Goal: Task Accomplishment & Management: Complete application form

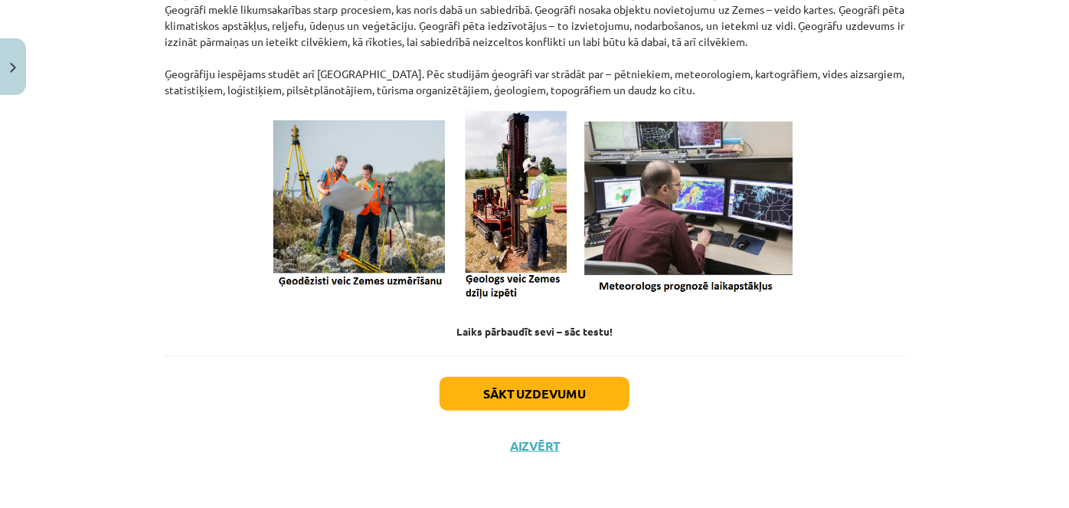
scroll to position [616, 0]
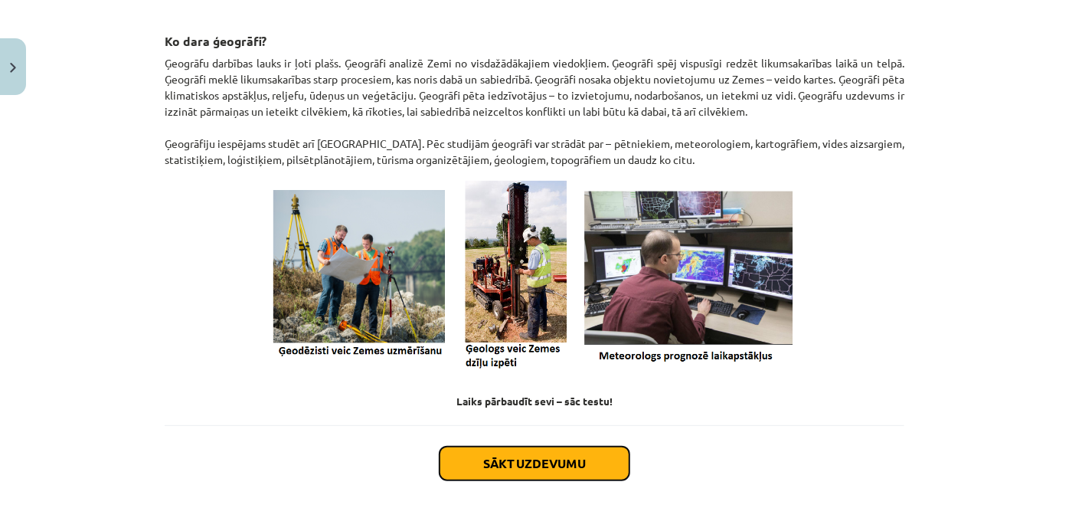
click at [571, 466] on button "Sākt uzdevumu" at bounding box center [534, 463] width 190 height 34
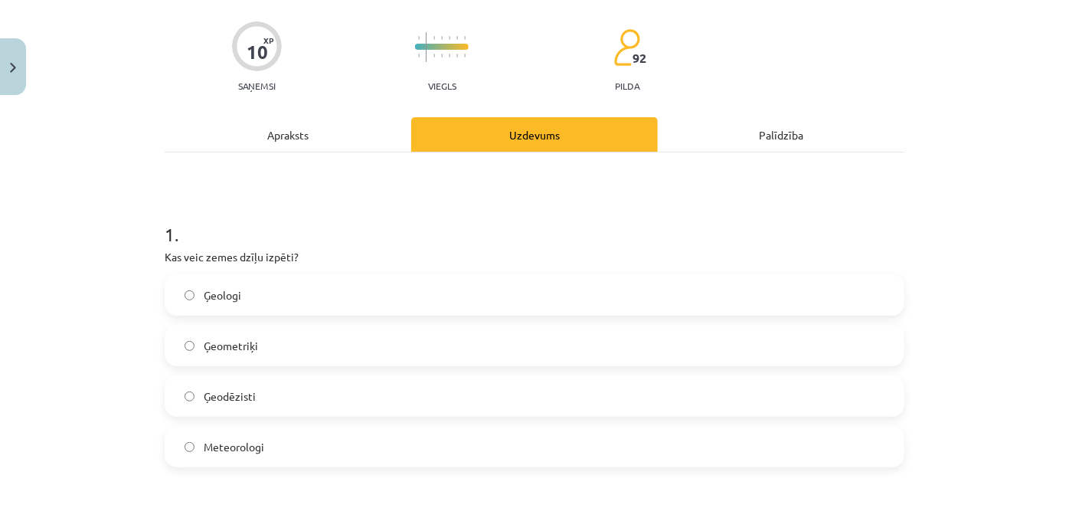
scroll to position [178, 0]
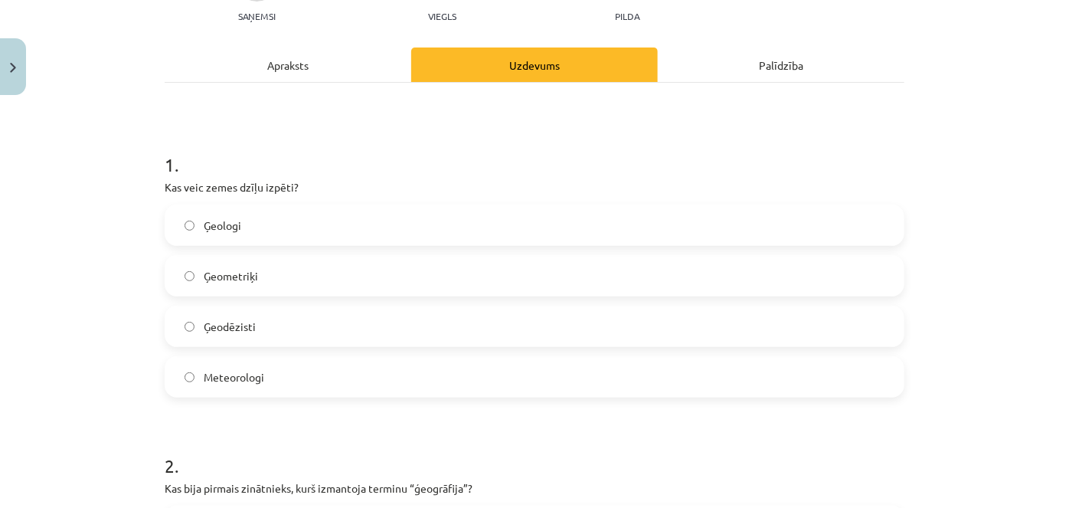
click at [296, 284] on label "Ģeometriķi" at bounding box center [534, 275] width 737 height 38
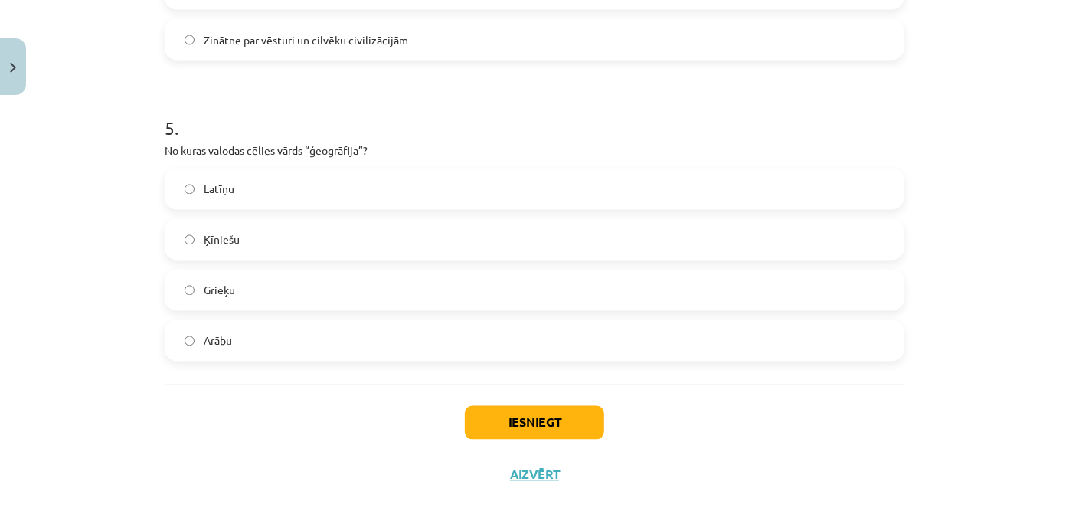
scroll to position [1430, 0]
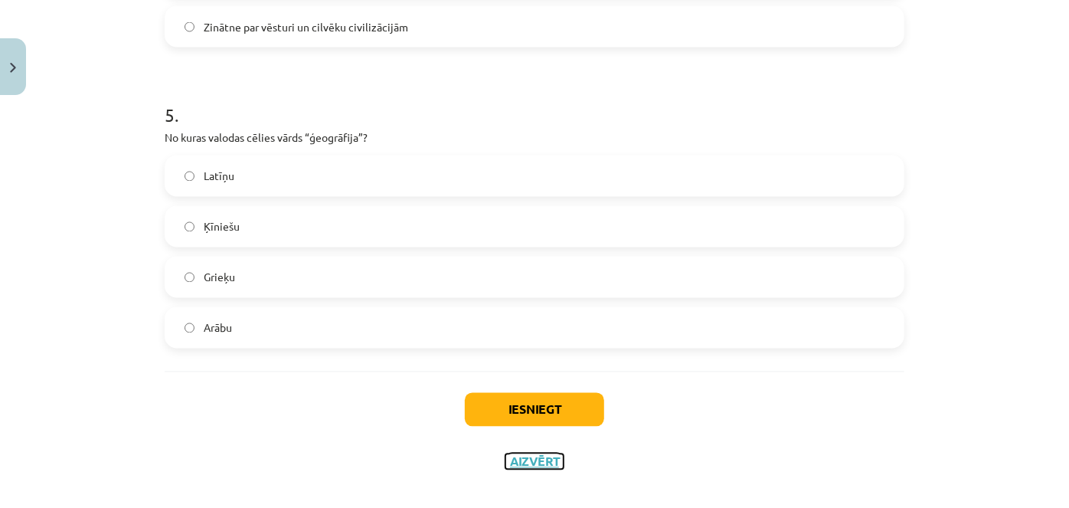
click at [531, 458] on button "Aizvērt" at bounding box center [534, 461] width 58 height 15
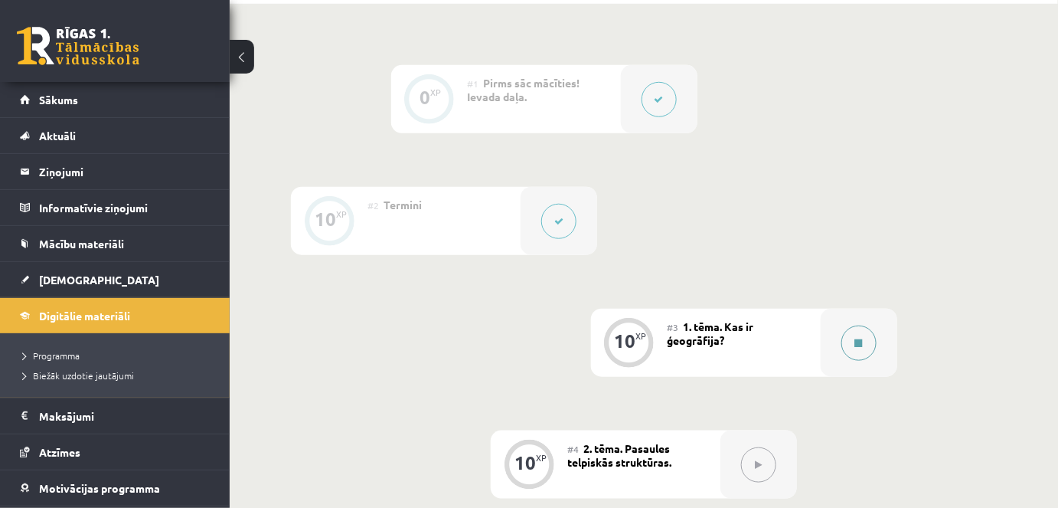
click at [854, 349] on button at bounding box center [858, 342] width 35 height 35
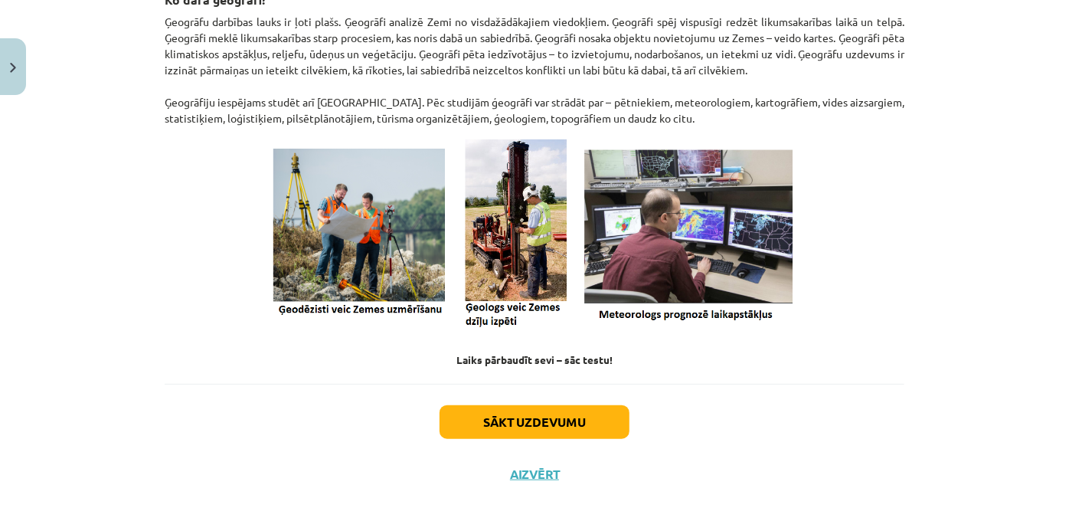
scroll to position [685, 0]
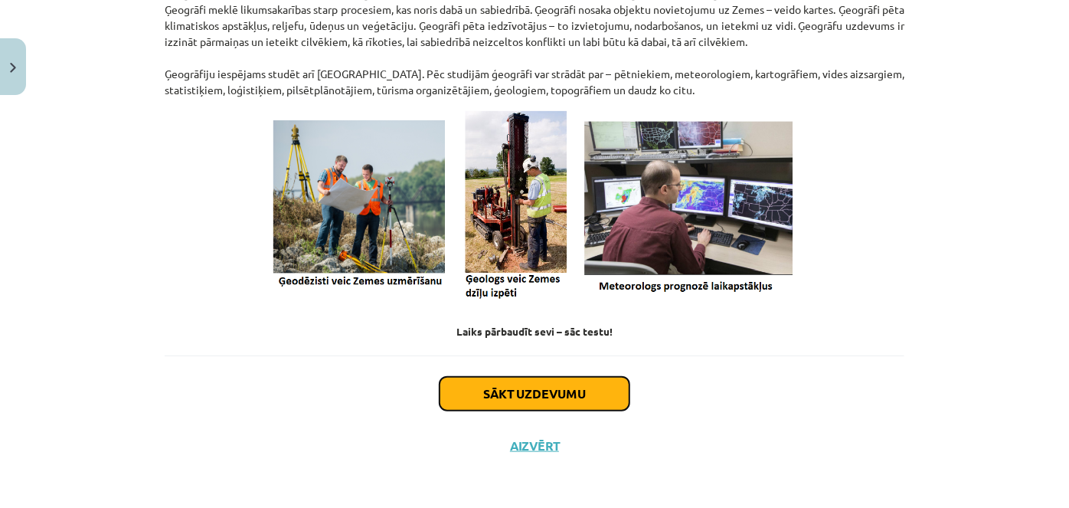
click at [500, 394] on button "Sākt uzdevumu" at bounding box center [534, 394] width 190 height 34
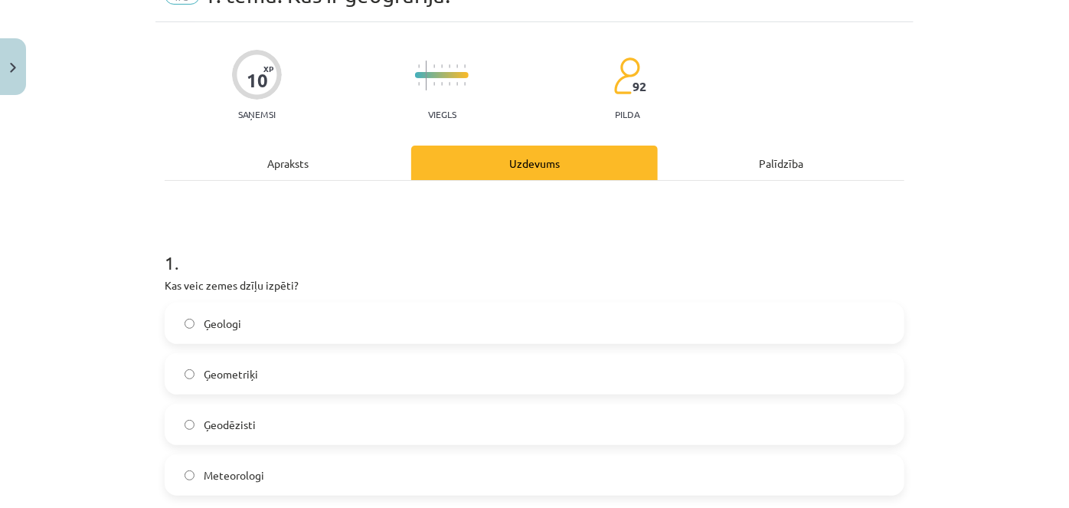
scroll to position [38, 0]
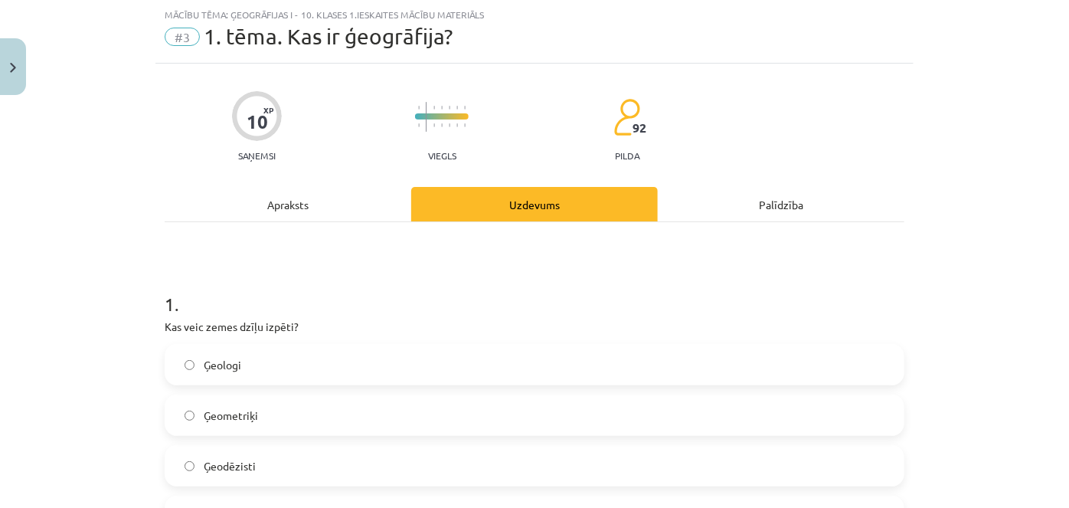
click at [292, 358] on label "Ģeologi" at bounding box center [534, 364] width 737 height 38
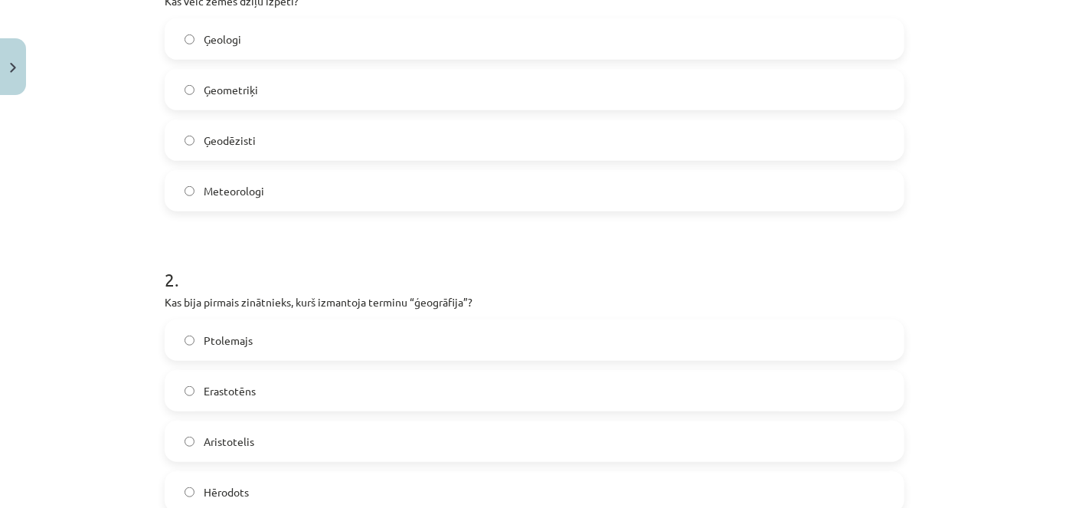
scroll to position [386, 0]
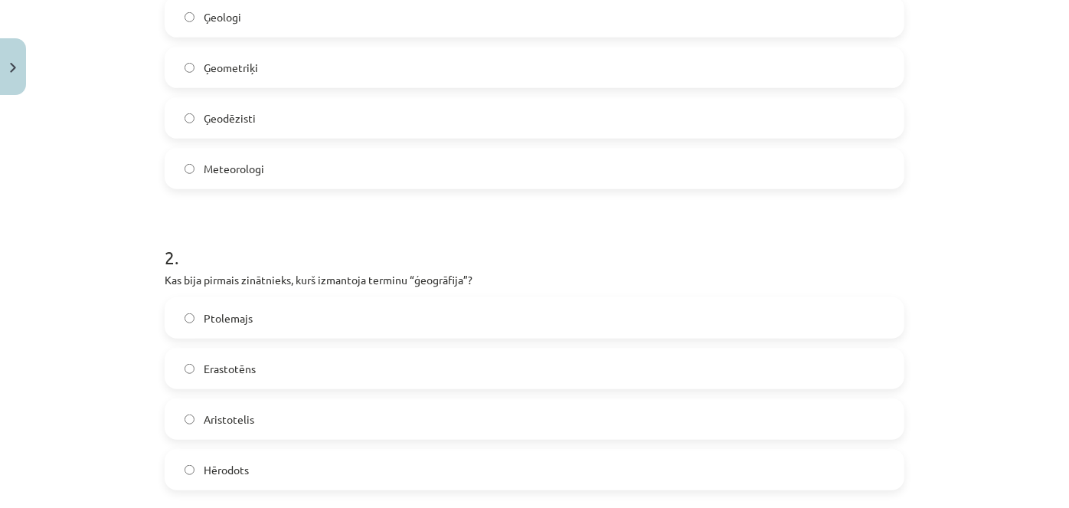
click at [288, 371] on label "Erastotēns" at bounding box center [534, 368] width 737 height 38
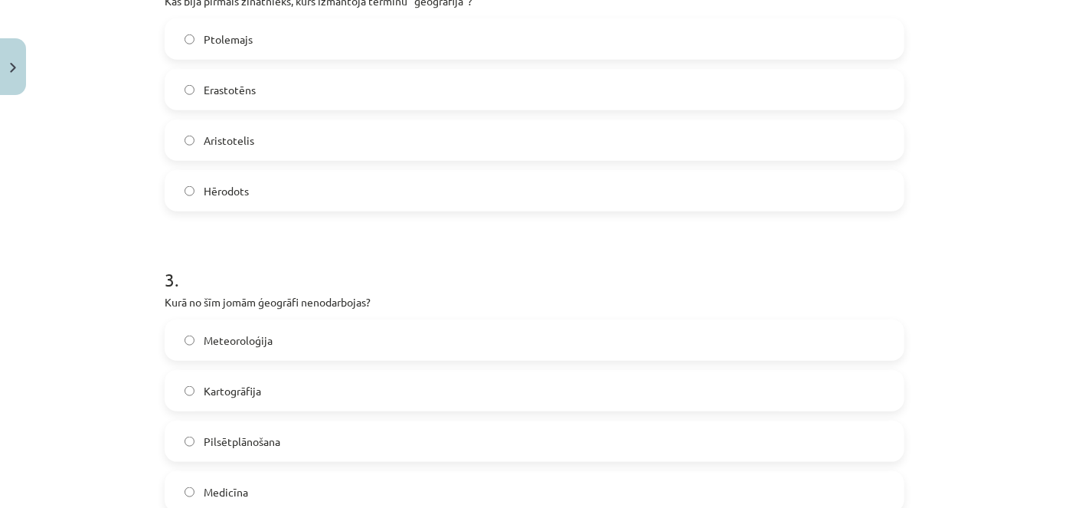
scroll to position [734, 0]
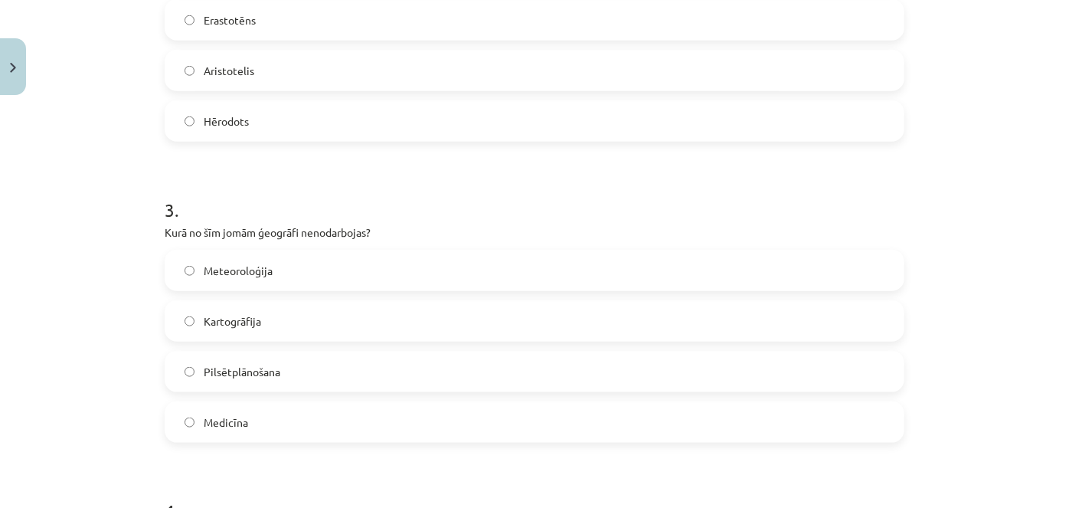
click at [230, 417] on span "Medicīna" at bounding box center [226, 422] width 44 height 16
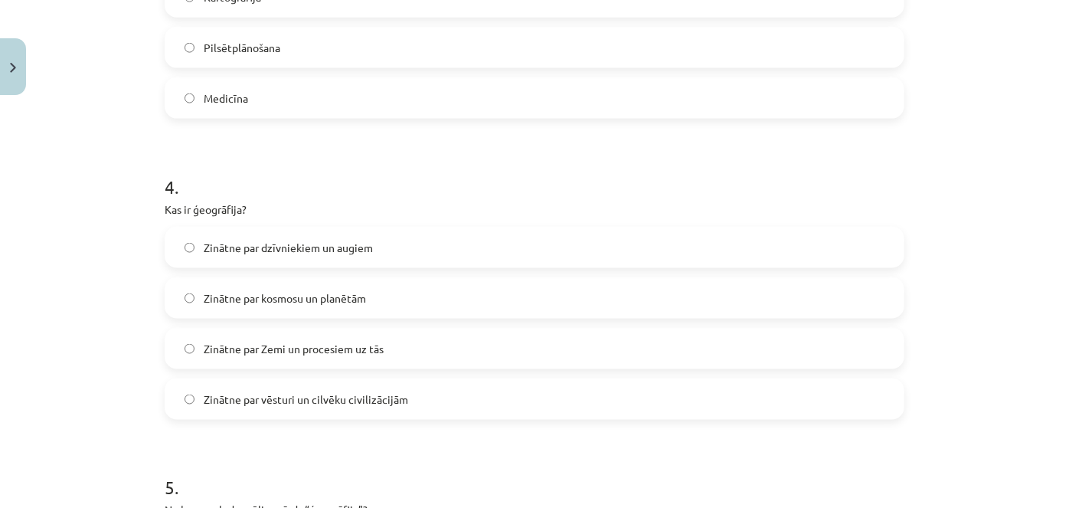
scroll to position [1082, 0]
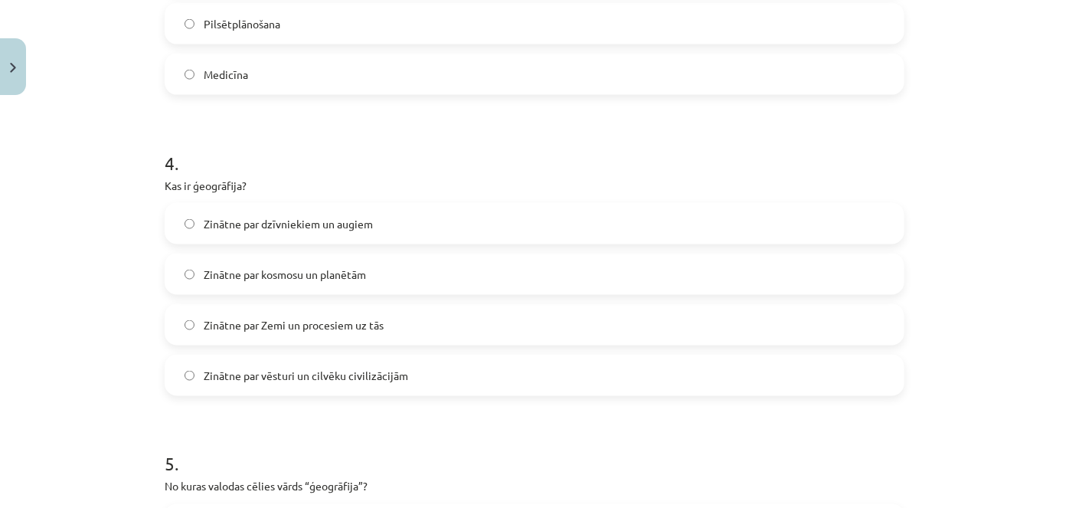
click at [363, 325] on span "Zinātne par Zemi un procesiem uz tās" at bounding box center [294, 325] width 180 height 16
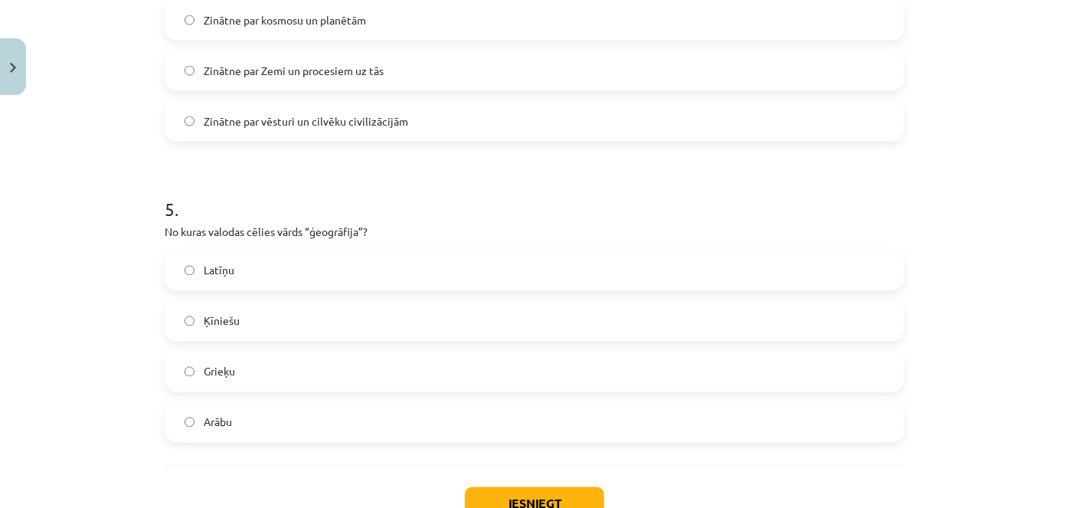
scroll to position [1360, 0]
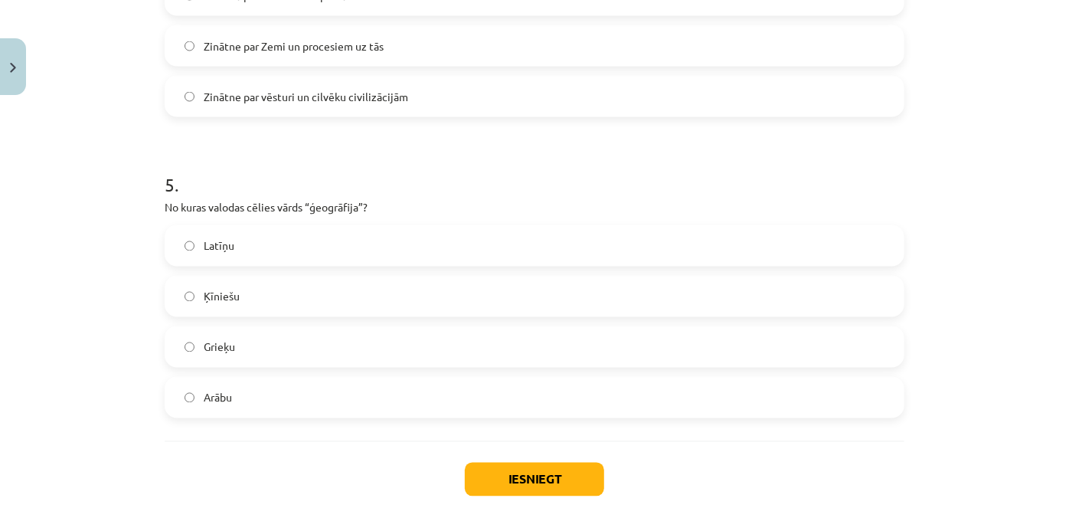
click at [335, 351] on label "Grieķu" at bounding box center [534, 347] width 737 height 38
click at [590, 470] on button "Iesniegt" at bounding box center [534, 479] width 139 height 34
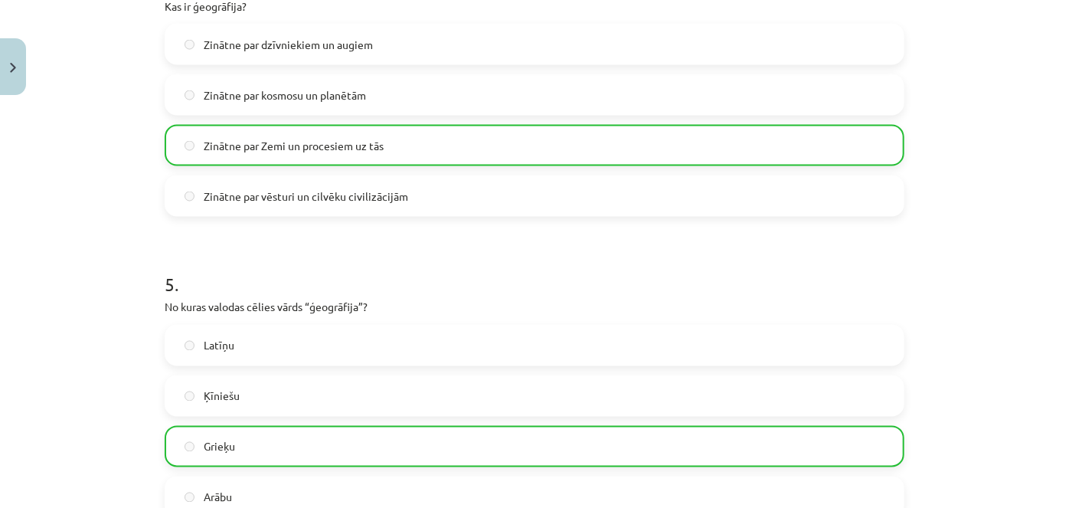
scroll to position [1496, 0]
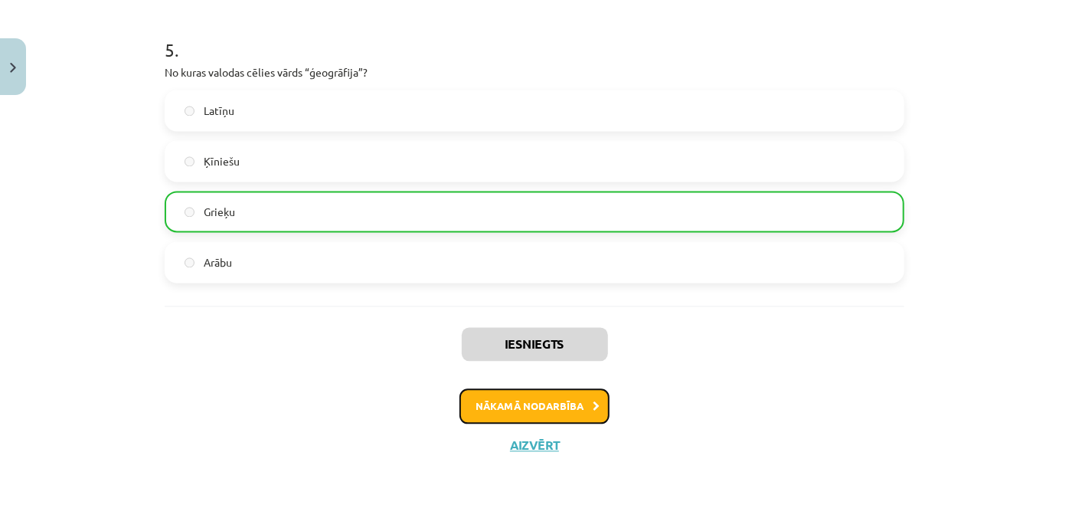
click at [575, 403] on button "Nākamā nodarbība" at bounding box center [534, 405] width 150 height 35
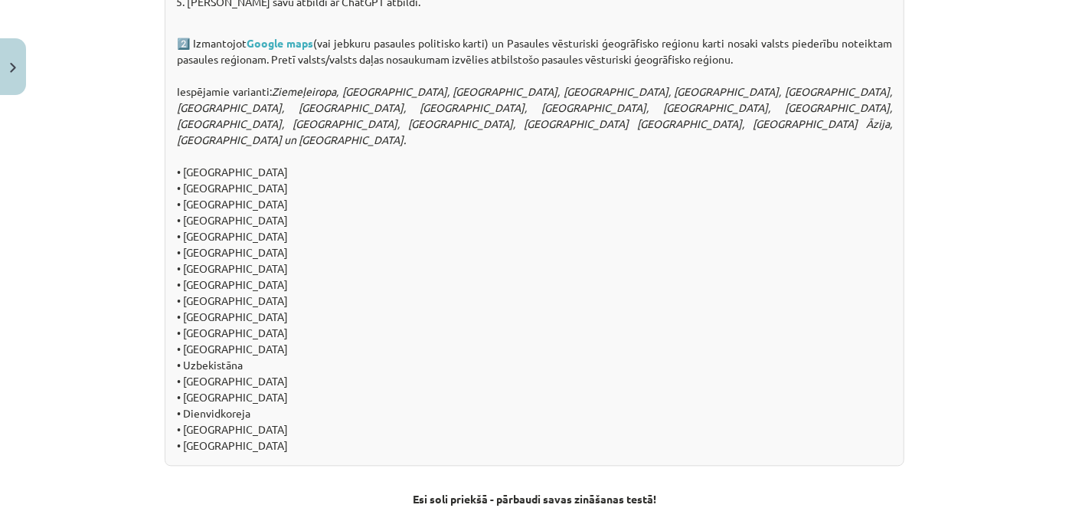
scroll to position [1644, 0]
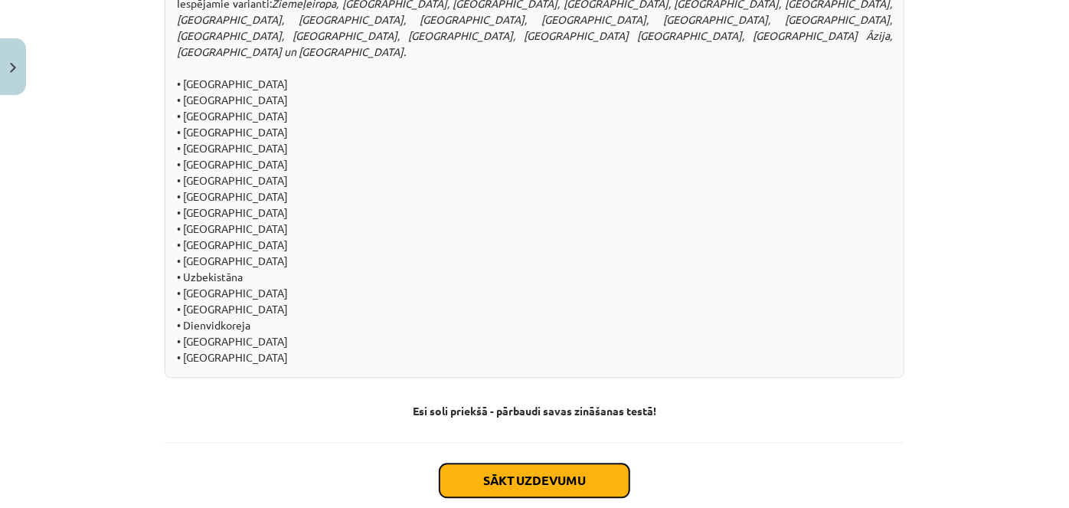
click at [518, 463] on button "Sākt uzdevumu" at bounding box center [534, 480] width 190 height 34
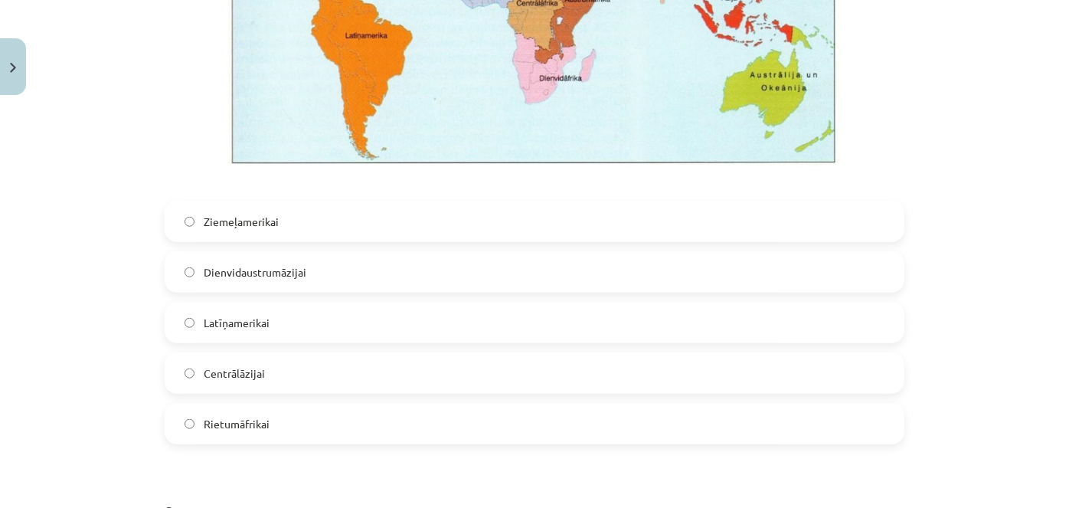
scroll to position [665, 0]
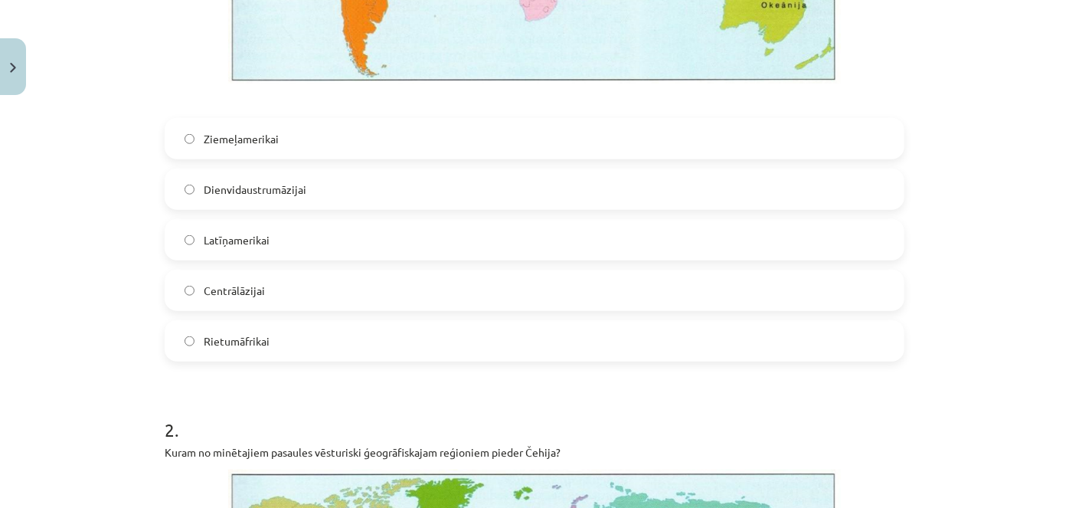
click at [240, 247] on span "Latīņamerikai" at bounding box center [237, 240] width 66 height 16
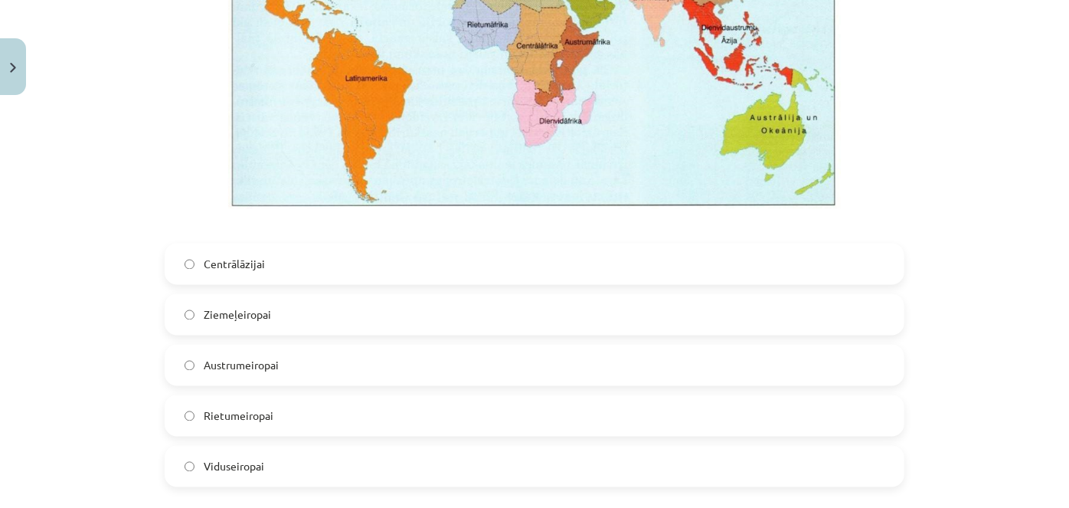
scroll to position [1360, 0]
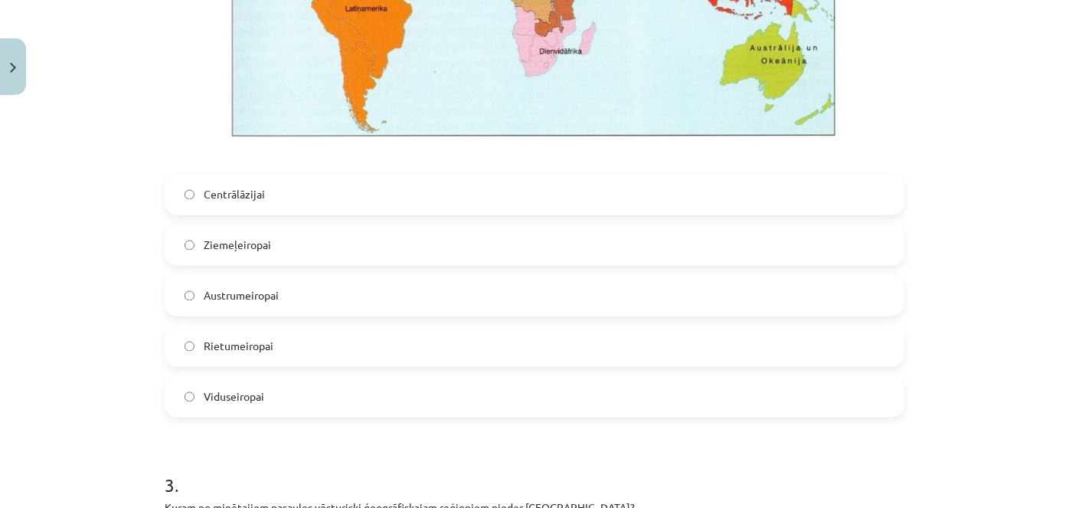
click at [222, 380] on label "Viduseiropai" at bounding box center [534, 396] width 737 height 38
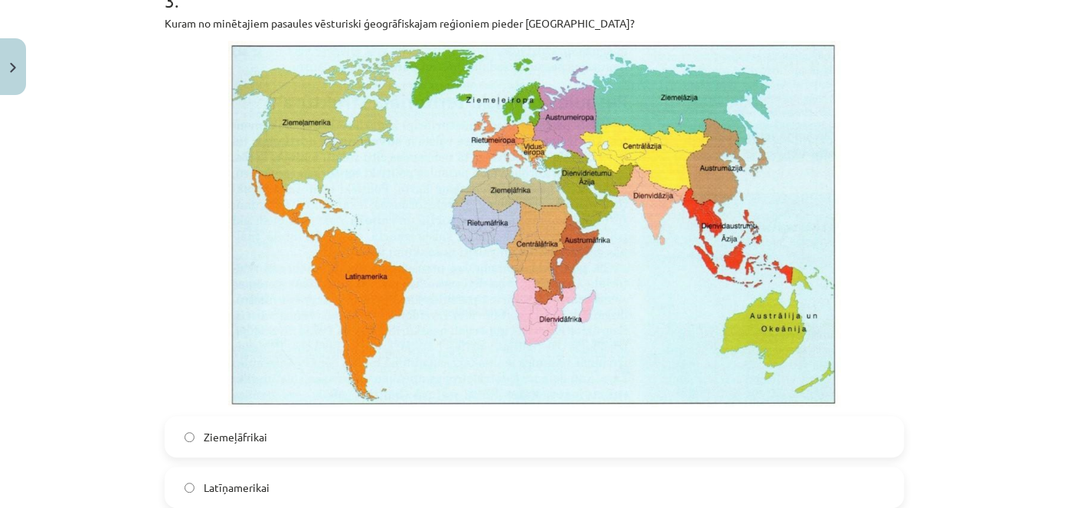
scroll to position [1917, 0]
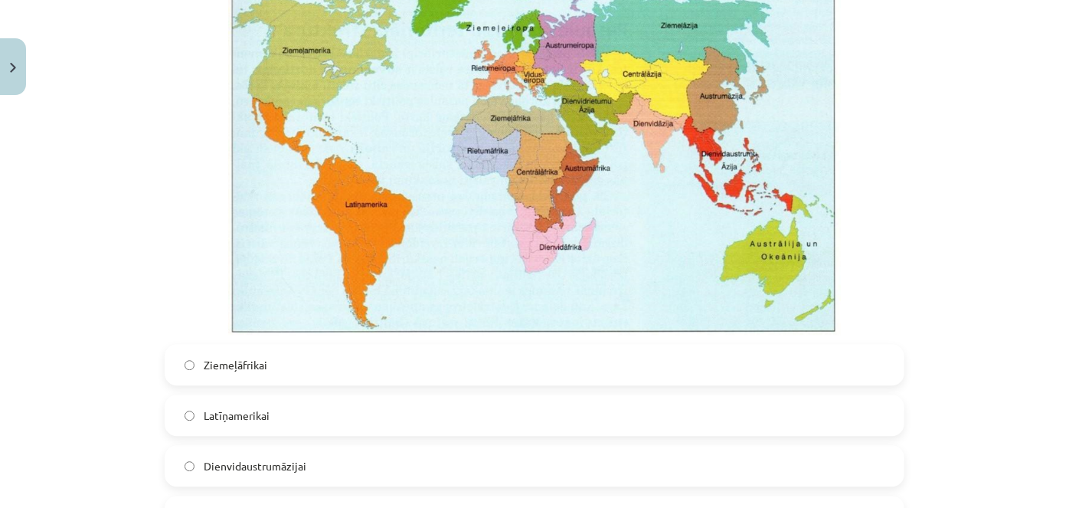
click at [219, 414] on span "Latīņamerikai" at bounding box center [237, 415] width 66 height 16
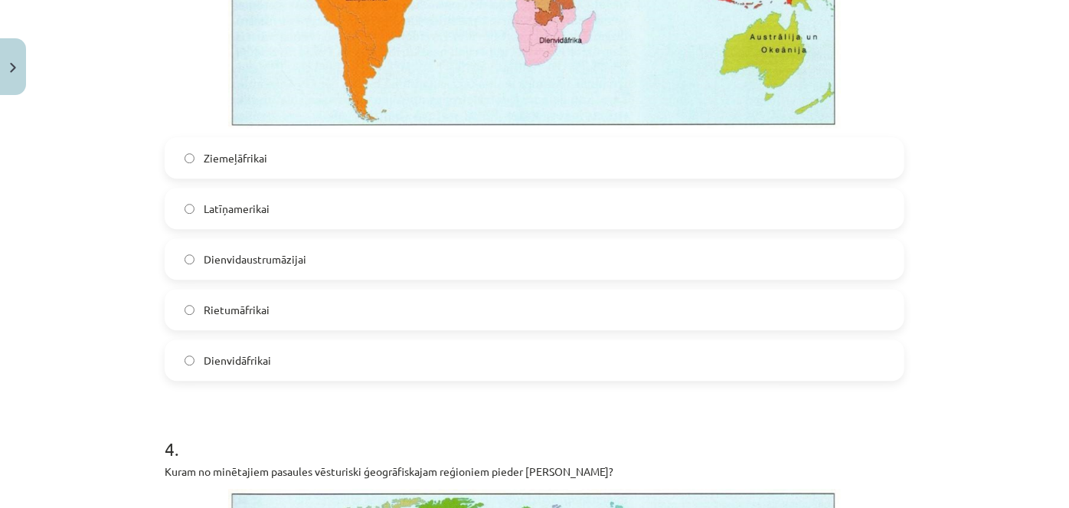
scroll to position [2126, 0]
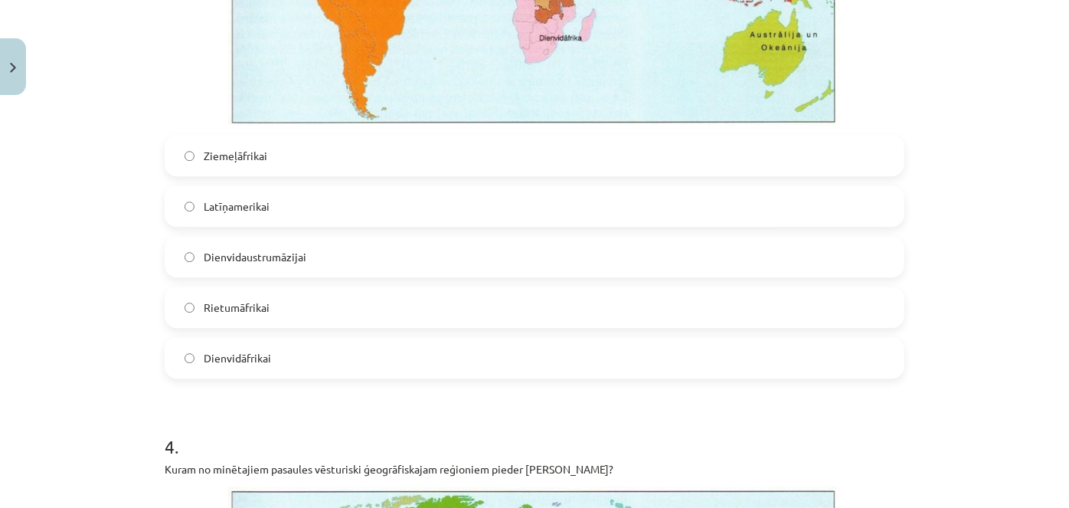
click at [265, 254] on span "Dienvidaustrumāzijai" at bounding box center [255, 257] width 103 height 16
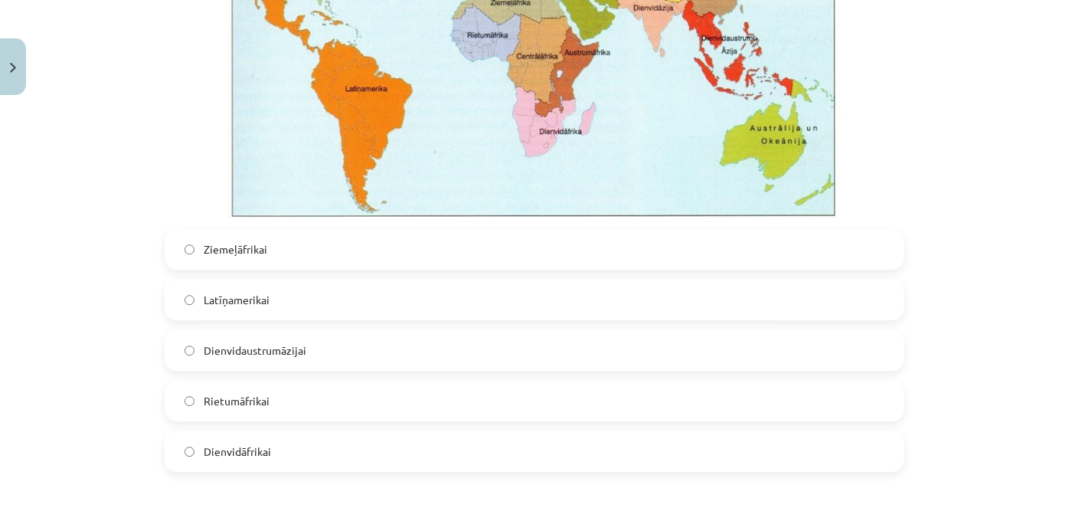
scroll to position [2056, 0]
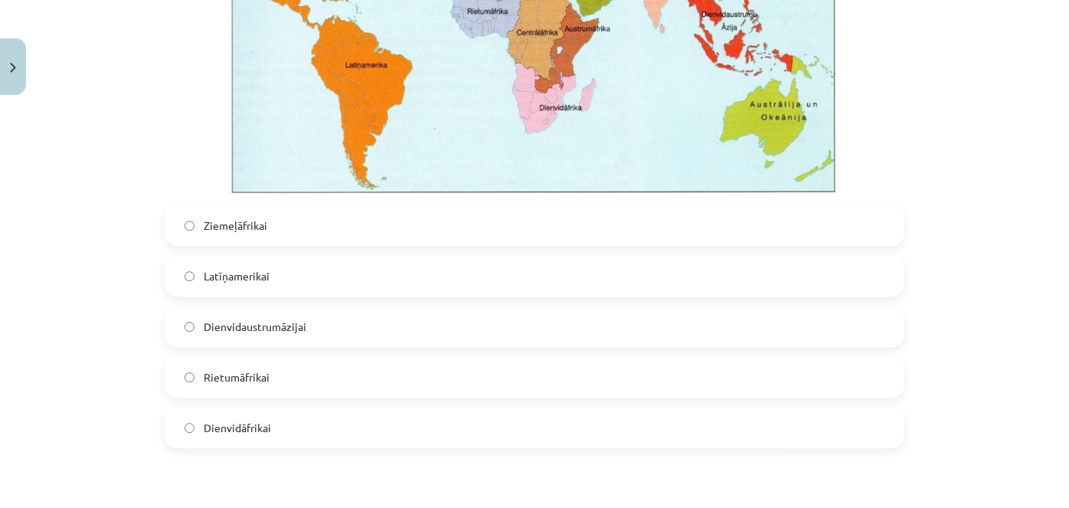
click at [291, 419] on label "Dienvidāfrikai" at bounding box center [534, 427] width 737 height 38
click at [233, 387] on label "Rietumāfrikai" at bounding box center [534, 377] width 737 height 38
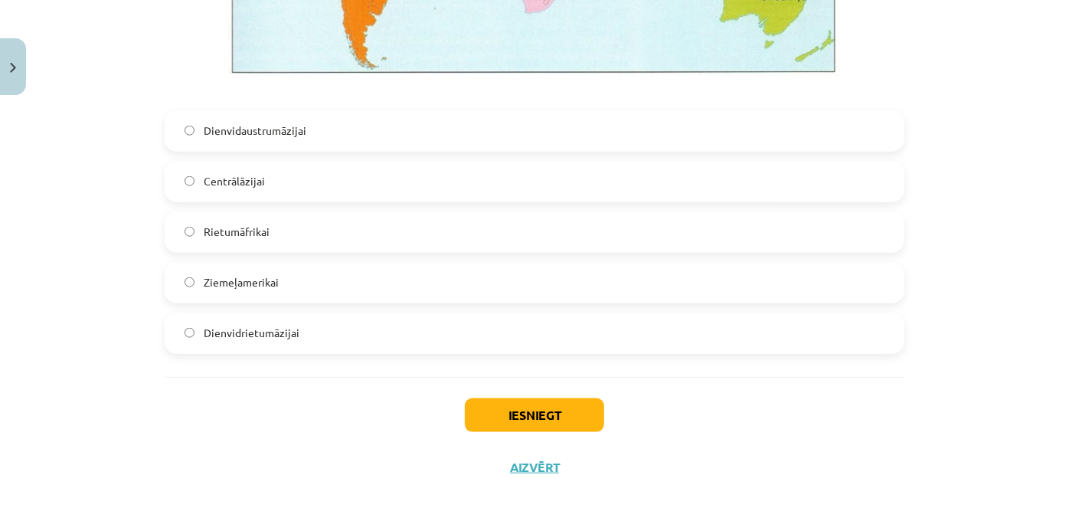
scroll to position [3657, 0]
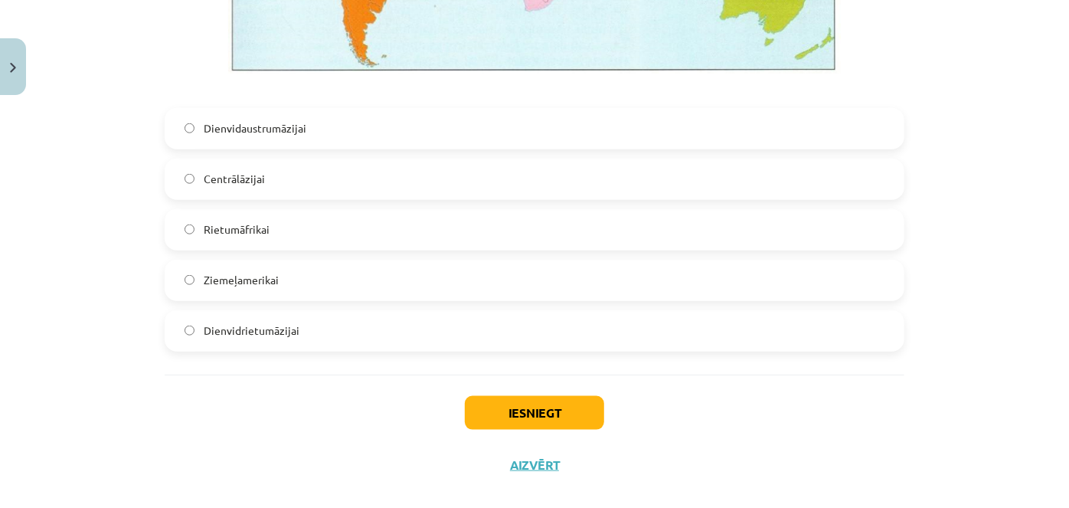
click at [263, 329] on span "Dienvidrietumāzijai" at bounding box center [252, 330] width 96 height 16
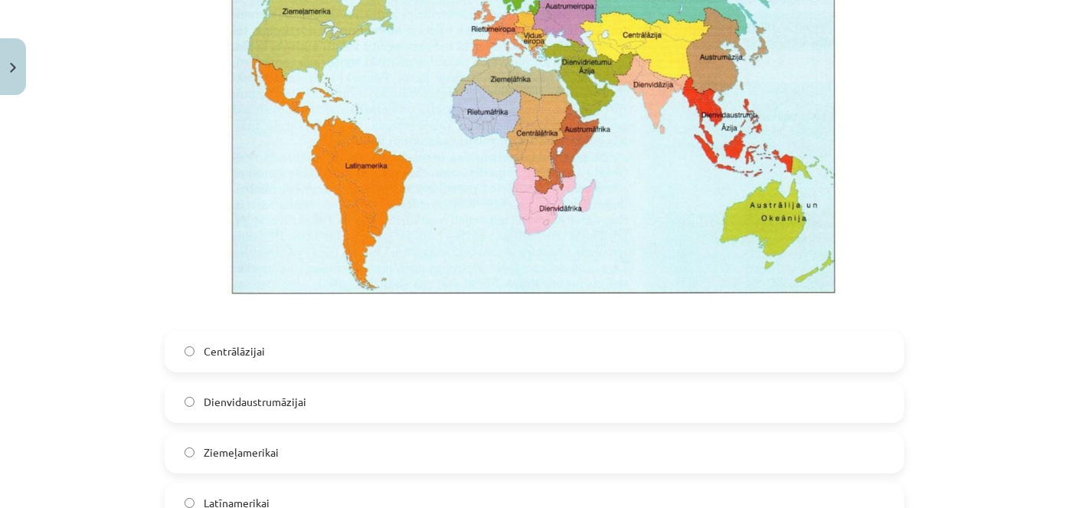
scroll to position [2822, 0]
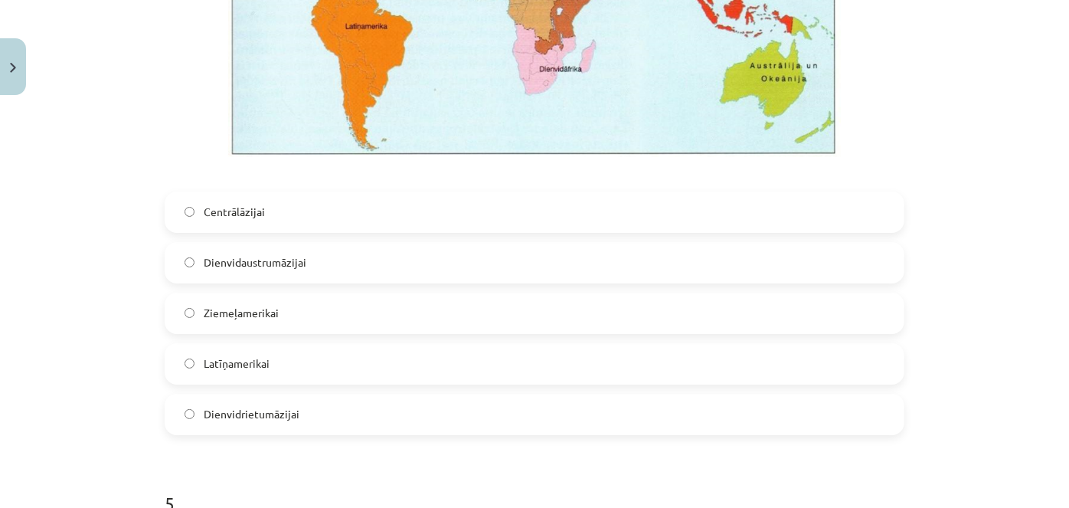
click at [290, 355] on label "Latīņamerikai" at bounding box center [534, 364] width 737 height 38
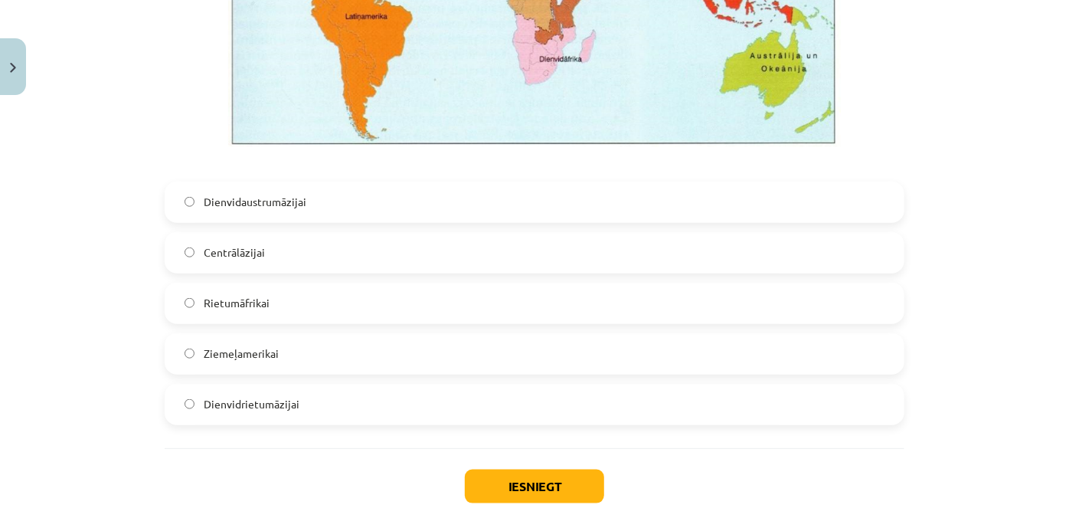
scroll to position [3588, 0]
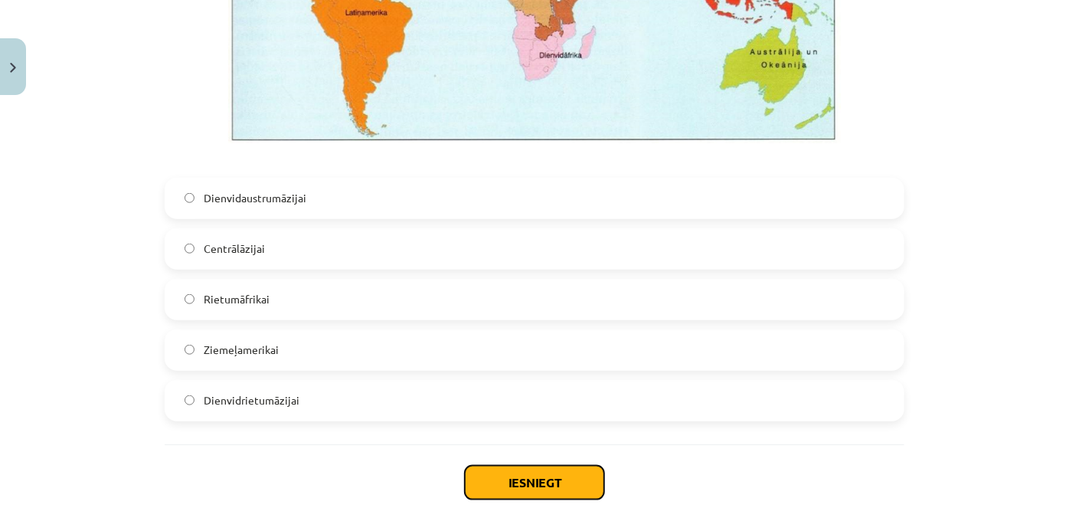
click at [505, 472] on button "Iesniegt" at bounding box center [534, 482] width 139 height 34
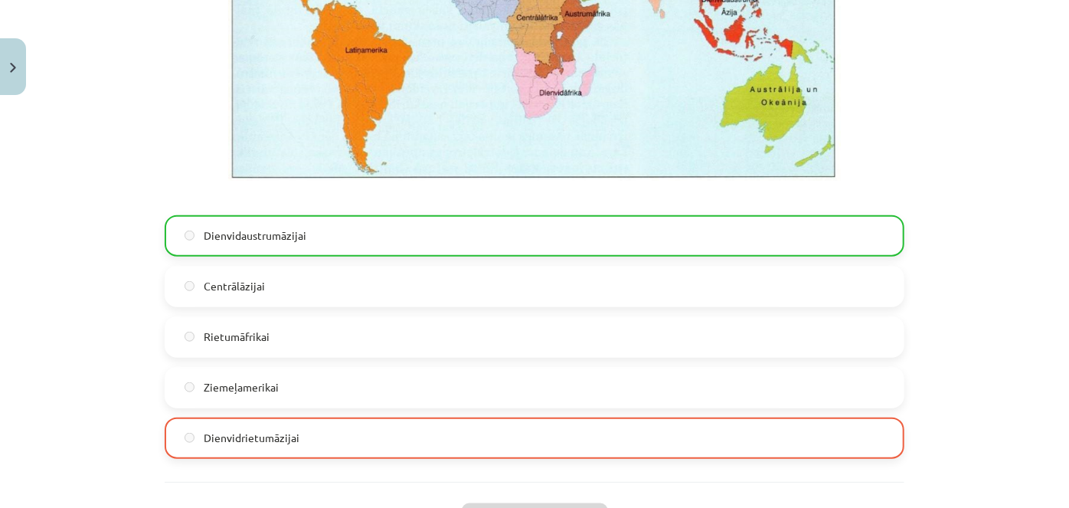
scroll to position [3725, 0]
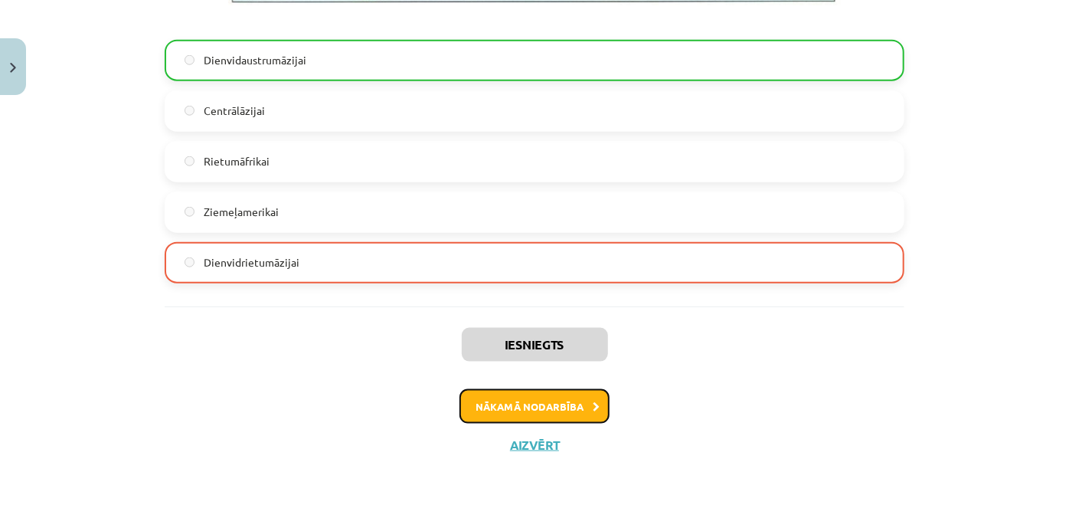
click at [547, 417] on button "Nākamā nodarbība" at bounding box center [534, 406] width 150 height 35
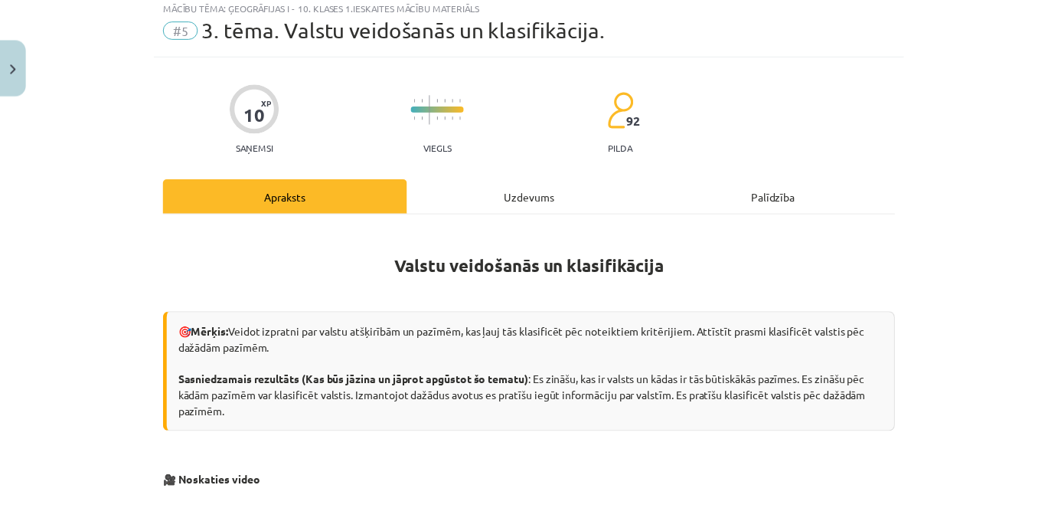
scroll to position [44, 0]
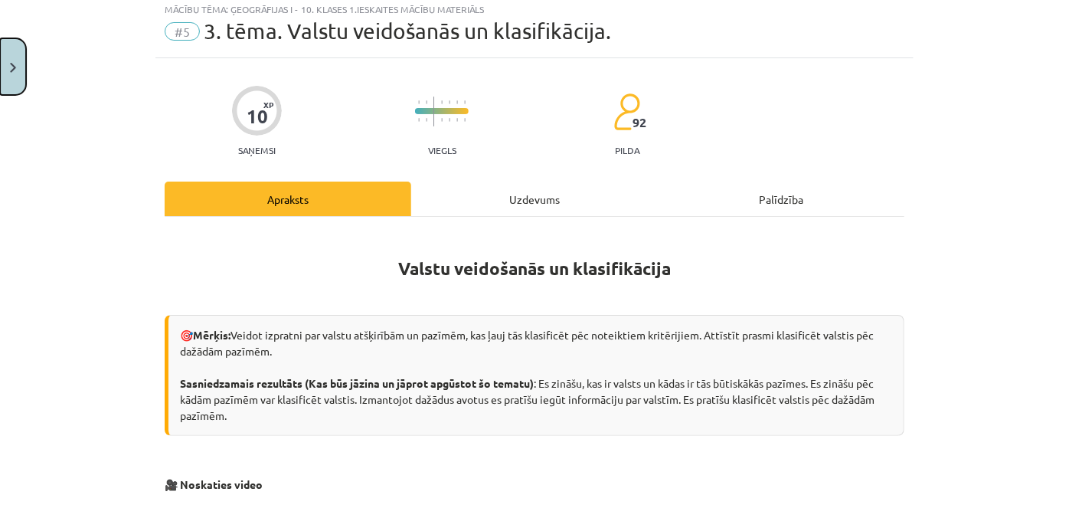
click at [0, 89] on button "Close" at bounding box center [13, 66] width 26 height 57
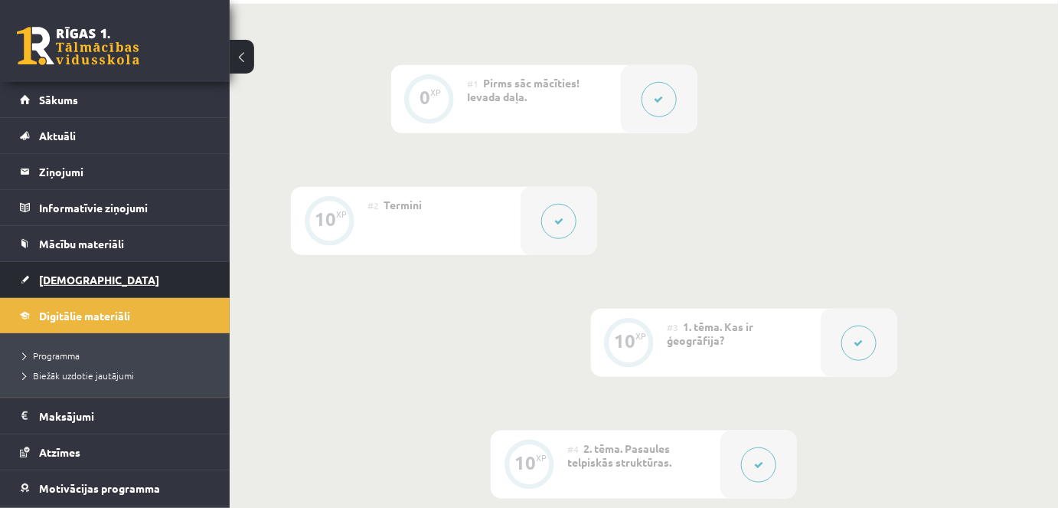
click at [64, 278] on span "[DEMOGRAPHIC_DATA]" at bounding box center [99, 280] width 120 height 14
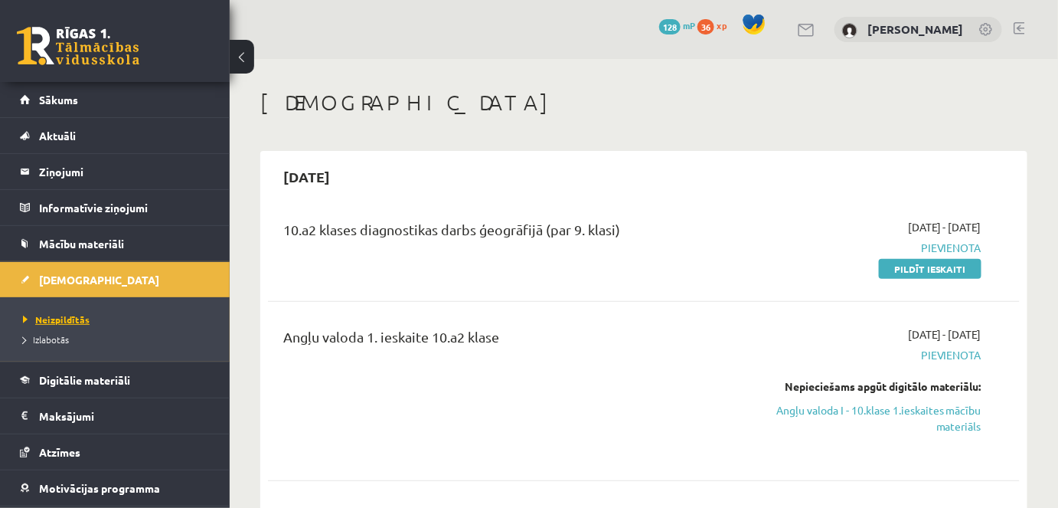
click at [60, 318] on span "Neizpildītās" at bounding box center [56, 319] width 67 height 12
click at [890, 268] on link "Pildīt ieskaiti" at bounding box center [930, 269] width 103 height 20
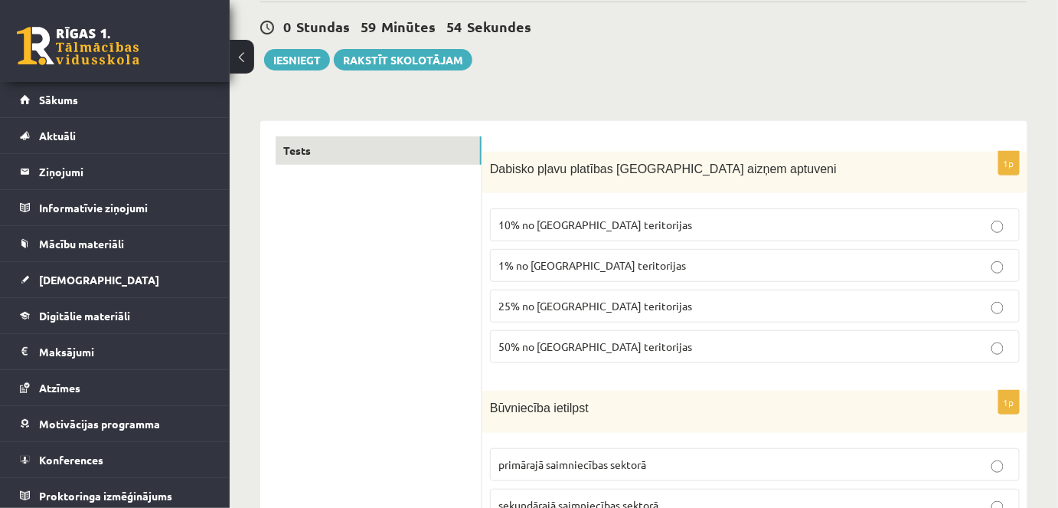
scroll to position [208, 0]
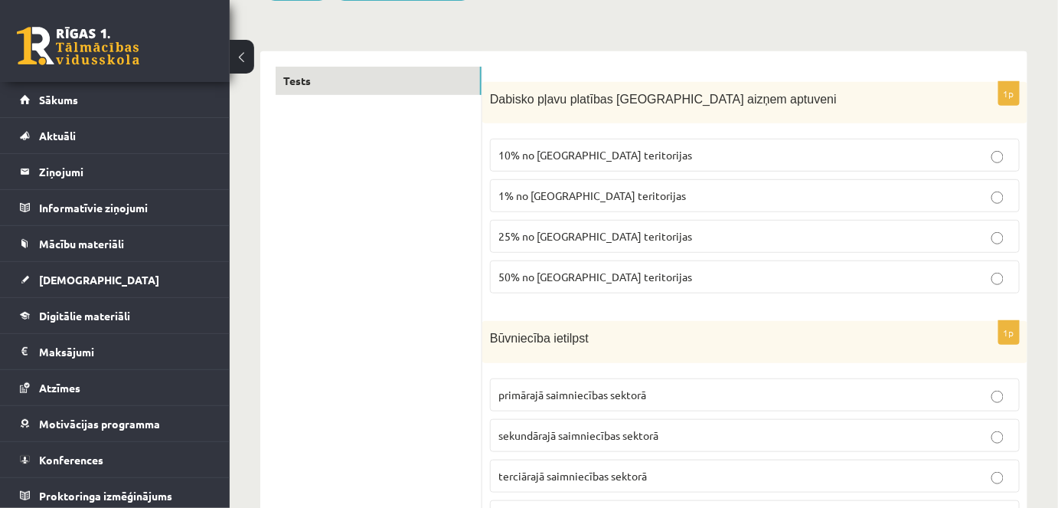
click at [536, 273] on span "50% no Latvijas teritorijas" at bounding box center [595, 276] width 194 height 14
click at [537, 221] on label "25% no Latvijas teritorijas" at bounding box center [755, 236] width 530 height 33
drag, startPoint x: 485, startPoint y: 101, endPoint x: 801, endPoint y: 95, distance: 315.5
click at [801, 95] on div "Dabisko pļavu platības Latvijā aizņem aptuveni" at bounding box center [754, 103] width 545 height 42
copy span "Dabisko pļavu platības Latvijā aizņem aptuveni"
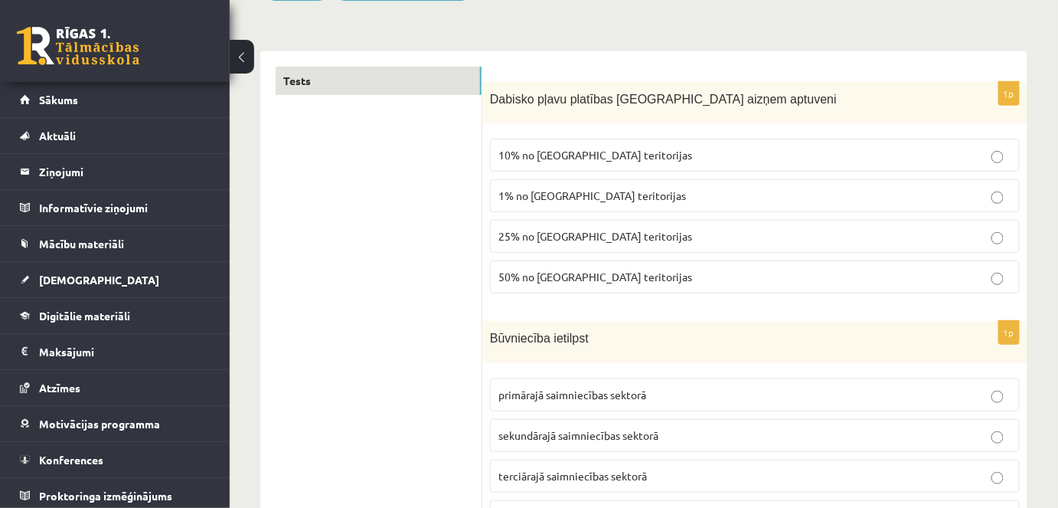
click at [531, 188] on span "1% no Latvijas teritorijas" at bounding box center [592, 195] width 188 height 14
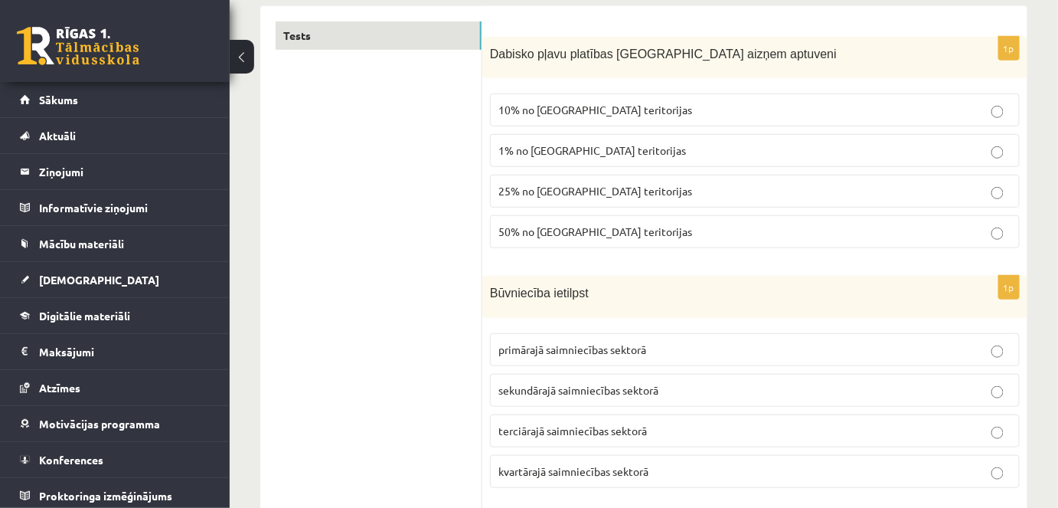
scroll to position [278, 0]
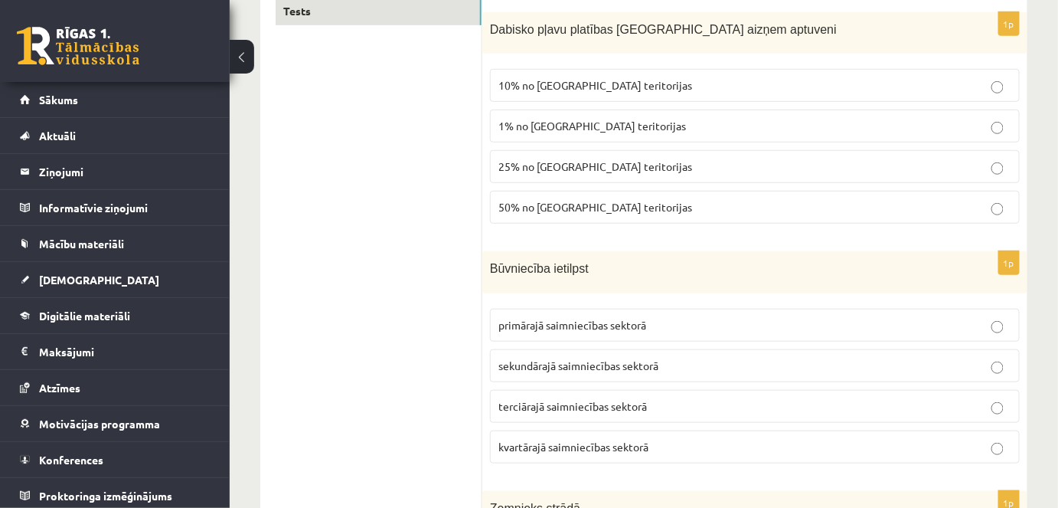
click at [508, 366] on span "sekundārajā saimniecības sektorā" at bounding box center [578, 365] width 160 height 14
drag, startPoint x: 492, startPoint y: 260, endPoint x: 596, endPoint y: 260, distance: 104.9
click at [596, 260] on p "Būvniecība ietilpst" at bounding box center [716, 268] width 453 height 18
copy span "Būvniecība ietilpst"
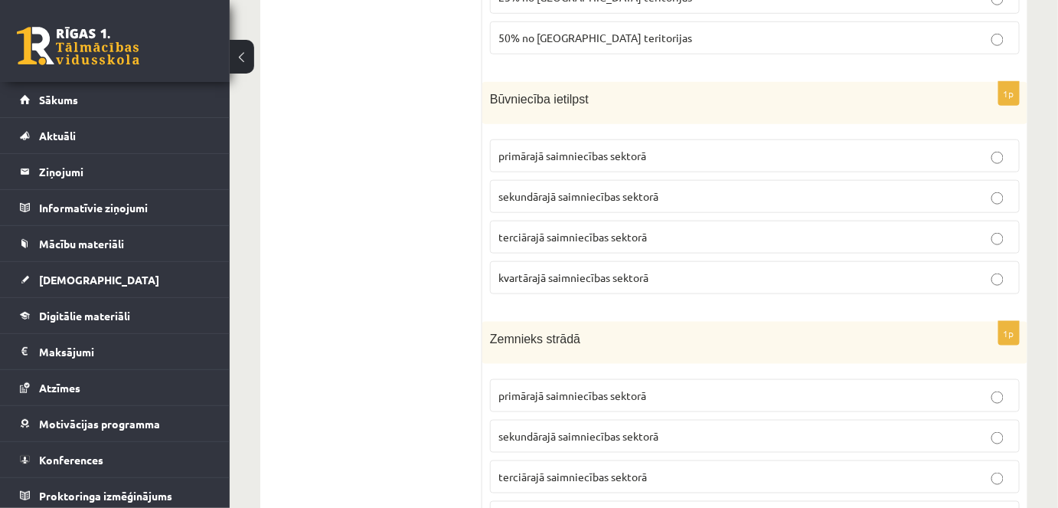
scroll to position [487, 0]
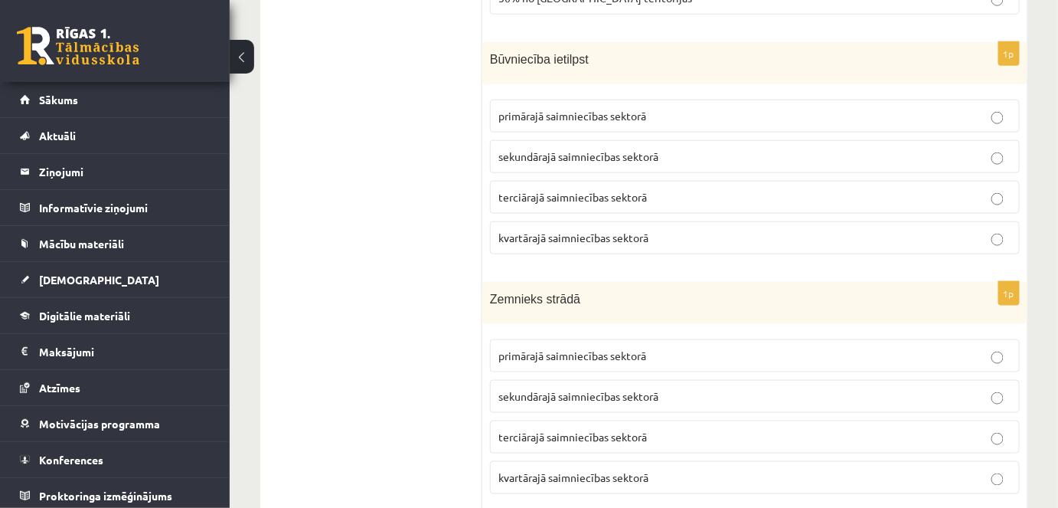
click at [522, 349] on span "primārajā saimniecības sektorā" at bounding box center [572, 355] width 148 height 14
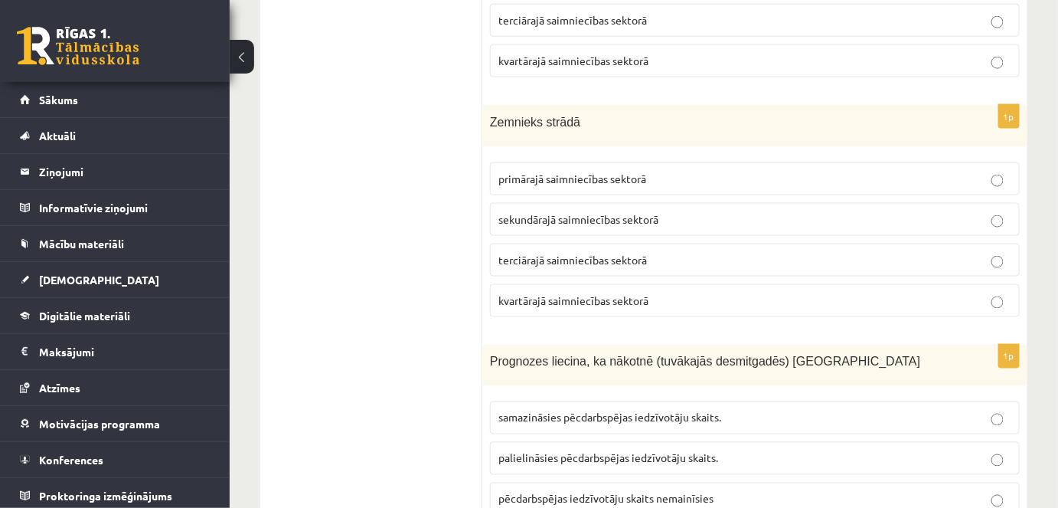
scroll to position [766, 0]
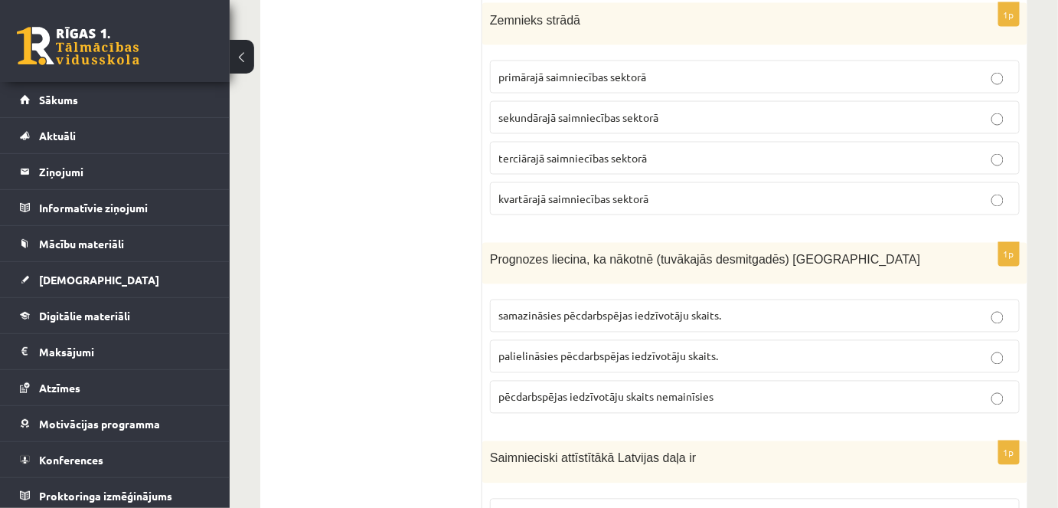
click at [234, 60] on button at bounding box center [242, 57] width 24 height 34
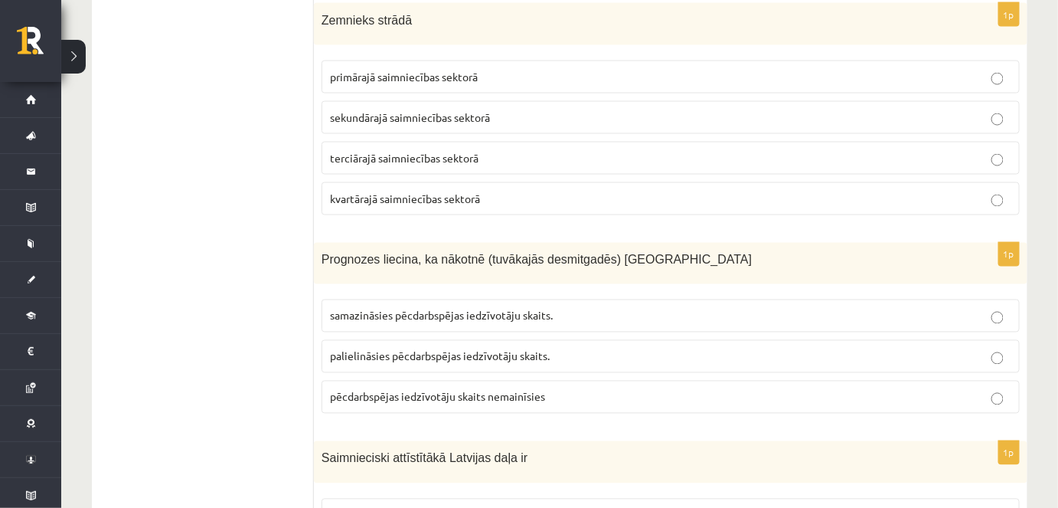
click at [348, 317] on p "samazināsies pēcdarbspējas iedzīvotāju skaits." at bounding box center [670, 316] width 681 height 16
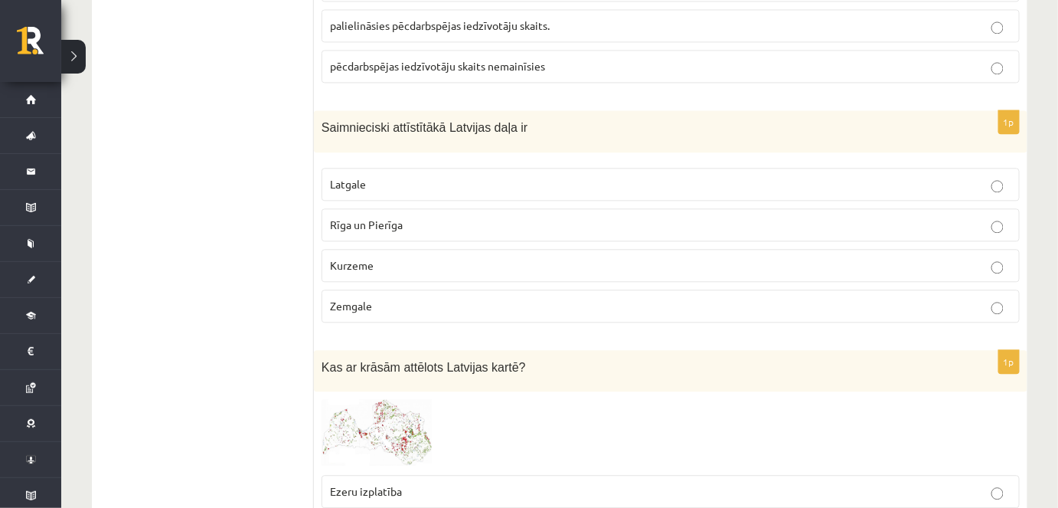
scroll to position [1113, 0]
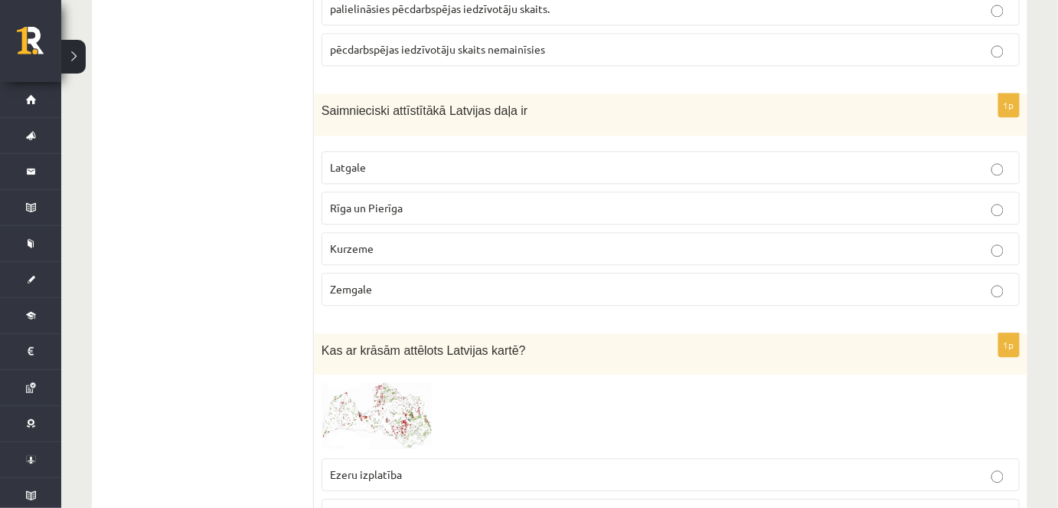
drag, startPoint x: 541, startPoint y: 96, endPoint x: 277, endPoint y: 107, distance: 263.6
click at [393, 104] on span "Saimnieciski attīstītākā Latvijas daļa ir" at bounding box center [425, 110] width 206 height 13
click at [326, 104] on span "Saimnieciski attīstītākā Latvijas daļa ir" at bounding box center [425, 110] width 206 height 13
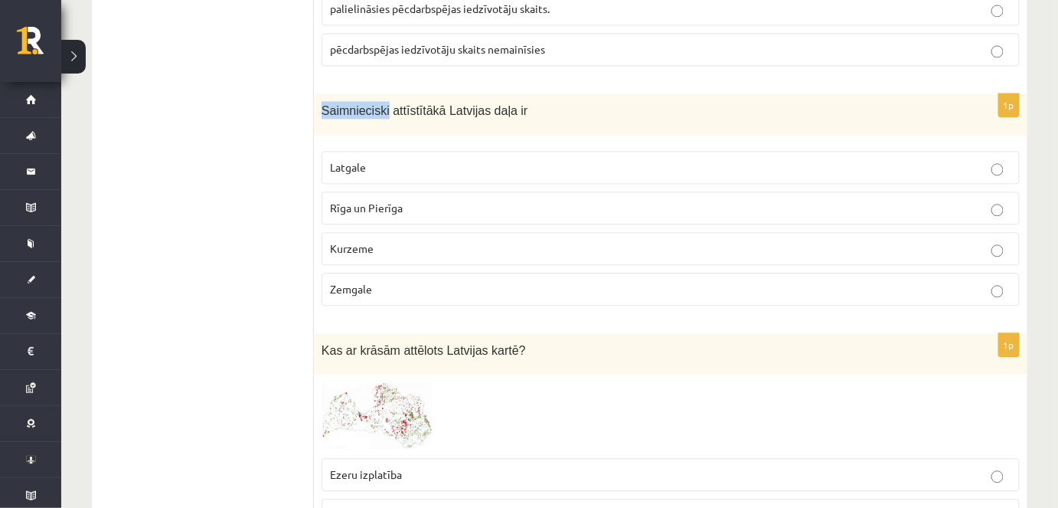
drag, startPoint x: 326, startPoint y: 100, endPoint x: 316, endPoint y: 103, distance: 10.2
click at [316, 103] on div "Saimnieciski attīstītākā Latvijas daļa ir" at bounding box center [671, 114] width 714 height 42
click at [318, 103] on div "Saimnieciski attīstītākā Latvijas daļa ir" at bounding box center [671, 114] width 714 height 42
click at [400, 104] on span "Saimnieciski attīstītākā Latvijas daļa ir" at bounding box center [425, 110] width 206 height 13
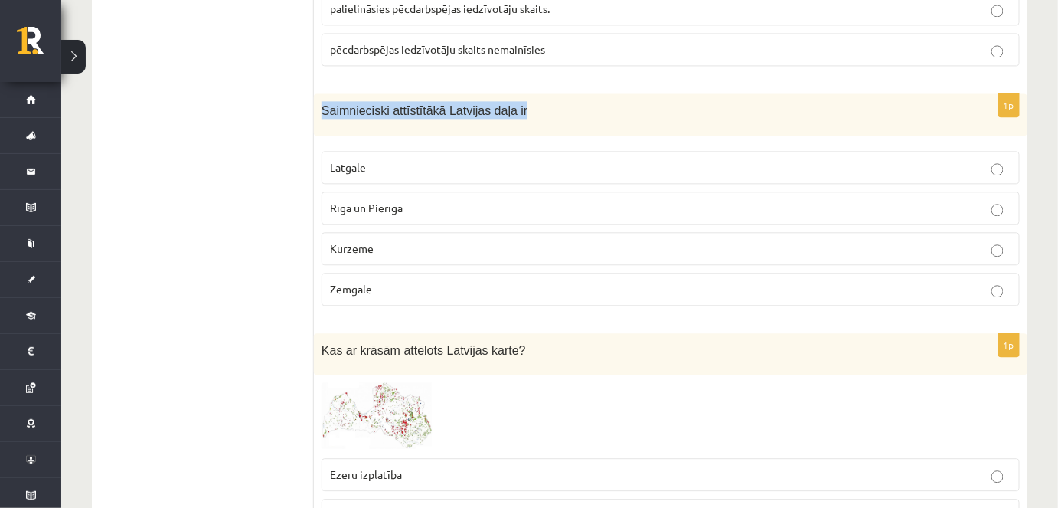
drag, startPoint x: 320, startPoint y: 103, endPoint x: 518, endPoint y: 103, distance: 198.3
click at [518, 103] on div "Saimnieciski attīstītākā Latvijas daļa ir" at bounding box center [671, 114] width 714 height 42
copy span "Saimnieciski attīstītākā Latvijas daļa ir"
drag, startPoint x: 322, startPoint y: 96, endPoint x: 408, endPoint y: 283, distance: 204.9
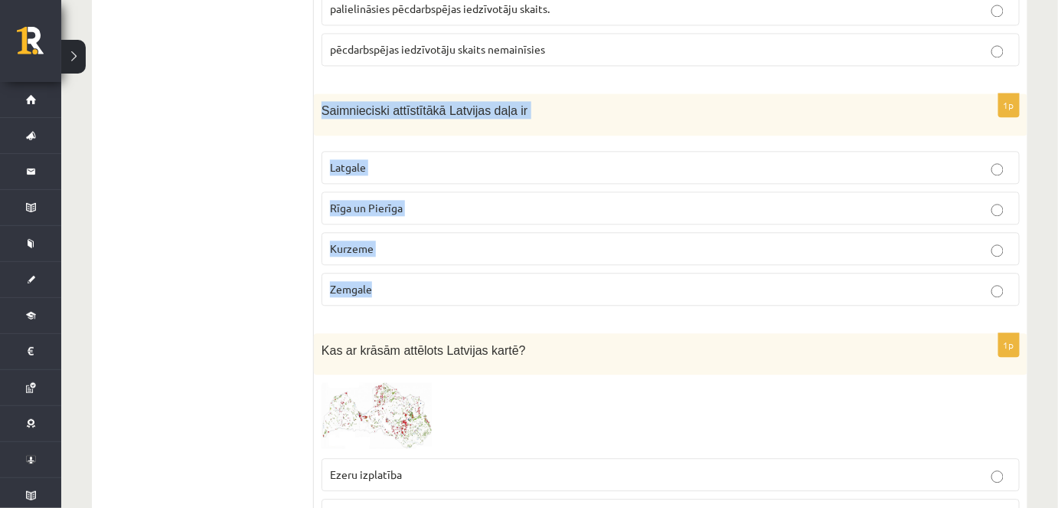
click at [408, 284] on div "1p Saimnieciski attīstītākā Latvijas daļa ir Latgale Rīga un Pierīga Kurzeme Ze…" at bounding box center [671, 205] width 714 height 224
copy div "Saimnieciski attīstītākā Latvijas daļa ir Latgale Rīga un Pierīga Kurzeme Zemga…"
click at [599, 191] on label "Rīga un Pierīga" at bounding box center [671, 207] width 698 height 33
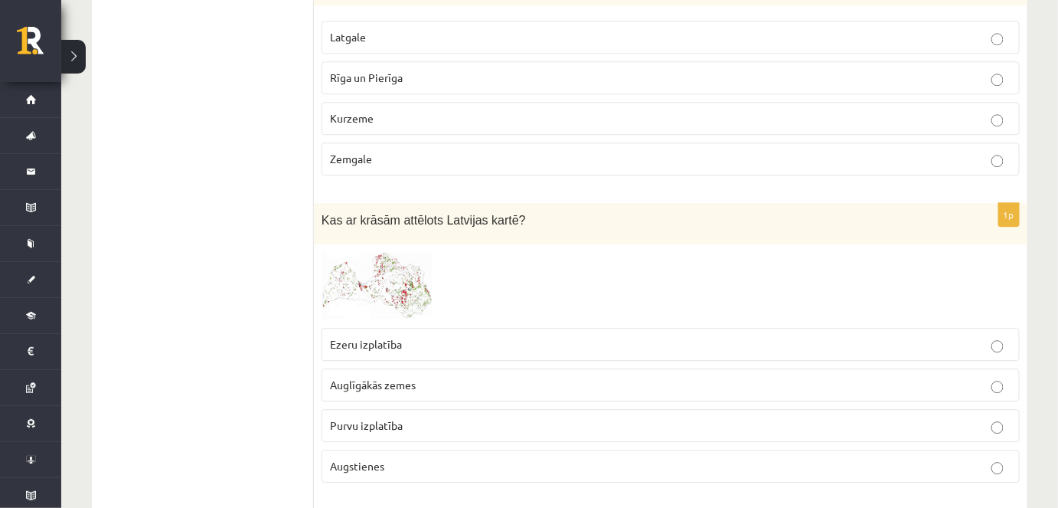
scroll to position [1253, 0]
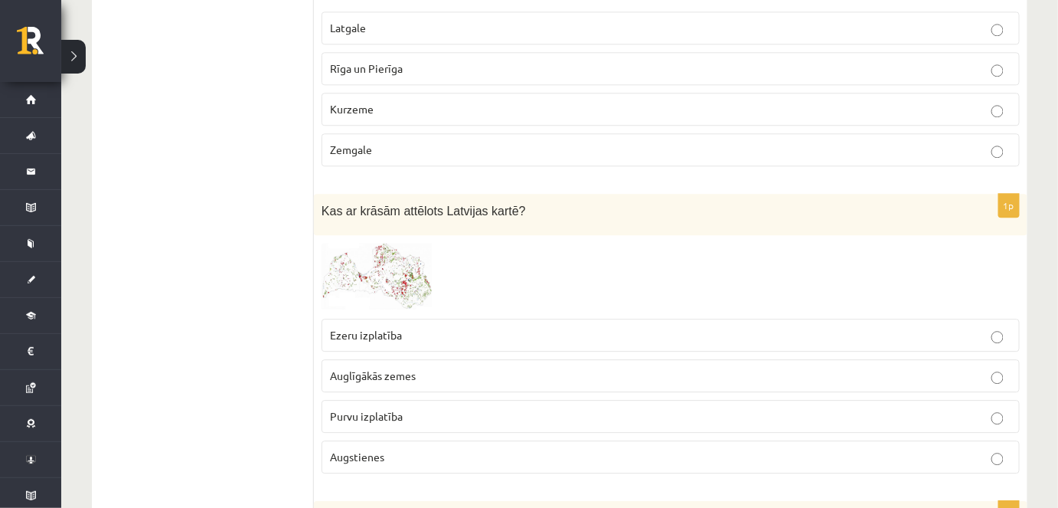
click at [401, 276] on img at bounding box center [379, 276] width 115 height 67
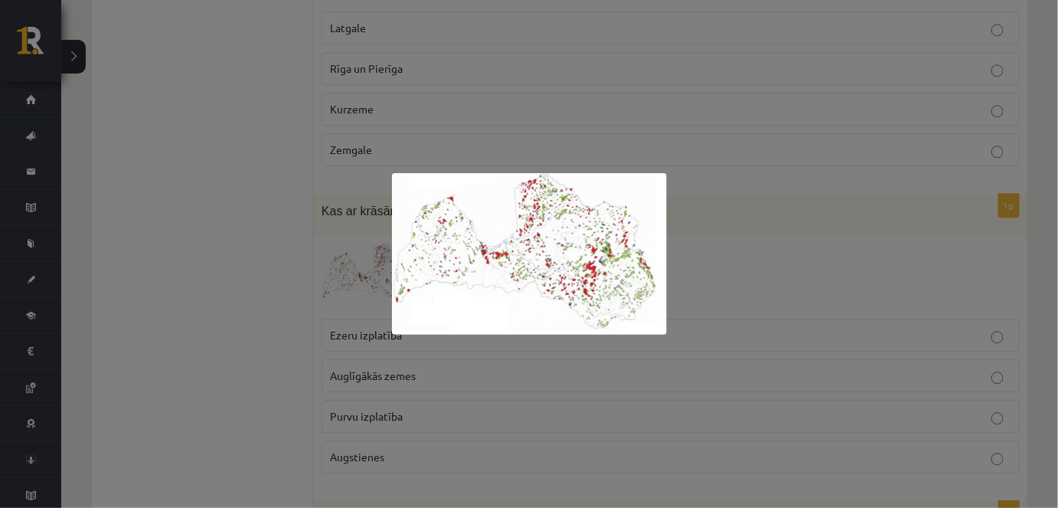
click at [370, 304] on div at bounding box center [529, 254] width 1058 height 508
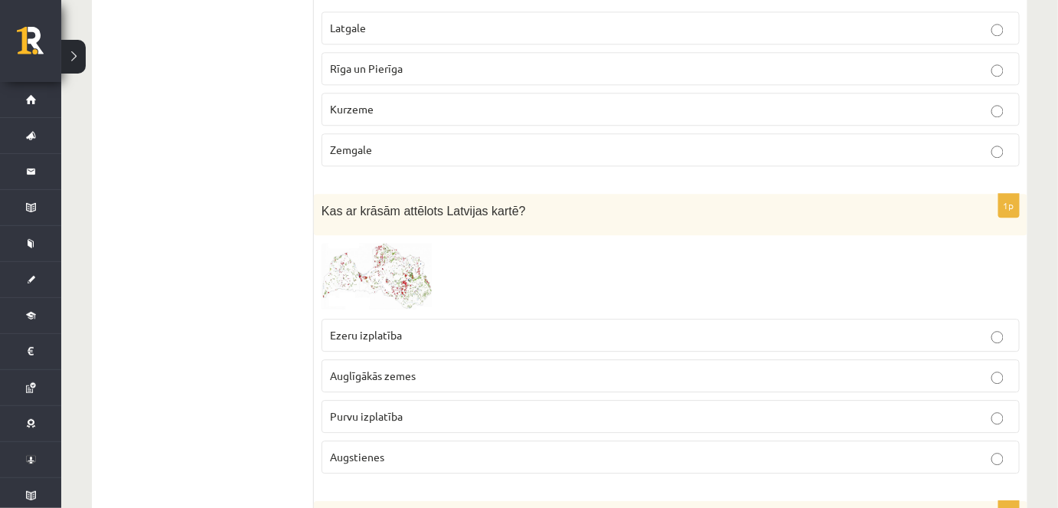
click at [359, 449] on span "Augstienes" at bounding box center [357, 456] width 54 height 14
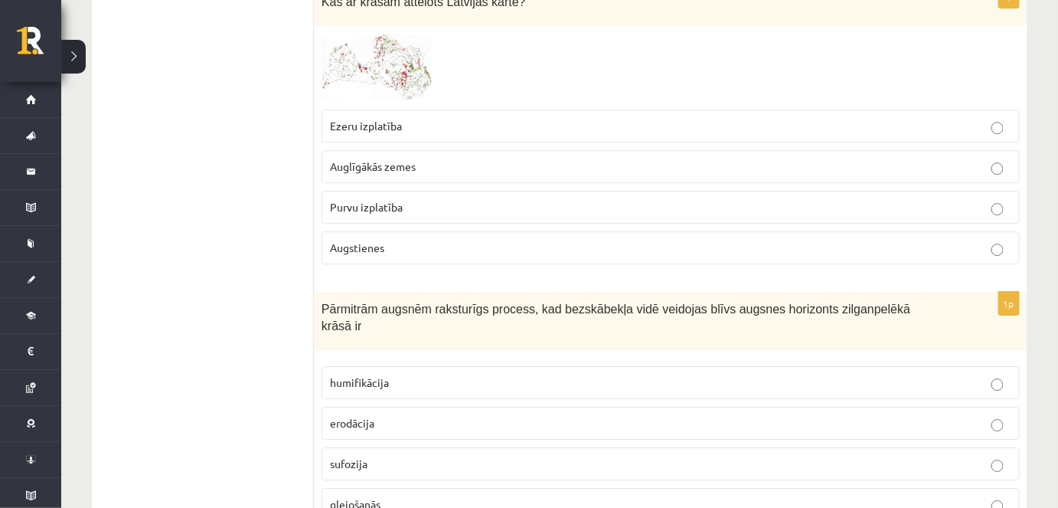
scroll to position [1531, 0]
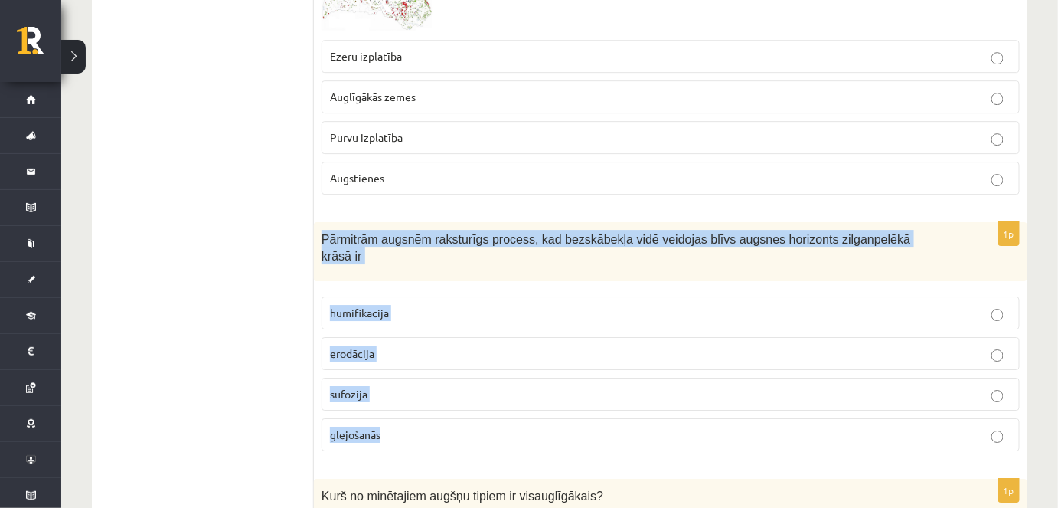
drag, startPoint x: 314, startPoint y: 225, endPoint x: 430, endPoint y: 409, distance: 217.5
click at [430, 409] on div "1p Pārmitrām augsnēm raksturīgs process, kad bezskābekļa vidē veidojas blīvs au…" at bounding box center [671, 342] width 714 height 241
copy div "Pārmitrām augsnēm raksturīgs process, kad bezskābekļa vidē veidojas blīvs augsn…"
click at [406, 426] on p "glejošanās" at bounding box center [670, 434] width 681 height 16
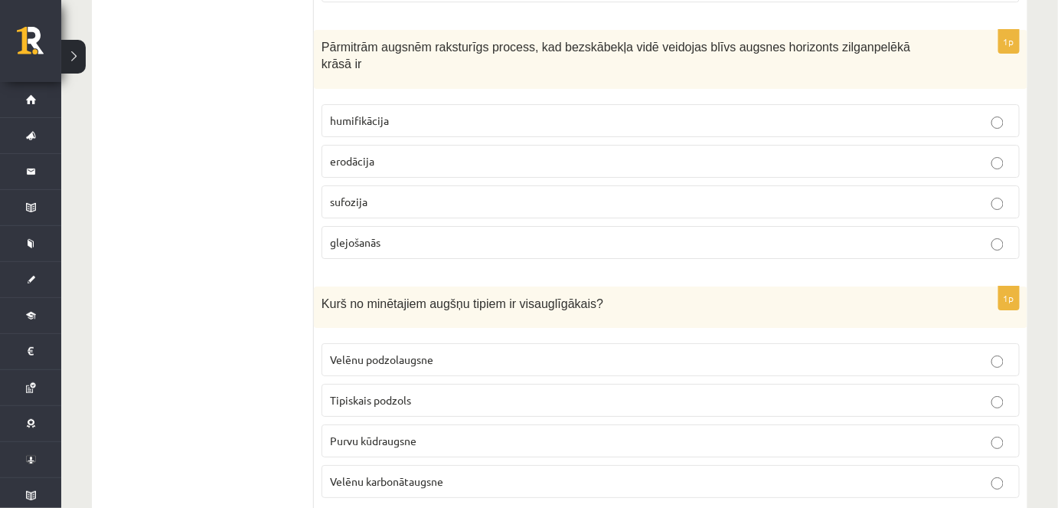
scroll to position [1739, 0]
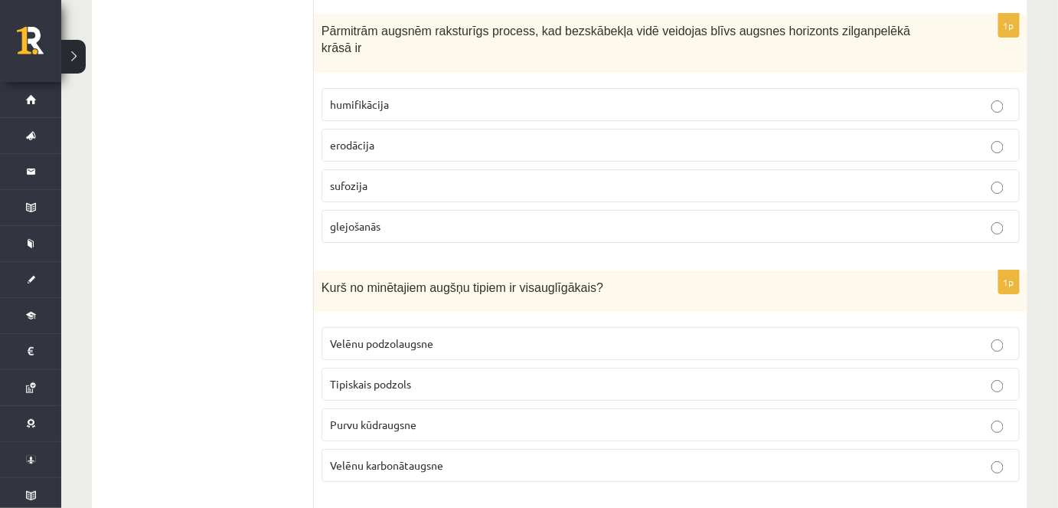
drag, startPoint x: 312, startPoint y: 239, endPoint x: 400, endPoint y: 303, distance: 109.7
click at [400, 327] on label "Velēnu podzolaugsne" at bounding box center [671, 343] width 698 height 33
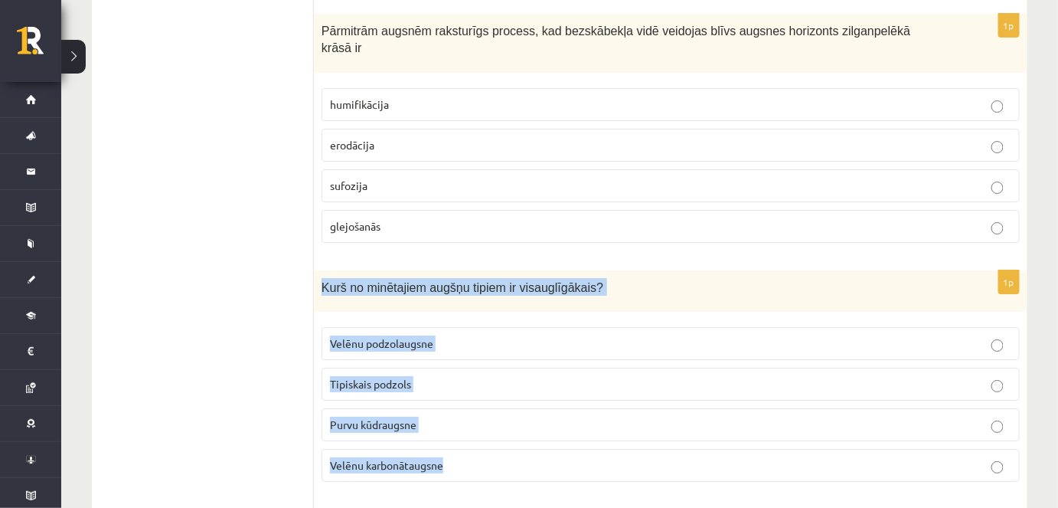
drag, startPoint x: 315, startPoint y: 253, endPoint x: 479, endPoint y: 430, distance: 241.1
click at [488, 439] on div "1p Kurš no minētajiem augšņu tipiem ir visauglīgākais? Velēnu podzolaugsne Tipi…" at bounding box center [671, 382] width 714 height 224
copy div "Kurš no minētajiem augšņu tipiem ir visauglīgākais? Velēnu podzolaugsne Tipiska…"
click at [472, 457] on p "Velēnu karbonātaugsne" at bounding box center [670, 465] width 681 height 16
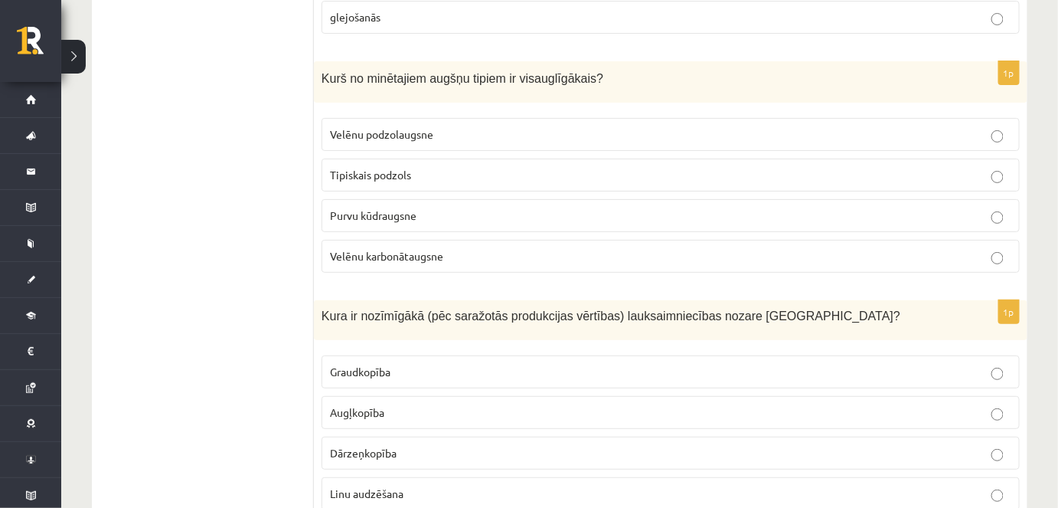
scroll to position [2018, 0]
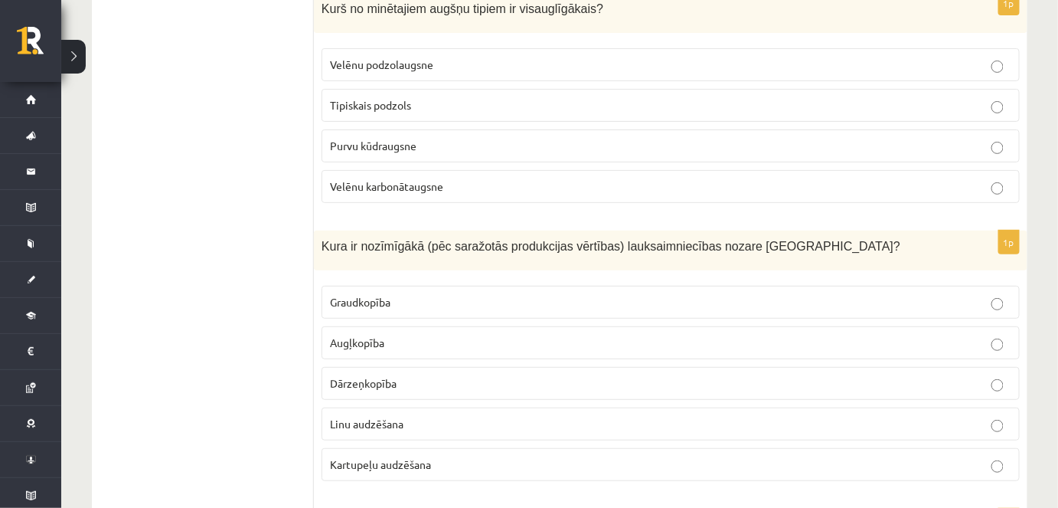
click at [338, 295] on span "Graudkopība" at bounding box center [360, 302] width 60 height 14
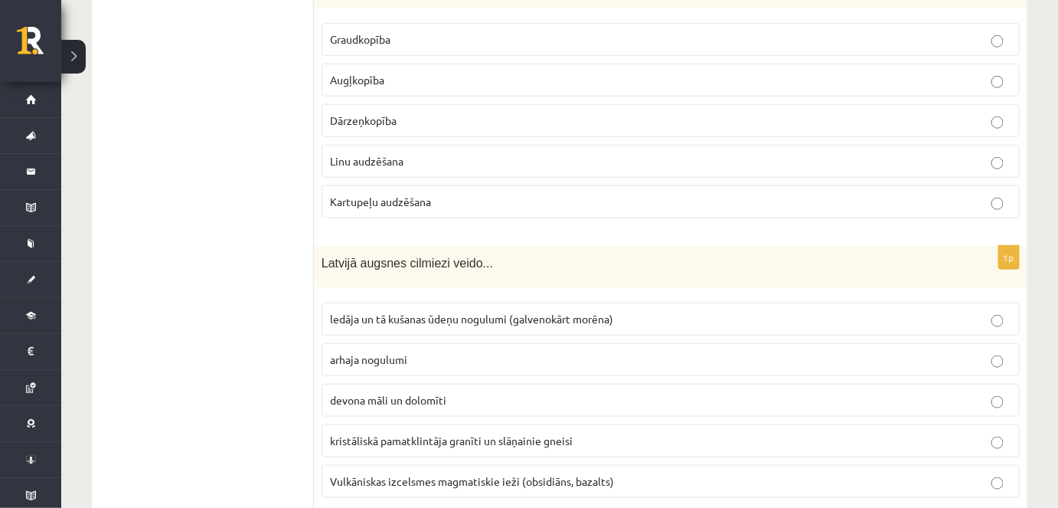
scroll to position [2297, 0]
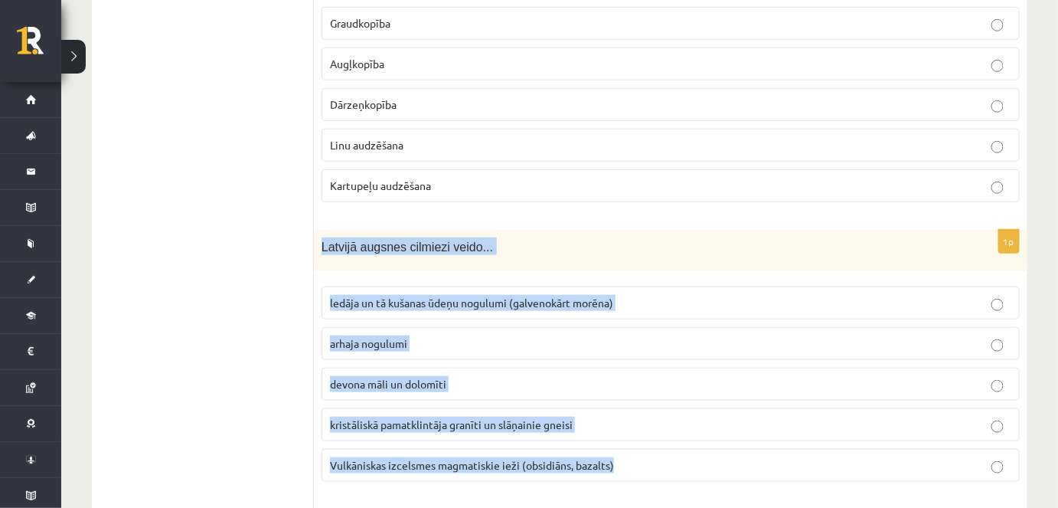
drag, startPoint x: 314, startPoint y: 208, endPoint x: 632, endPoint y: 446, distance: 396.6
click at [632, 446] on div "1p Latvijā augsnes cilmiezi veido... ledāja un tā kušanas ūdeņu nogulumi (galve…" at bounding box center [671, 362] width 714 height 265
copy div "Latvijā augsnes cilmiezi veido... ledāja un tā kušanas ūdeņu nogulumi (galvenok…"
click at [367, 296] on span "ledāja un tā kušanas ūdeņu nogulumi (galvenokārt morēna)" at bounding box center [471, 303] width 283 height 14
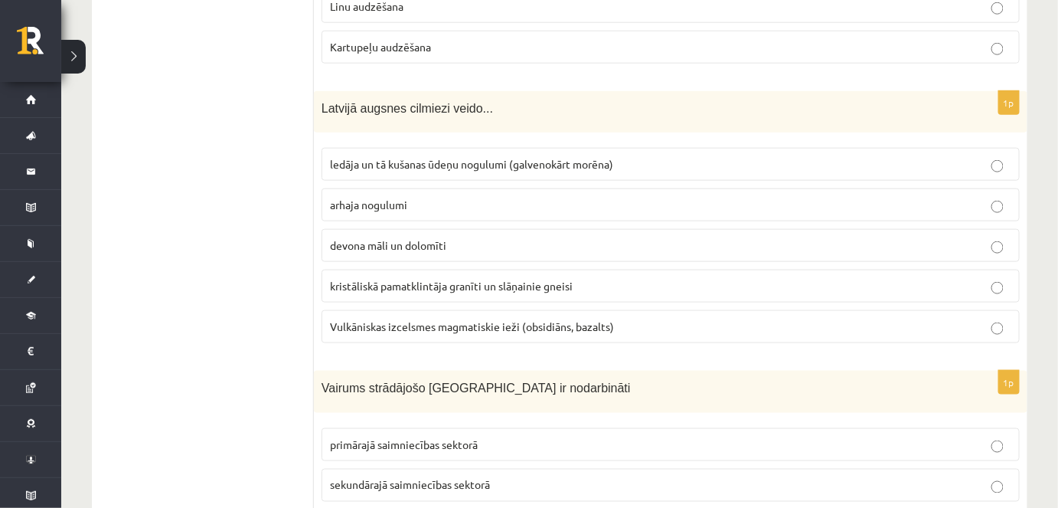
scroll to position [2575, 0]
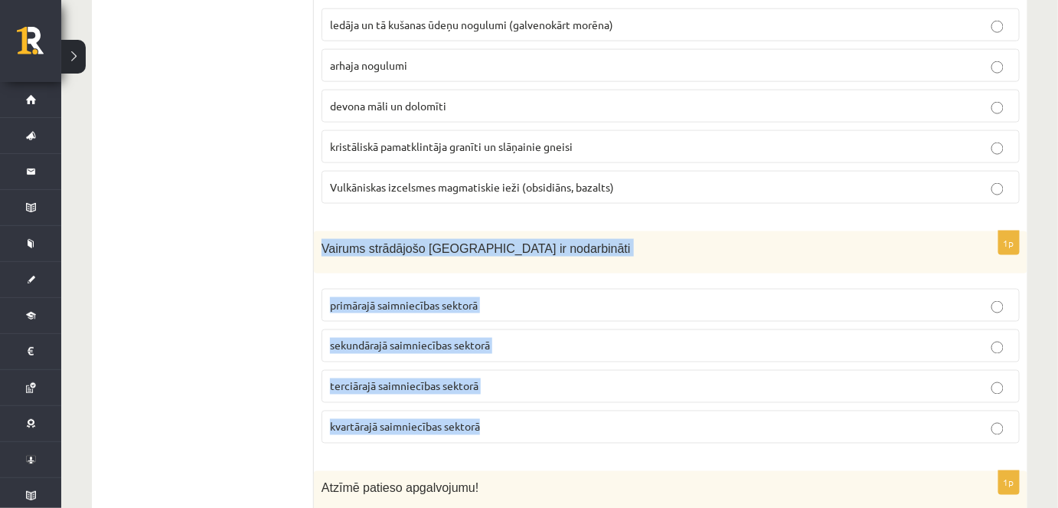
drag, startPoint x: 320, startPoint y: 211, endPoint x: 527, endPoint y: 399, distance: 279.1
click at [527, 399] on div "1p Vairums strādājošo Latvijā ir nodarbināti primārajā saimniecības sektorā sek…" at bounding box center [671, 343] width 714 height 224
copy div "Vairums strādājošo Latvijā ir nodarbināti primārajā saimniecības sektorā sekund…"
click at [369, 379] on span "terciārajā saimniecības sektorā" at bounding box center [404, 386] width 149 height 14
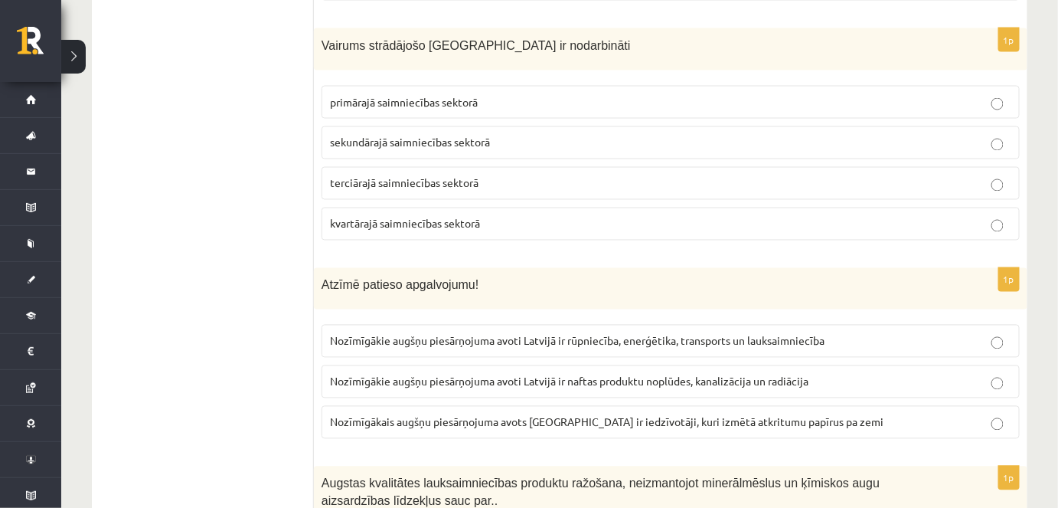
scroll to position [2853, 0]
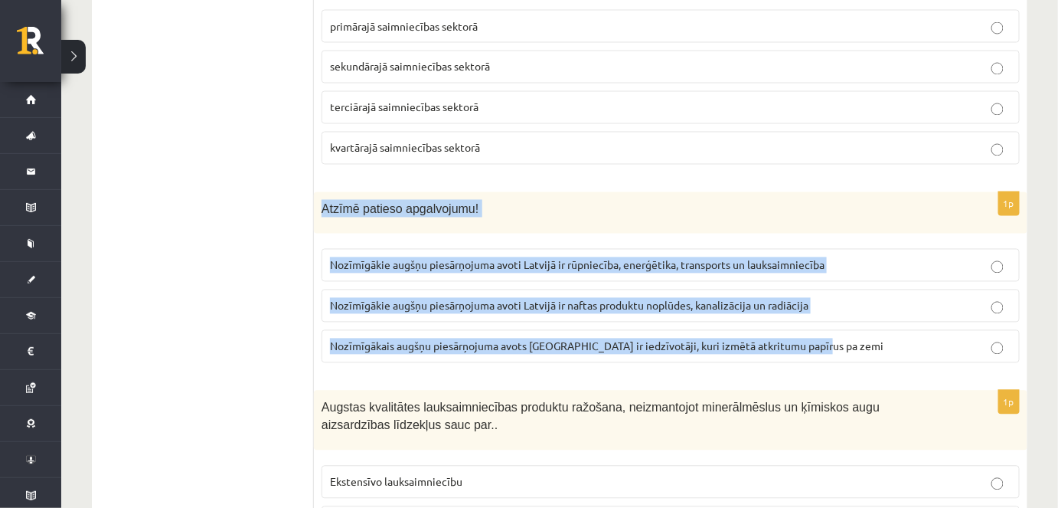
drag, startPoint x: 315, startPoint y: 168, endPoint x: 920, endPoint y: 308, distance: 620.7
click at [920, 308] on div "1p Atzīmē patieso apgalvojumu! Nozīmīgākie augšņu piesārņojuma avoti Latvijā ir…" at bounding box center [671, 284] width 714 height 184
copy div "Atzīmē patieso apgalvojumu! Nozīmīgākie augšņu piesārņojuma avoti Latvijā ir rū…"
click at [870, 257] on p "Nozīmīgākie augšņu piesārņojuma avoti Latvijā ir rūpniecība, enerģētika, transp…" at bounding box center [670, 265] width 681 height 16
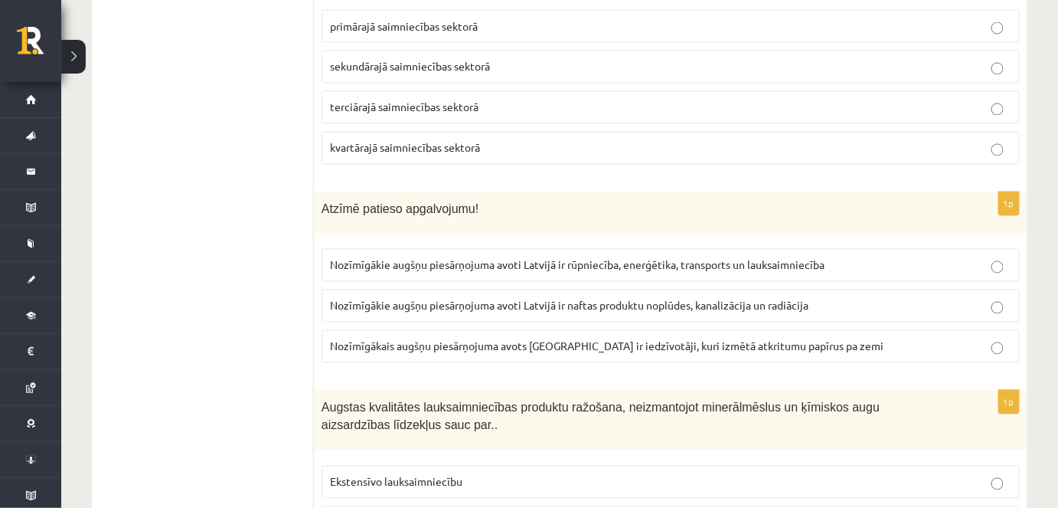
scroll to position [2993, 0]
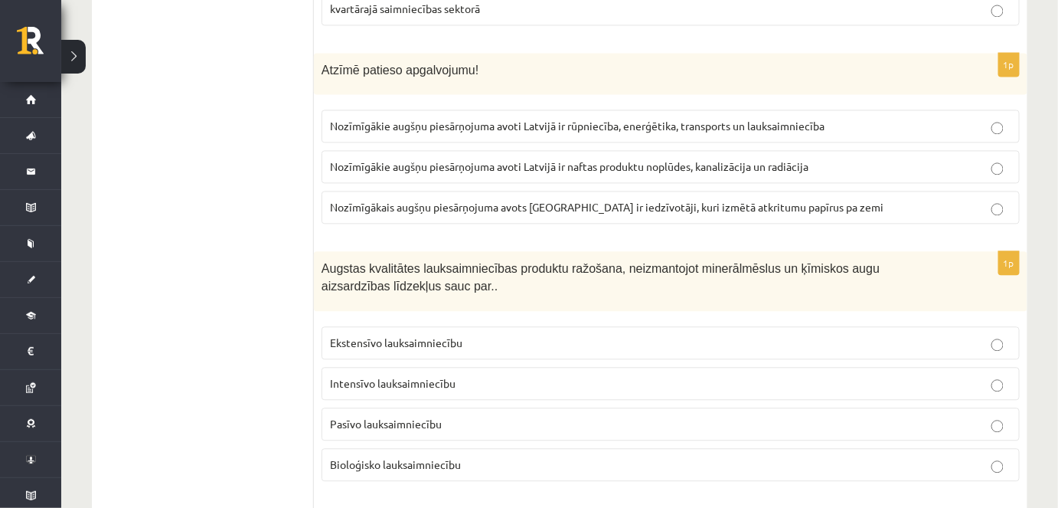
click at [402, 457] on span "Bioloģisko lauksaimniecību" at bounding box center [395, 464] width 131 height 14
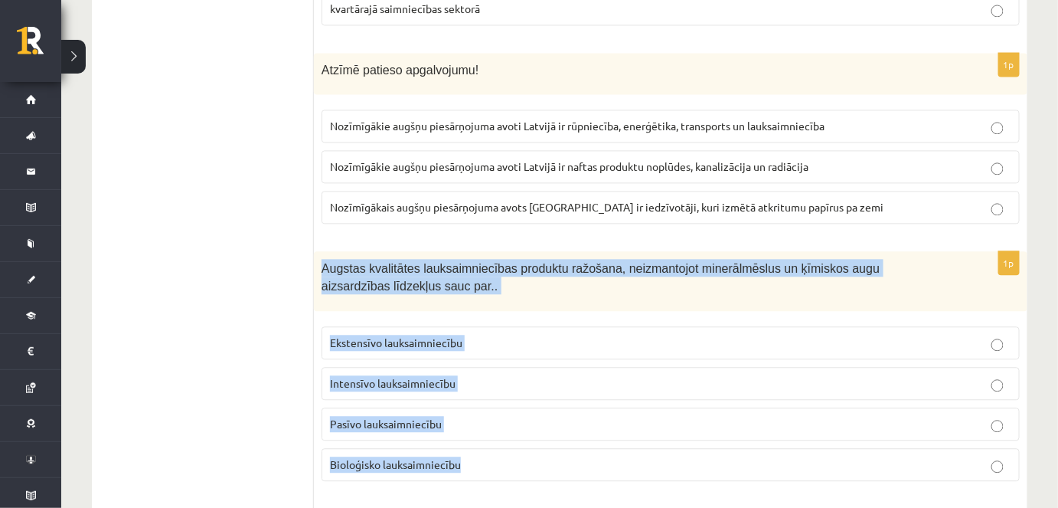
drag, startPoint x: 318, startPoint y: 214, endPoint x: 775, endPoint y: 414, distance: 498.8
click at [775, 414] on div "1p Augstas kvalitātes lauksaimniecības produktu ražošana, neizmantojot minerālm…" at bounding box center [671, 371] width 714 height 241
copy div "Augstas kvalitātes lauksaimniecības produktu ražošana, neizmantojot minerālmēsl…"
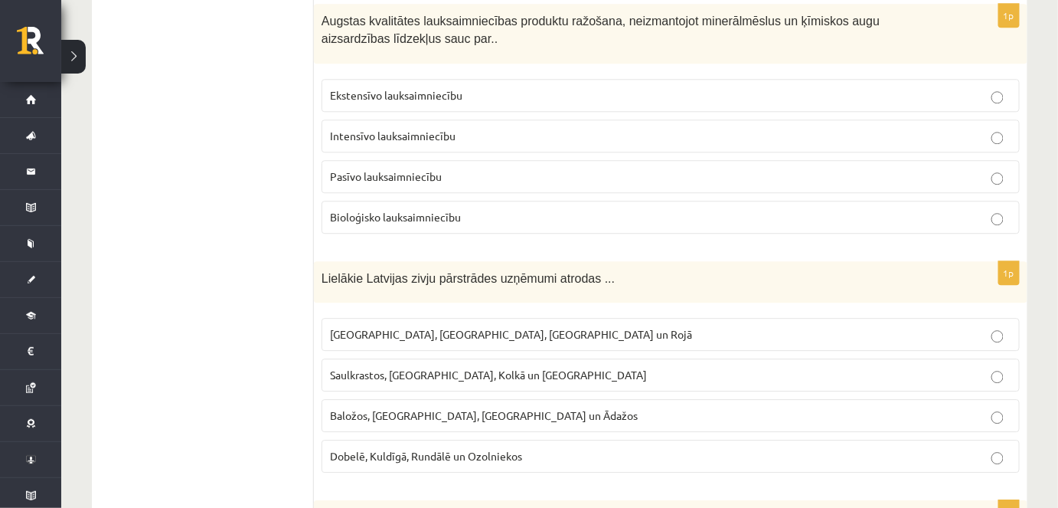
scroll to position [3271, 0]
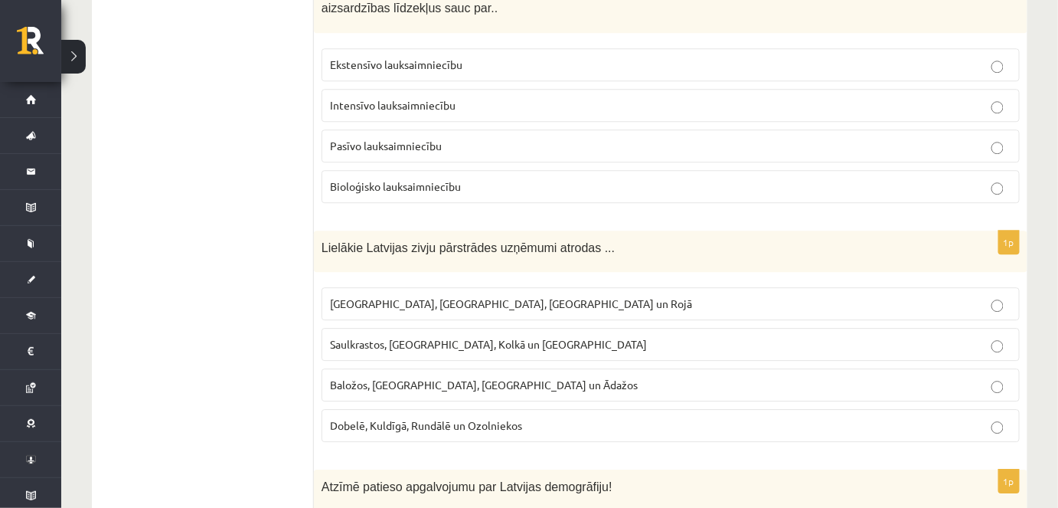
click at [369, 296] on p "Rīgā, Liepājā, Salacgrīvā un Rojā" at bounding box center [670, 304] width 681 height 16
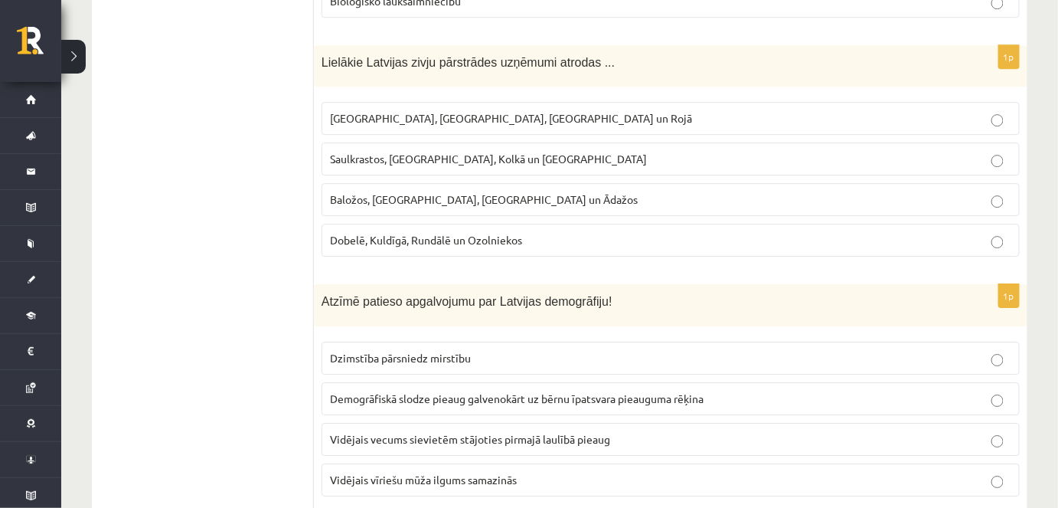
scroll to position [3480, 0]
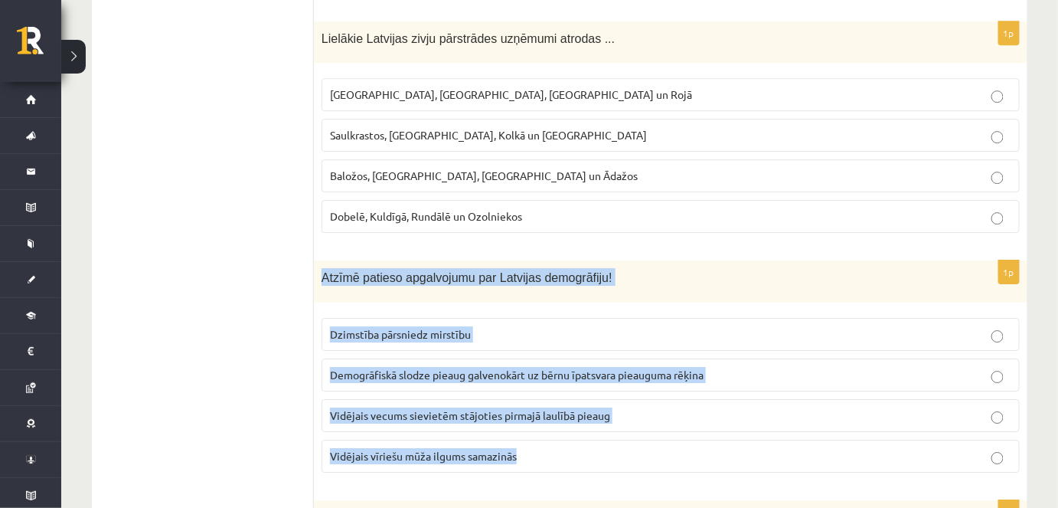
drag, startPoint x: 317, startPoint y: 211, endPoint x: 545, endPoint y: 415, distance: 306.3
click at [545, 415] on div "1p Dabisko pļavu platības Latvijā aizņem aptuveni 10% no Latvijas teritorijas 1…" at bounding box center [671, 489] width 714 height 7418
click at [374, 408] on span "Vidējais vecums sievietēm stājoties pirmajā laulībā pieaug" at bounding box center [470, 415] width 280 height 14
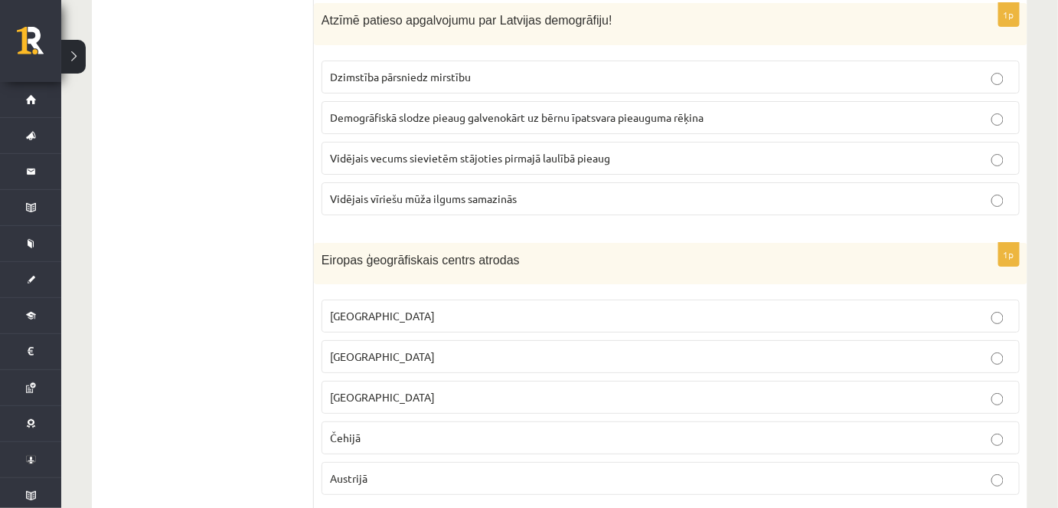
scroll to position [3758, 0]
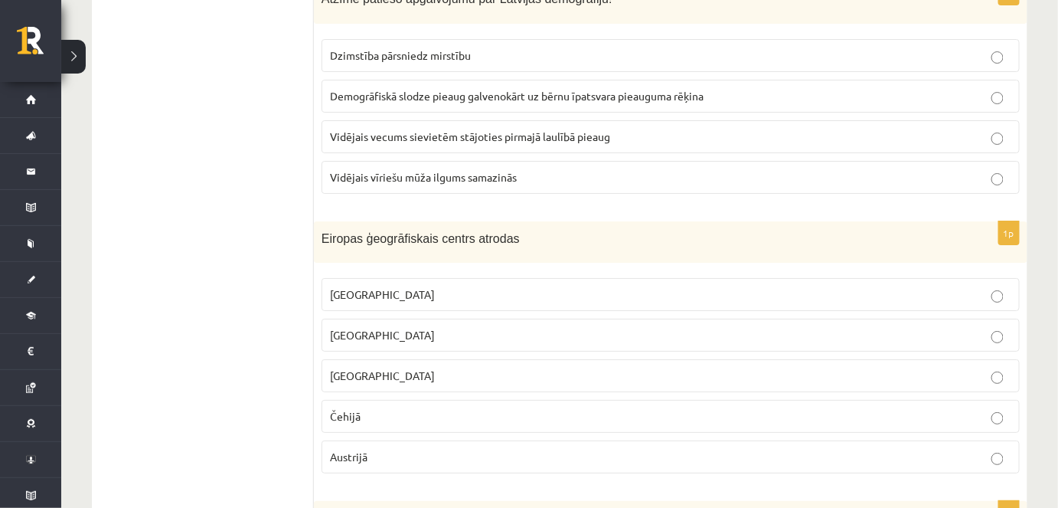
click at [372, 367] on p "Vācijā" at bounding box center [670, 375] width 681 height 16
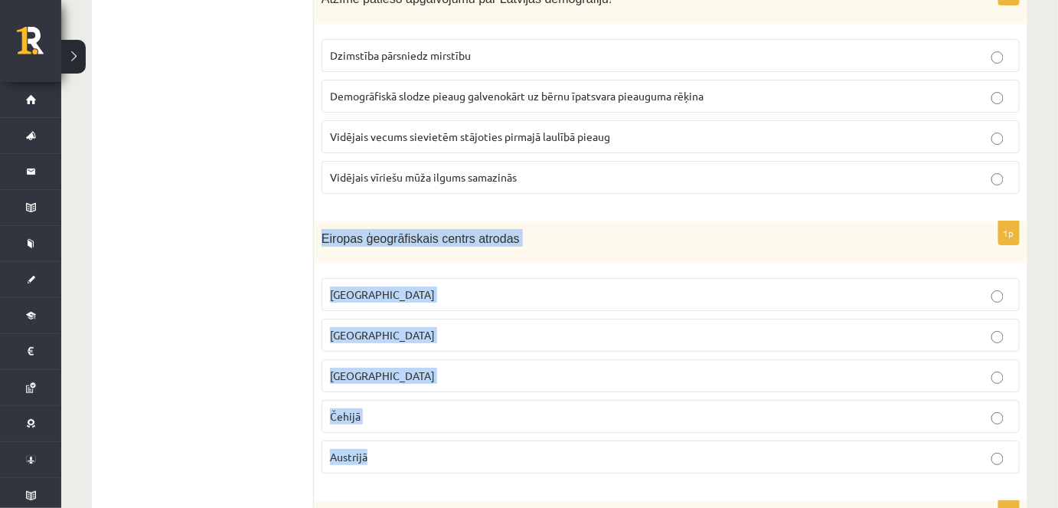
drag, startPoint x: 323, startPoint y: 193, endPoint x: 381, endPoint y: 325, distance: 144.4
click at [441, 424] on div "1p Eiropas ģeogrāfiskais centrs atrodas Latvijā Lietuvā Vācijā Čehijā Austrijā" at bounding box center [671, 353] width 714 height 265
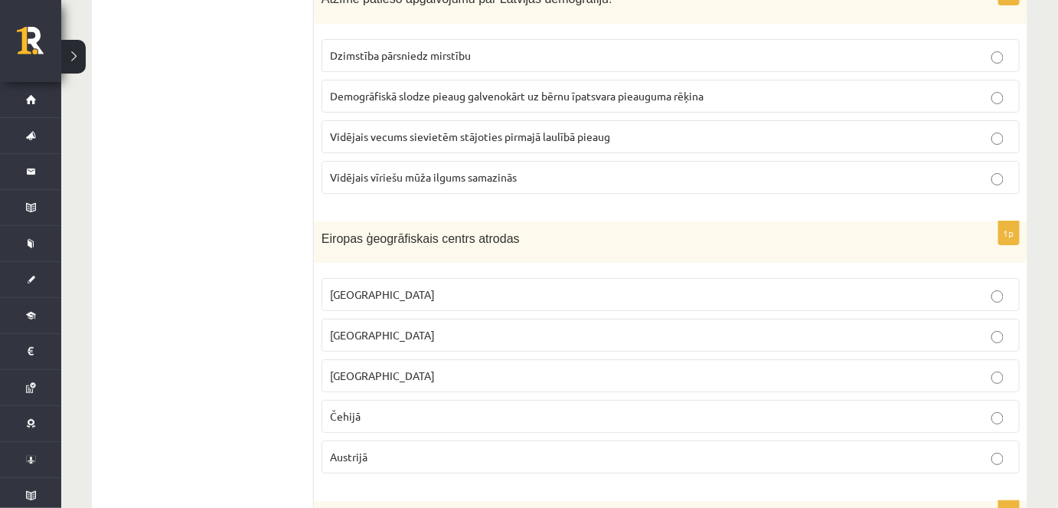
click at [251, 311] on ul "Tests" at bounding box center [210, 209] width 207 height 7387
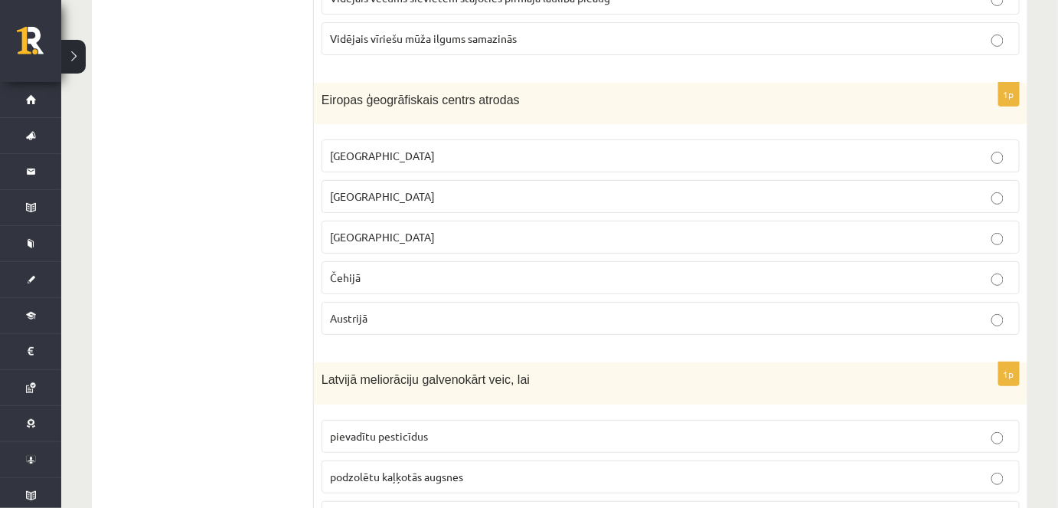
scroll to position [3967, 0]
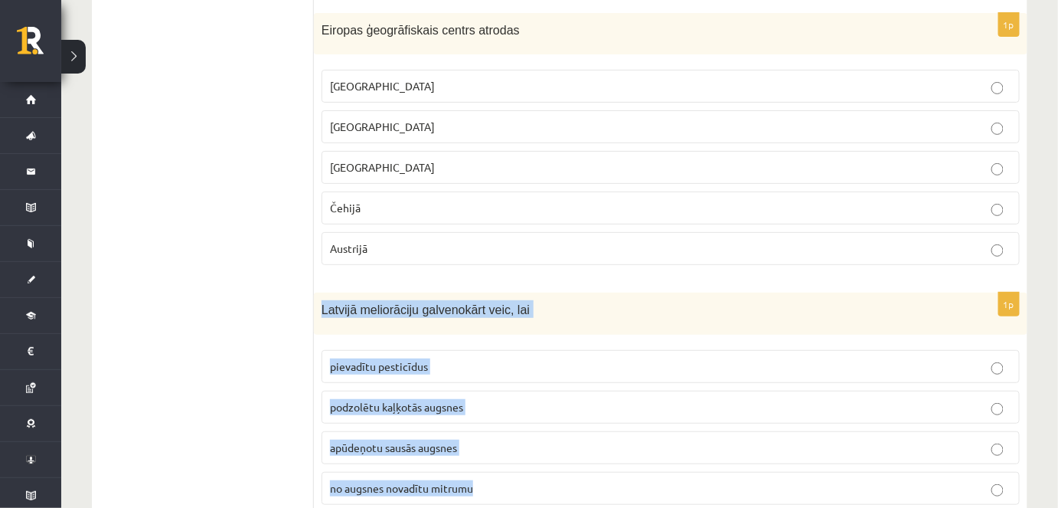
drag, startPoint x: 324, startPoint y: 260, endPoint x: 504, endPoint y: 428, distance: 245.9
click at [512, 437] on div "1p Latvijā meliorāciju galvenokārt veic, lai pievadītu pesticīdus podzolētu kaļ…" at bounding box center [671, 404] width 714 height 224
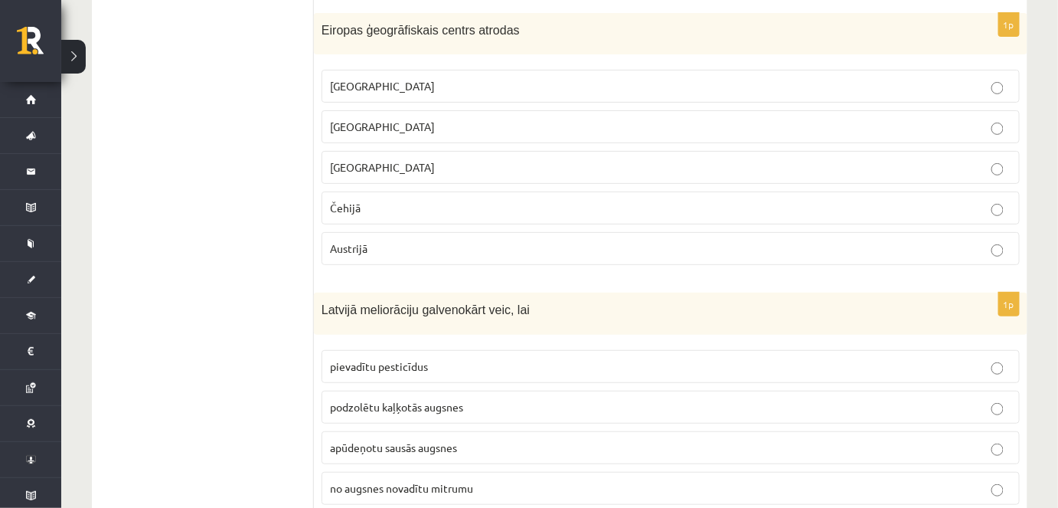
click at [279, 397] on ul "Tests" at bounding box center [210, 1] width 207 height 7387
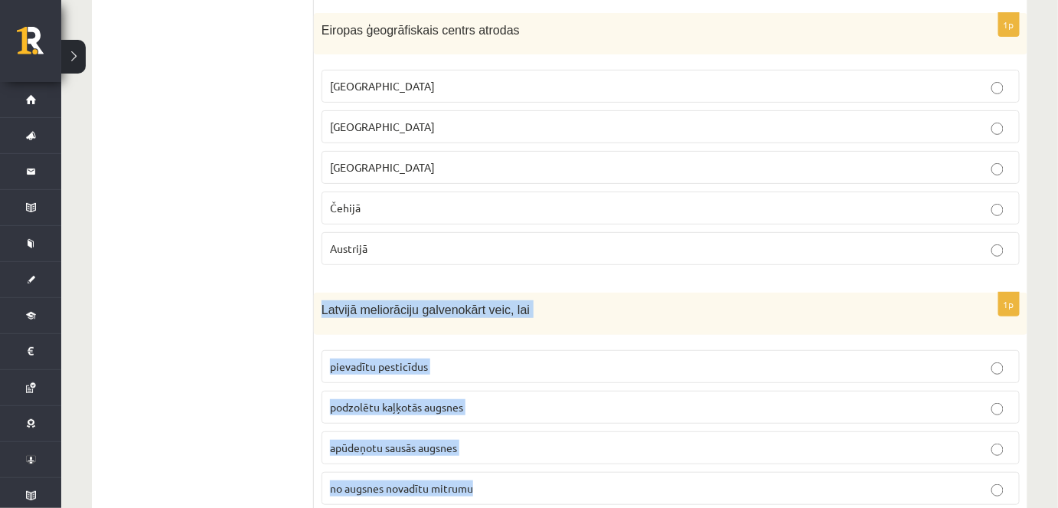
drag, startPoint x: 320, startPoint y: 257, endPoint x: 519, endPoint y: 431, distance: 264.2
click at [519, 431] on div "1p Latvijā meliorāciju galvenokārt veic, lai pievadītu pesticīdus podzolētu kaļ…" at bounding box center [671, 404] width 714 height 224
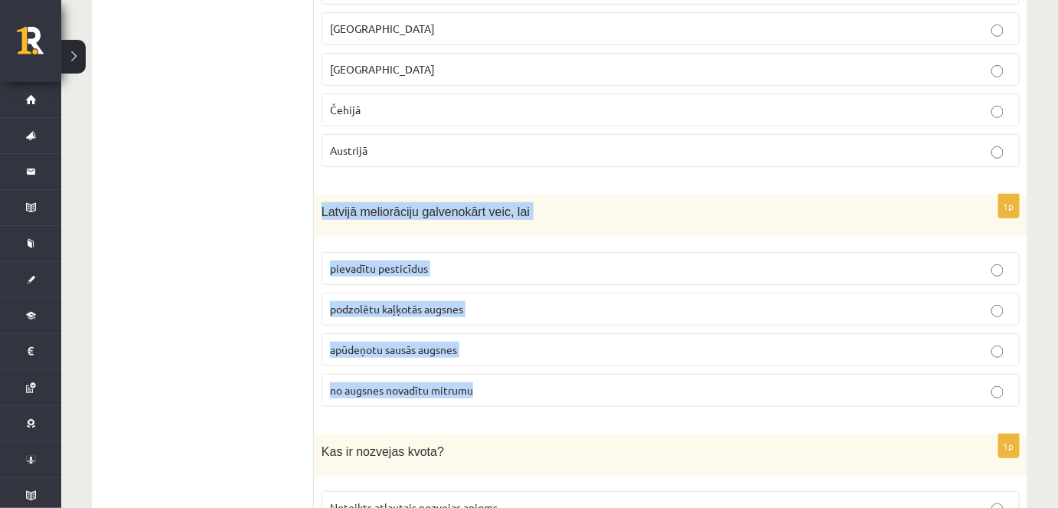
scroll to position [4065, 0]
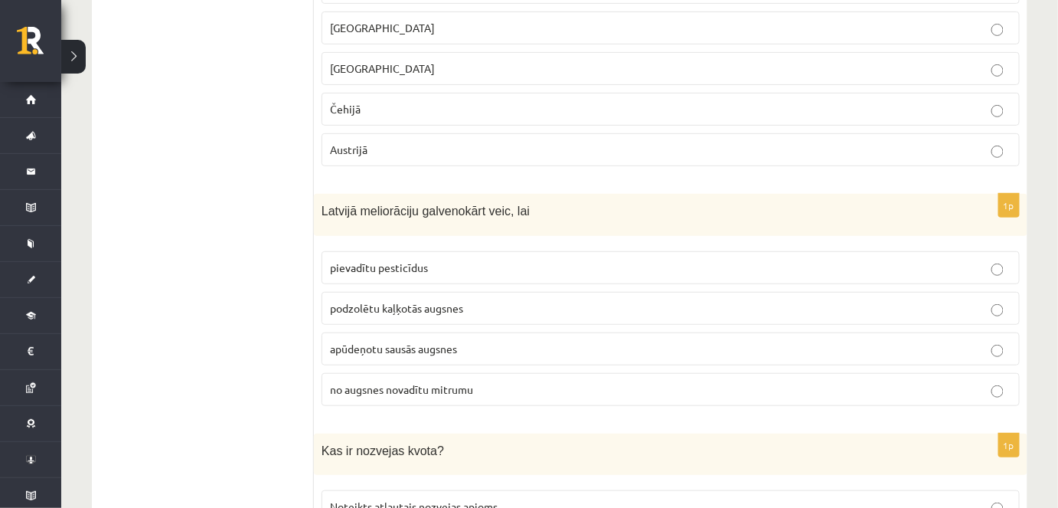
click at [410, 382] on span "no augsnes novadītu mitrumu" at bounding box center [401, 389] width 143 height 14
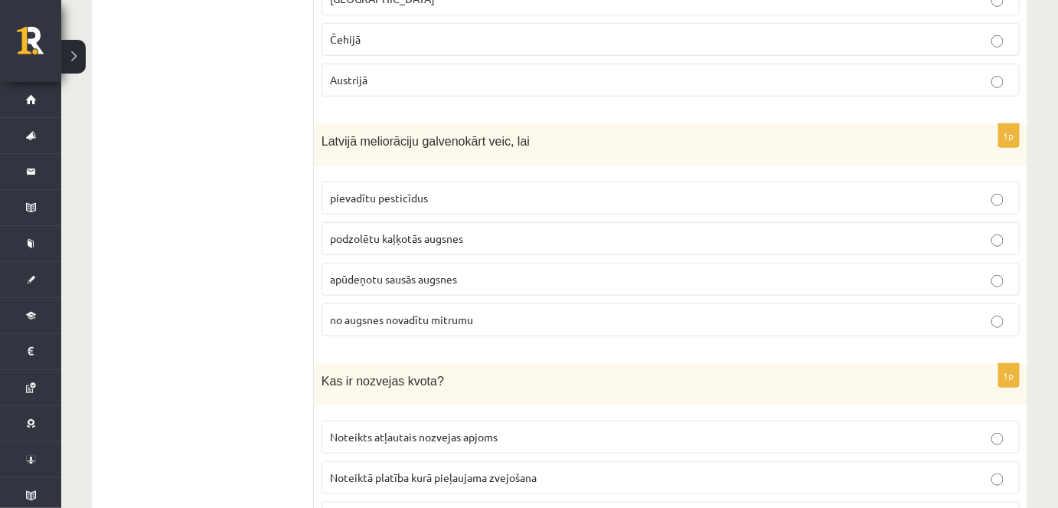
scroll to position [4205, 0]
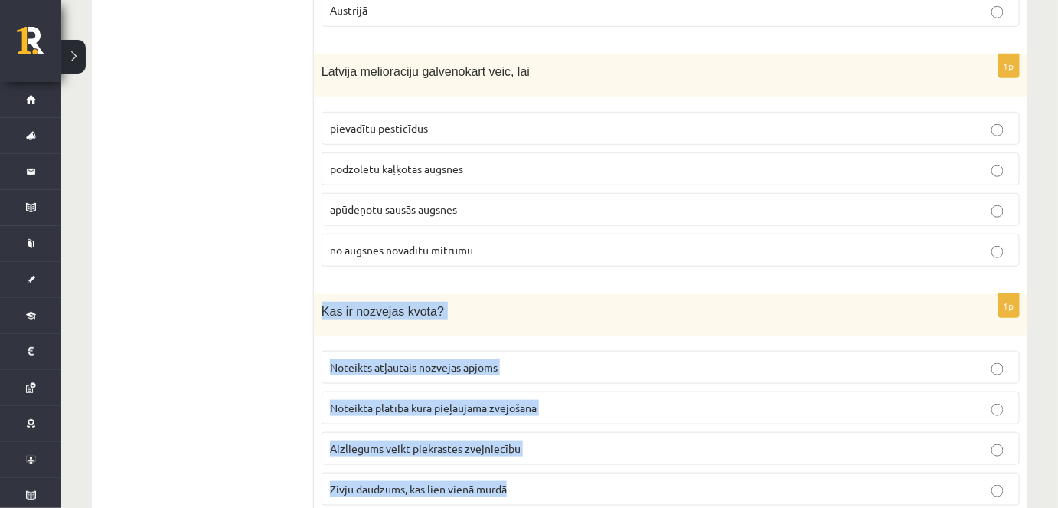
drag, startPoint x: 318, startPoint y: 260, endPoint x: 559, endPoint y: 433, distance: 296.2
click at [559, 433] on div "1p Kas ir nozvejas kvota? Noteikts atļautais nozvejas apjoms Noteiktā platība k…" at bounding box center [671, 406] width 714 height 224
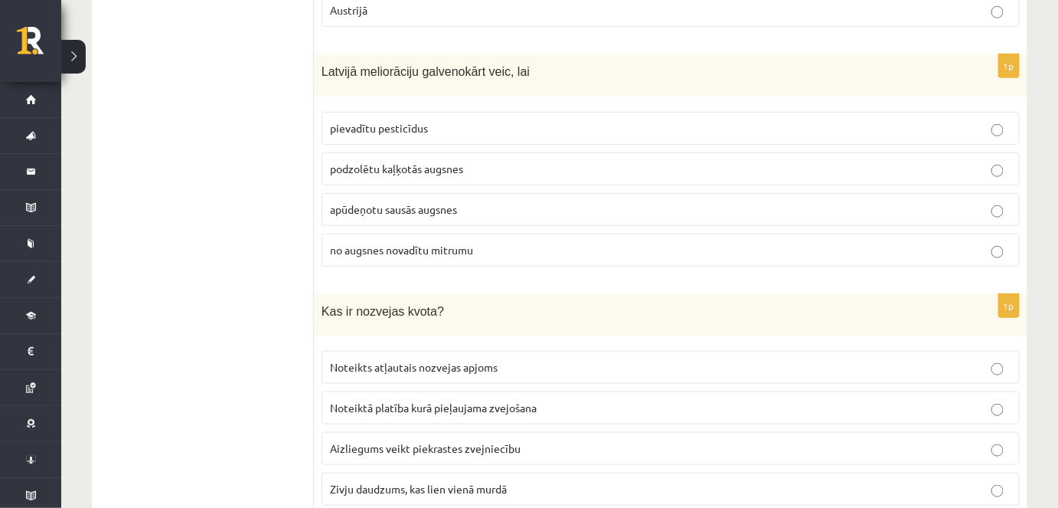
click at [404, 360] on span "Noteikts atļautais nozvejas apjoms" at bounding box center [414, 367] width 168 height 14
click at [409, 351] on label "Noteikts atļautais nozvejas apjoms" at bounding box center [671, 367] width 698 height 33
click at [402, 360] on span "Noteikts atļautais nozvejas apjoms" at bounding box center [414, 367] width 168 height 14
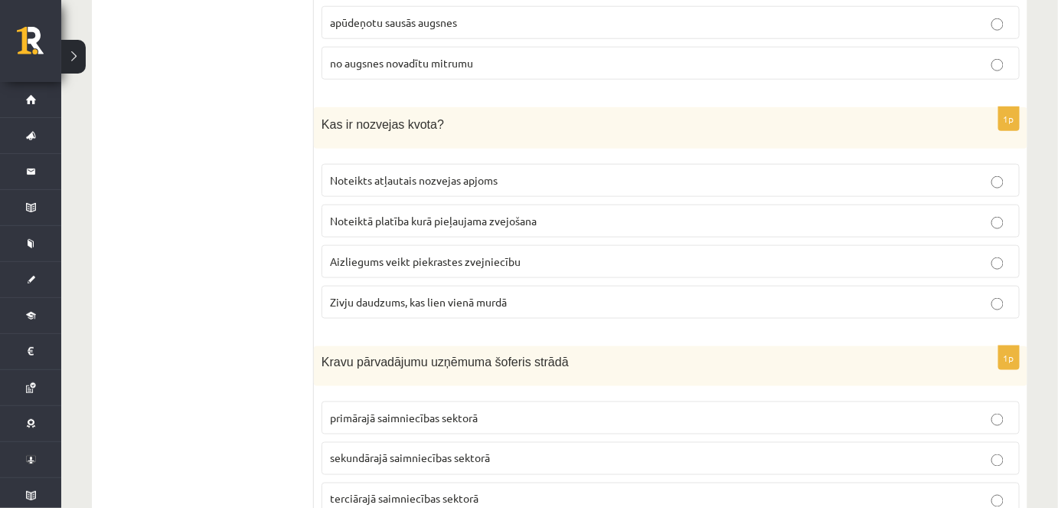
scroll to position [4414, 0]
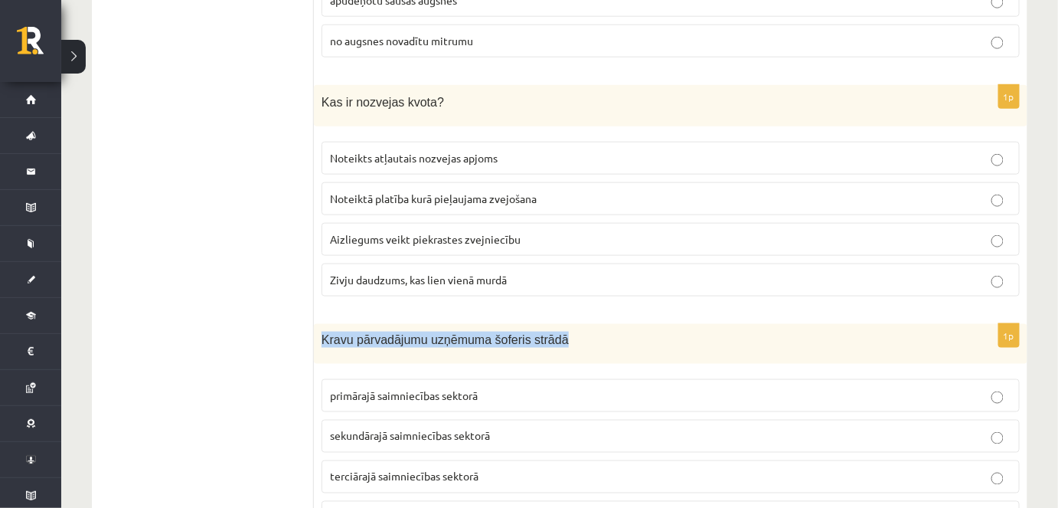
drag, startPoint x: 322, startPoint y: 286, endPoint x: 591, endPoint y: 291, distance: 268.8
click at [591, 332] on p "Kravu pārvadājumu uzņēmuma šoferis strādā" at bounding box center [633, 340] width 622 height 16
click at [335, 333] on span "Kravu pārvadājumu uzņēmuma šoferis strādā" at bounding box center [445, 339] width 247 height 13
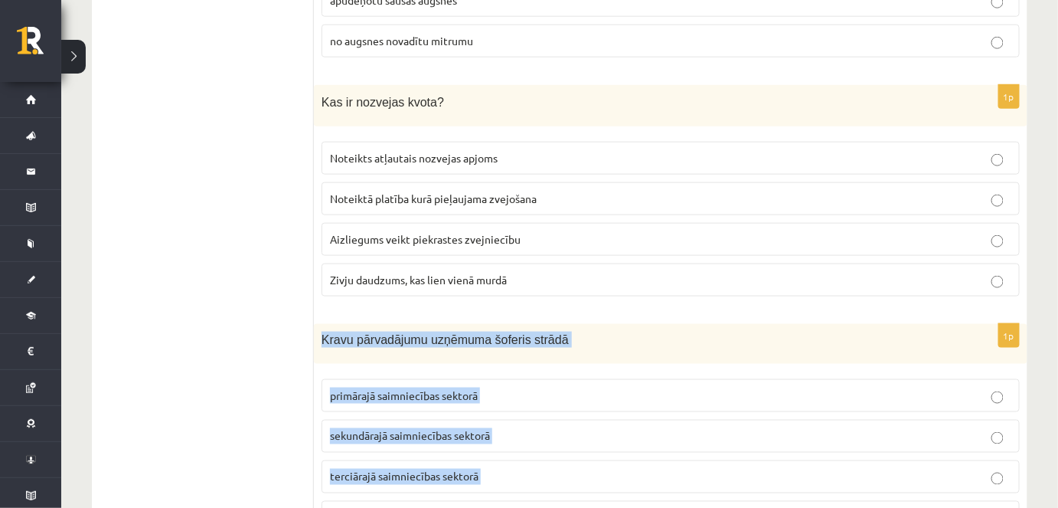
drag, startPoint x: 318, startPoint y: 284, endPoint x: 524, endPoint y: 462, distance: 272.5
click at [524, 462] on div "1p Kravu pārvadājumu uzņēmuma šoferis strādā primārajā saimniecības sektorā sek…" at bounding box center [671, 434] width 714 height 221
click at [384, 460] on label "terciārajā saimniecības sektorā" at bounding box center [671, 476] width 698 height 33
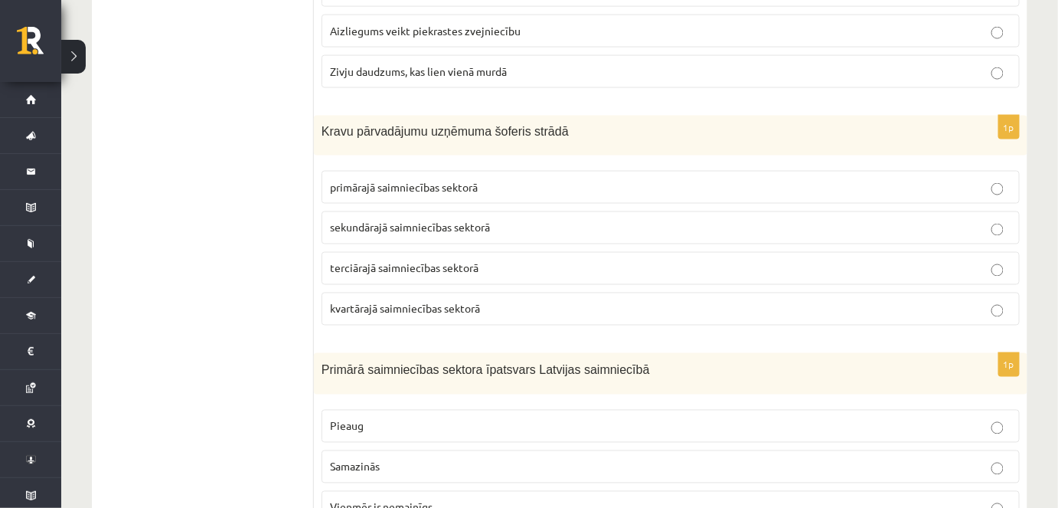
scroll to position [4692, 0]
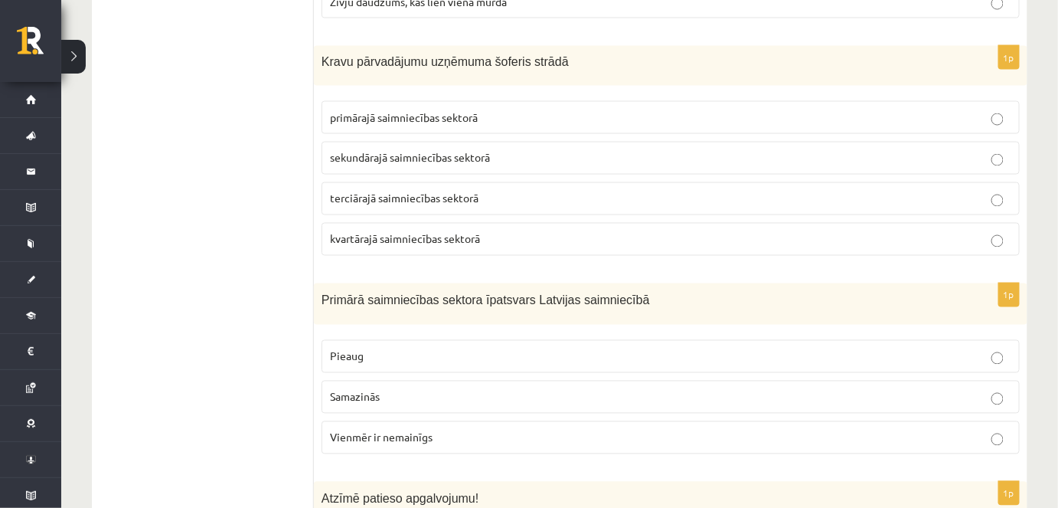
drag, startPoint x: 316, startPoint y: 240, endPoint x: 417, endPoint y: 311, distance: 123.6
click at [417, 348] on p "Pieaug" at bounding box center [670, 356] width 681 height 16
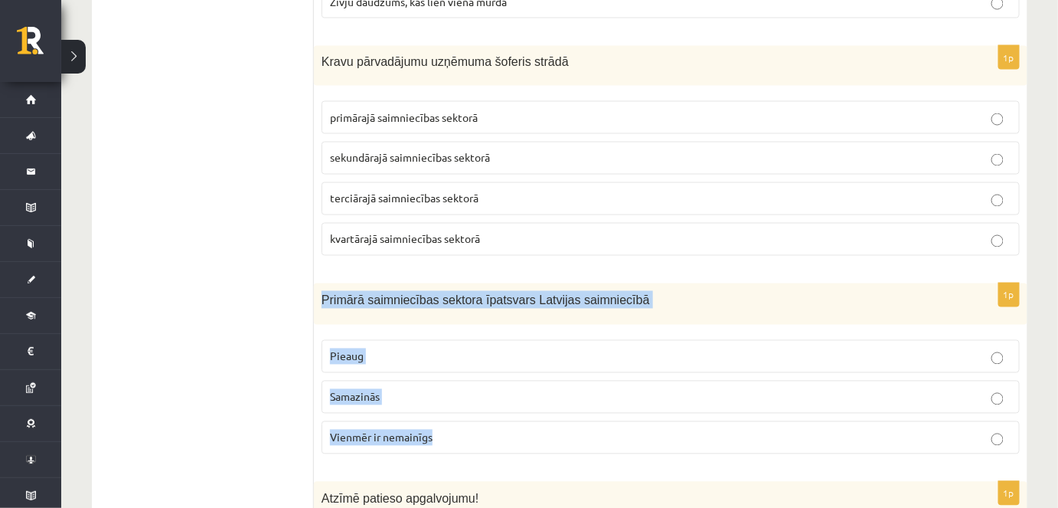
drag, startPoint x: 320, startPoint y: 243, endPoint x: 475, endPoint y: 376, distance: 204.2
click at [475, 376] on div "1p Primārā saimniecības sektora īpatsvars Latvijas saimniecībā Pieaug Samazinās…" at bounding box center [671, 375] width 714 height 184
click at [415, 381] on label "Samazinās" at bounding box center [671, 397] width 698 height 33
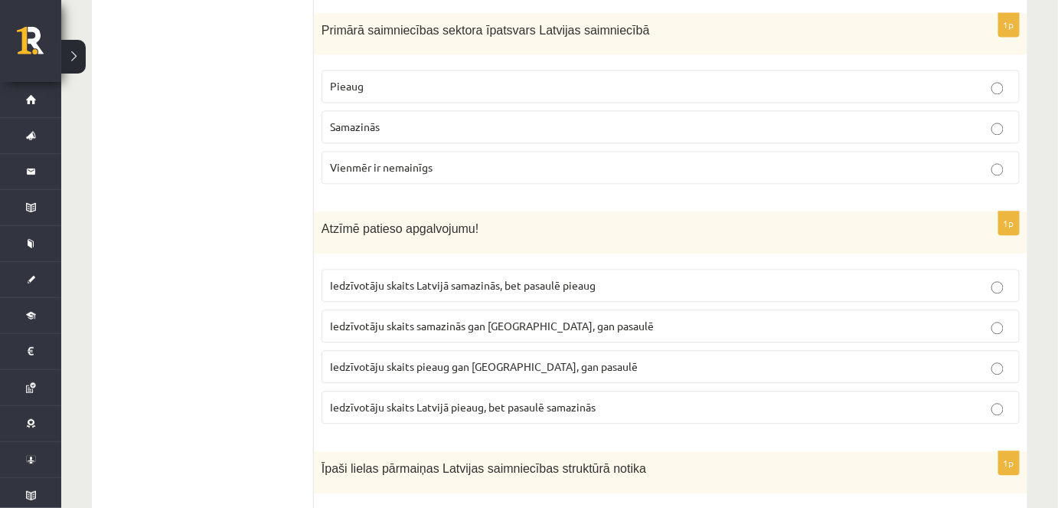
scroll to position [4970, 0]
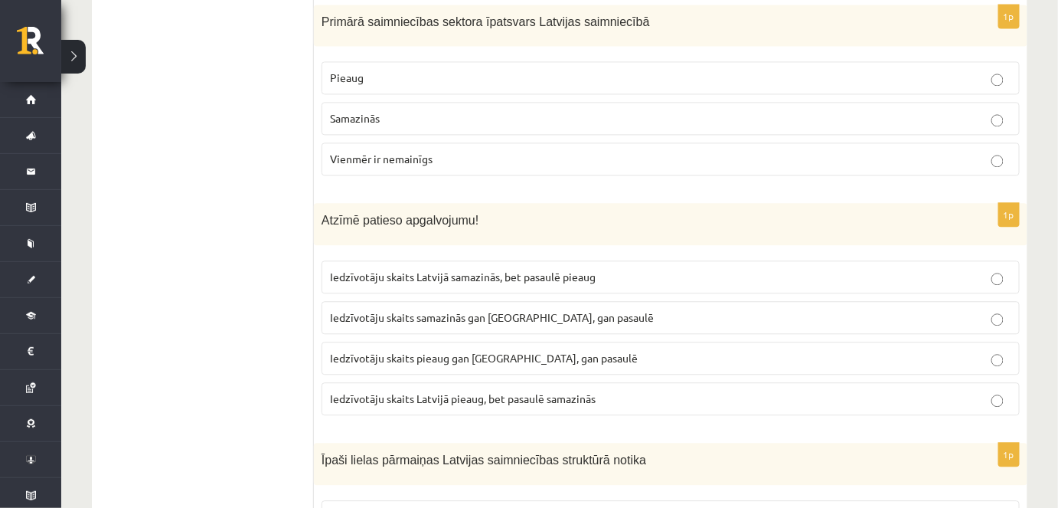
click at [361, 269] on span "Iedzīvotāju skaits Latvijā samazinās, bet pasaulē pieaug" at bounding box center [463, 276] width 266 height 14
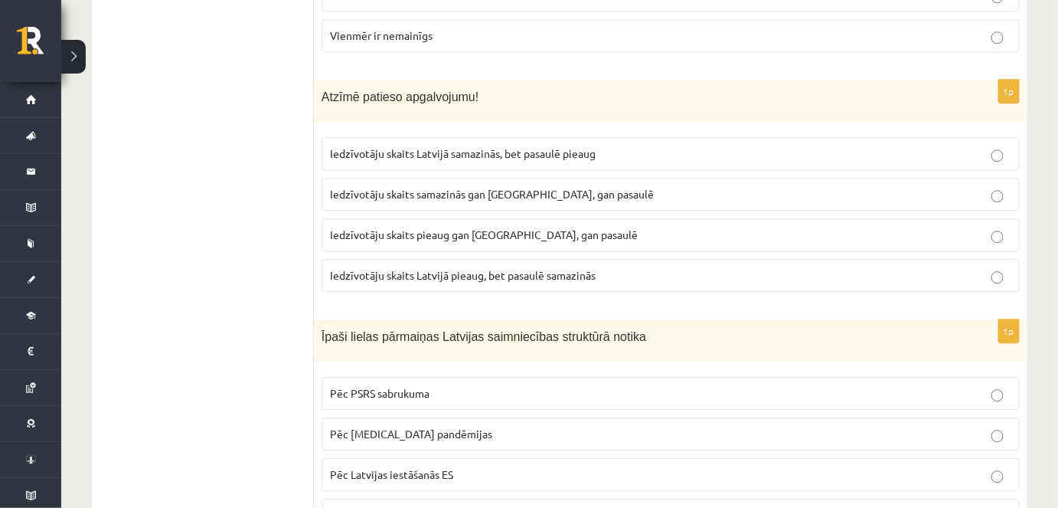
scroll to position [5110, 0]
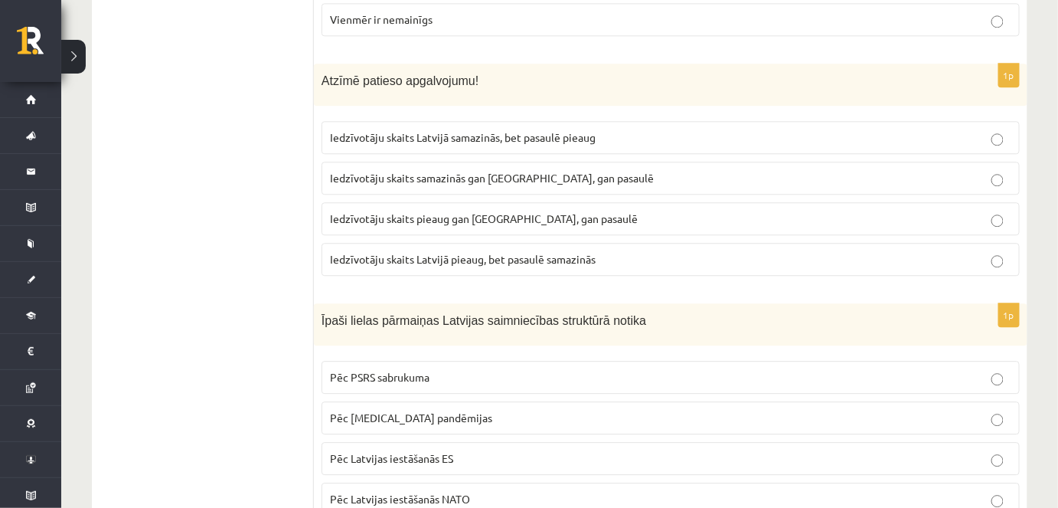
click at [354, 361] on label "Pēc PSRS sabrukuma" at bounding box center [671, 377] width 698 height 33
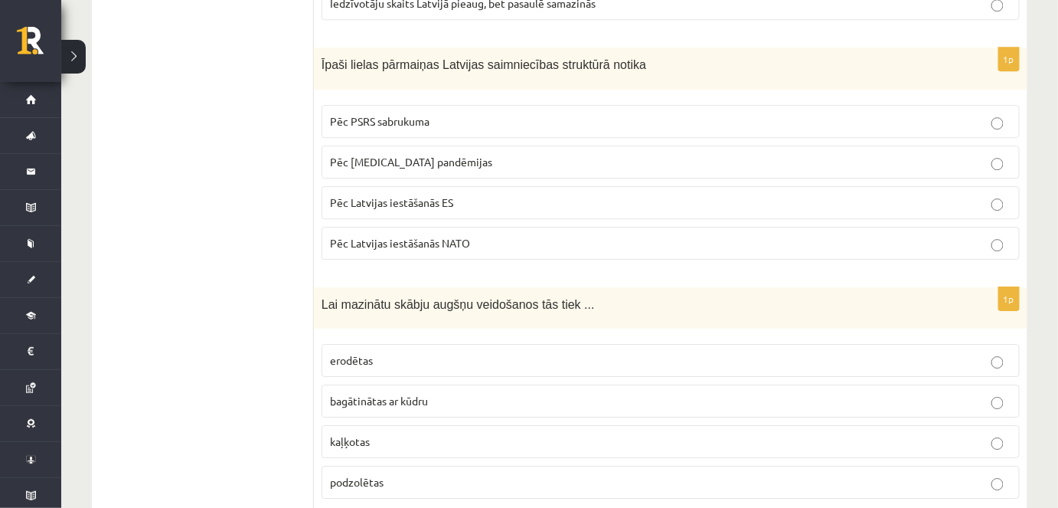
scroll to position [5388, 0]
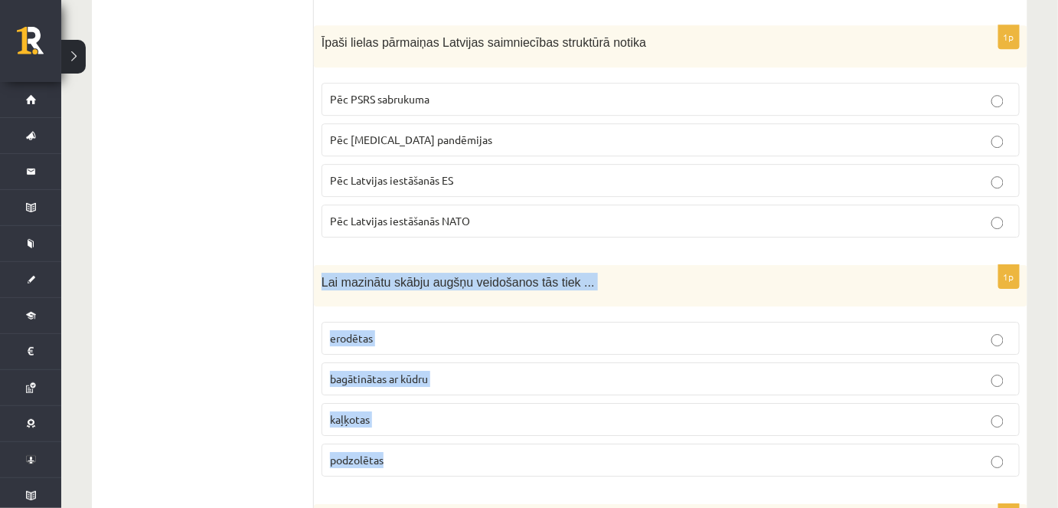
drag, startPoint x: 317, startPoint y: 222, endPoint x: 459, endPoint y: 398, distance: 226.5
click at [459, 398] on div "1p Lai mazinātu skābju augšņu veidošanos tās tiek ... erodētas bagātinātas ar k…" at bounding box center [671, 377] width 714 height 224
click at [394, 411] on p "kaļķotas" at bounding box center [670, 419] width 681 height 16
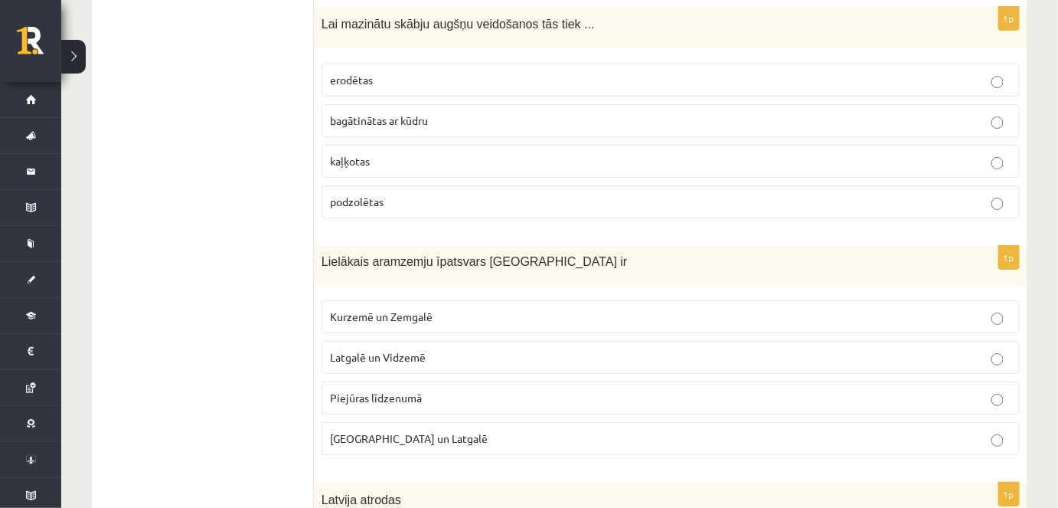
scroll to position [5666, 0]
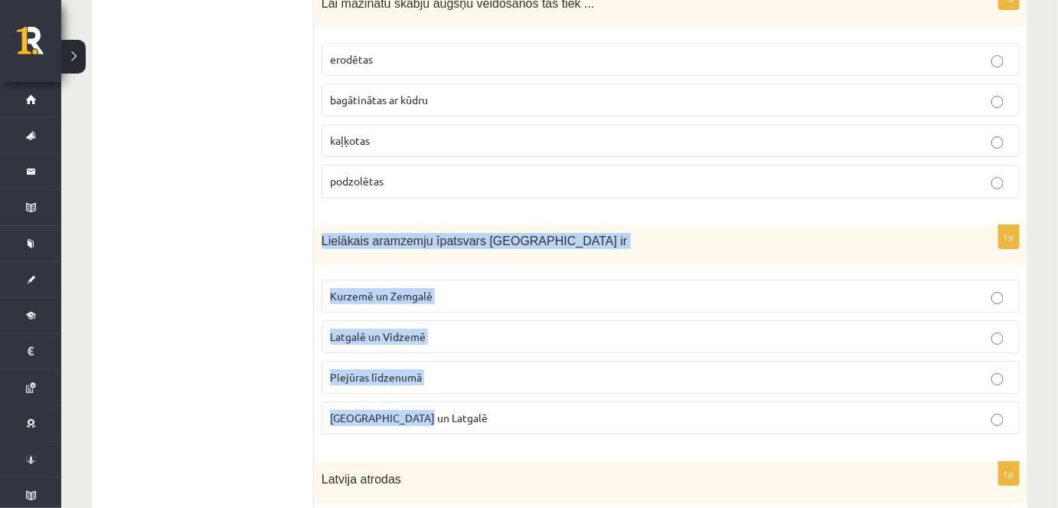
drag, startPoint x: 315, startPoint y: 171, endPoint x: 455, endPoint y: 367, distance: 240.9
click at [455, 367] on div "1p Lielākais aramzemju īpatsvars Latvijā ir Kurzemē un Zemgalē Latgalē un Vidze…" at bounding box center [671, 335] width 714 height 221
click at [465, 288] on p "Kurzemē un Zemgalē" at bounding box center [670, 296] width 681 height 16
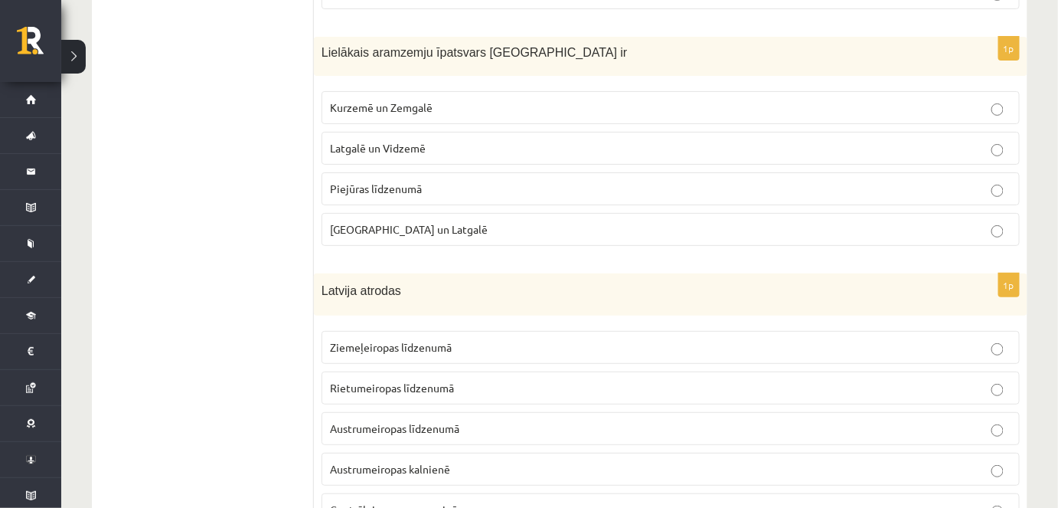
scroll to position [5875, 0]
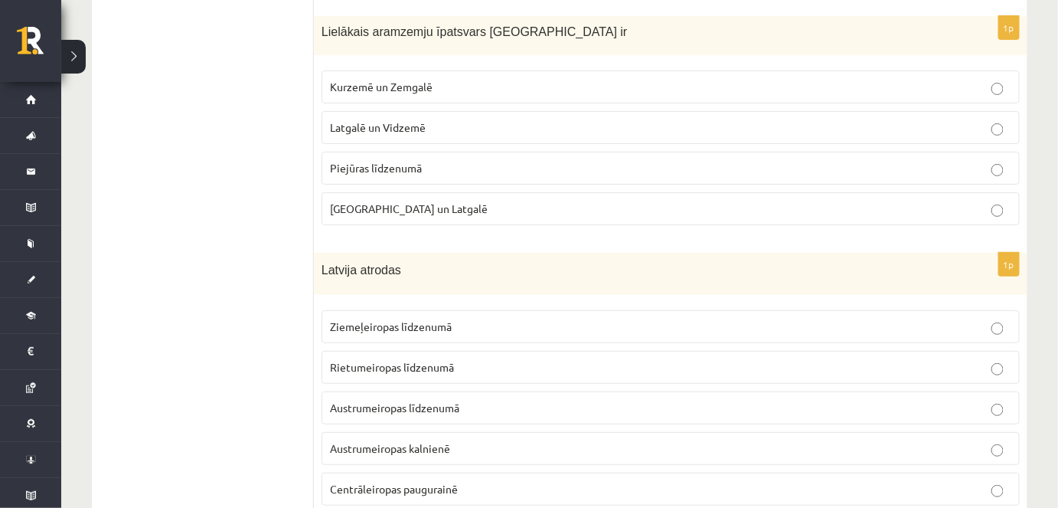
click at [390, 319] on span "Ziemeļeiropas līdzenumā" at bounding box center [391, 326] width 122 height 14
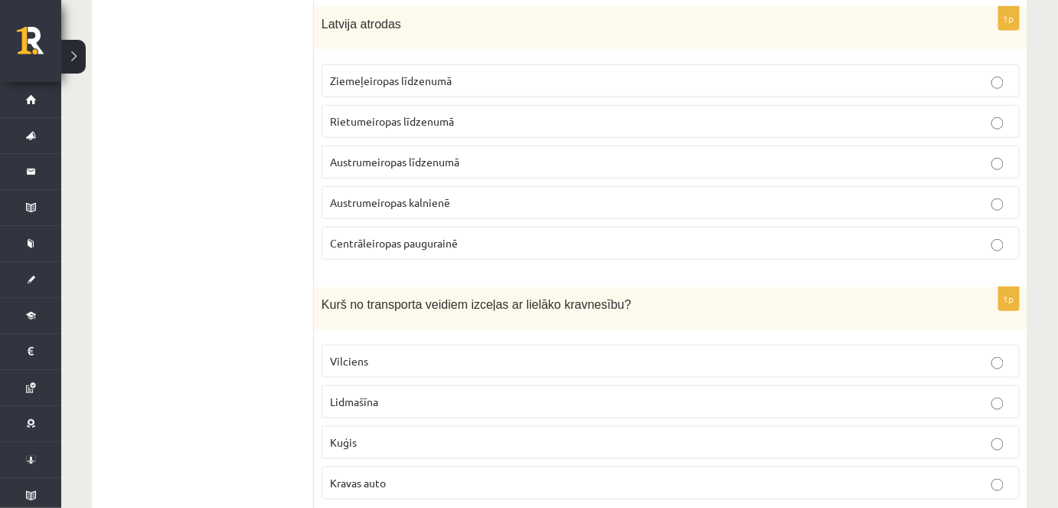
scroll to position [6153, 0]
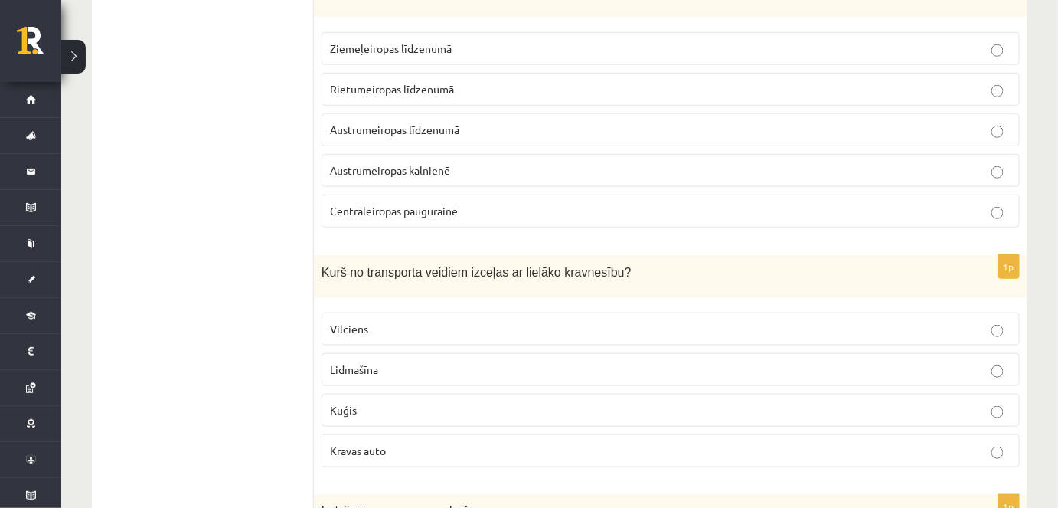
drag, startPoint x: 308, startPoint y: 205, endPoint x: 400, endPoint y: 302, distance: 133.8
click at [398, 353] on label "Lidmašīna" at bounding box center [671, 369] width 698 height 33
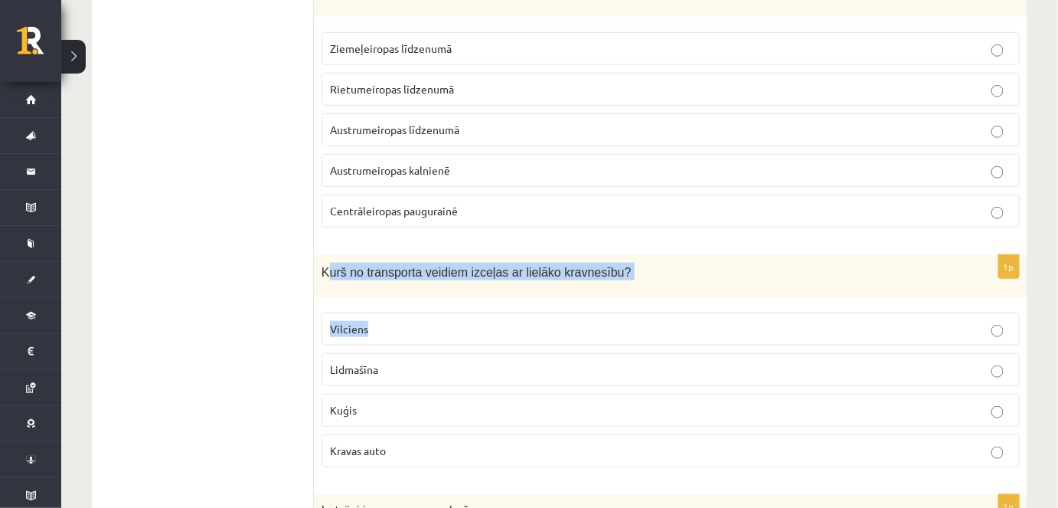
drag, startPoint x: 328, startPoint y: 207, endPoint x: 364, endPoint y: 247, distance: 53.2
click at [379, 270] on div "1p Kurš no transporta veidiem izceļas ar lielāko kravnesību? Vilciens Lidmašīna…" at bounding box center [671, 367] width 714 height 224
click at [364, 305] on fieldset "Vilciens Lidmašīna Kuģis Kravas auto" at bounding box center [671, 388] width 698 height 167
drag, startPoint x: 320, startPoint y: 205, endPoint x: 414, endPoint y: 341, distance: 165.0
click at [439, 384] on div "1p Kurš no transporta veidiem izceļas ar lielāko kravnesību? Vilciens Lidmašīna…" at bounding box center [671, 367] width 714 height 224
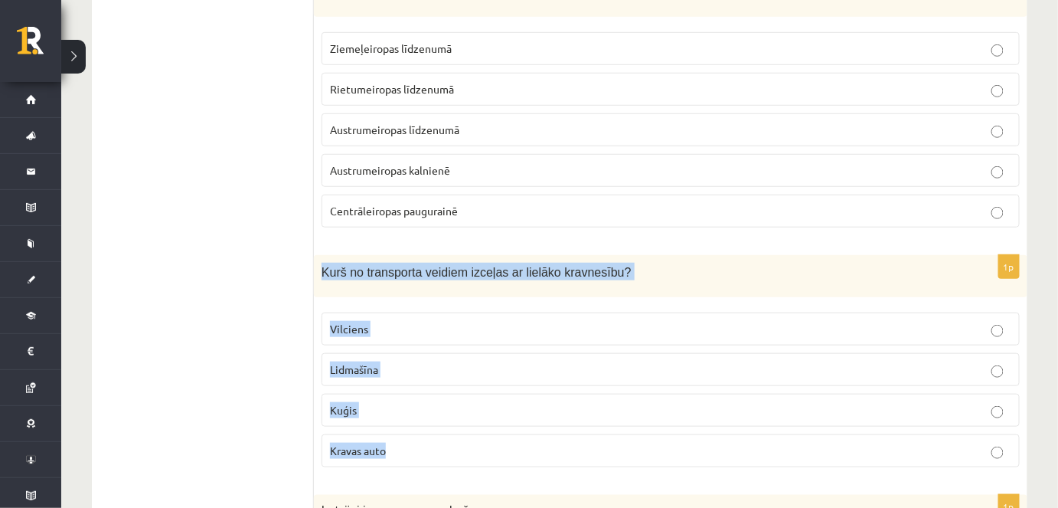
click at [406, 394] on label "Kuģis" at bounding box center [671, 410] width 698 height 33
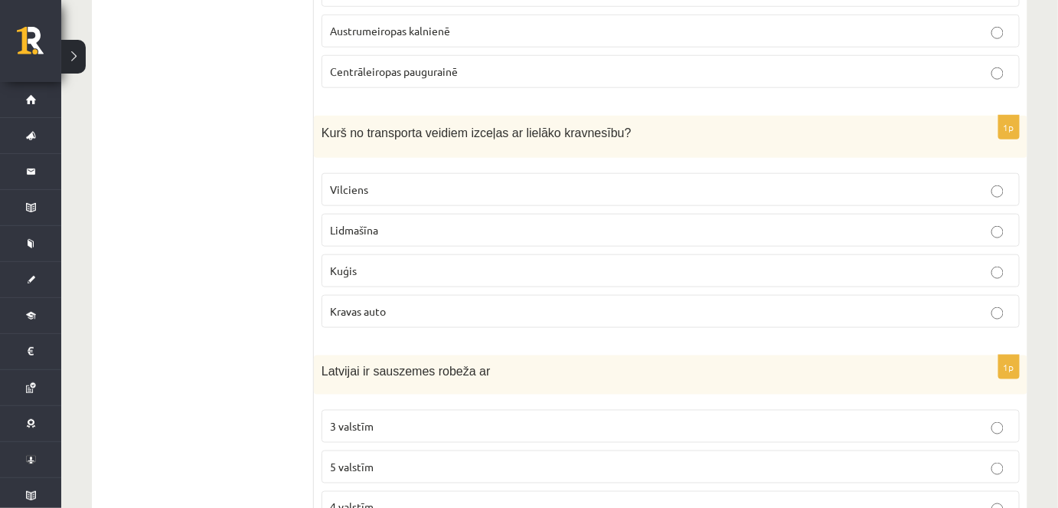
scroll to position [6362, 0]
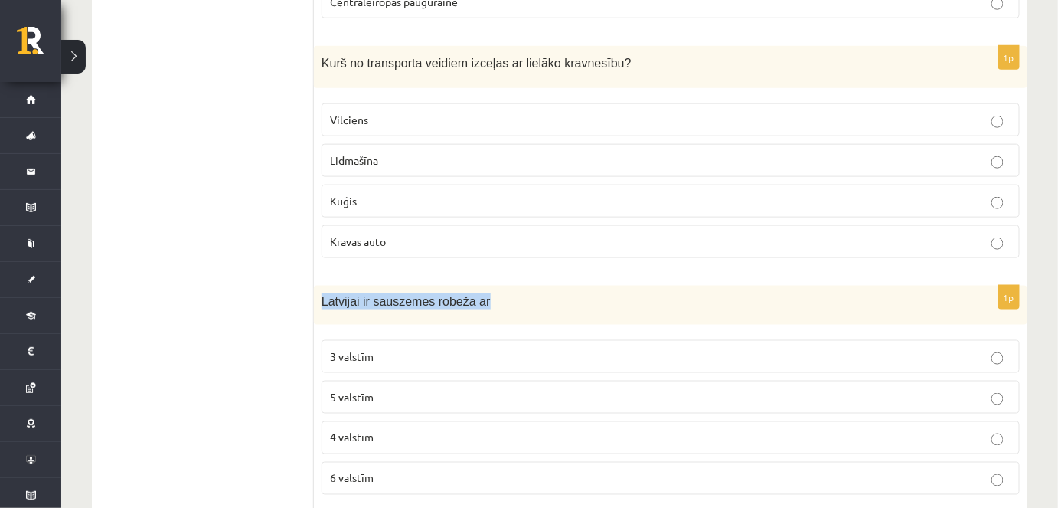
drag, startPoint x: 319, startPoint y: 226, endPoint x: 492, endPoint y: 226, distance: 172.3
click at [492, 286] on div "Latvijai ir sauszemes robeža ar" at bounding box center [671, 305] width 714 height 39
click at [387, 430] on p "4 valstīm" at bounding box center [670, 438] width 681 height 16
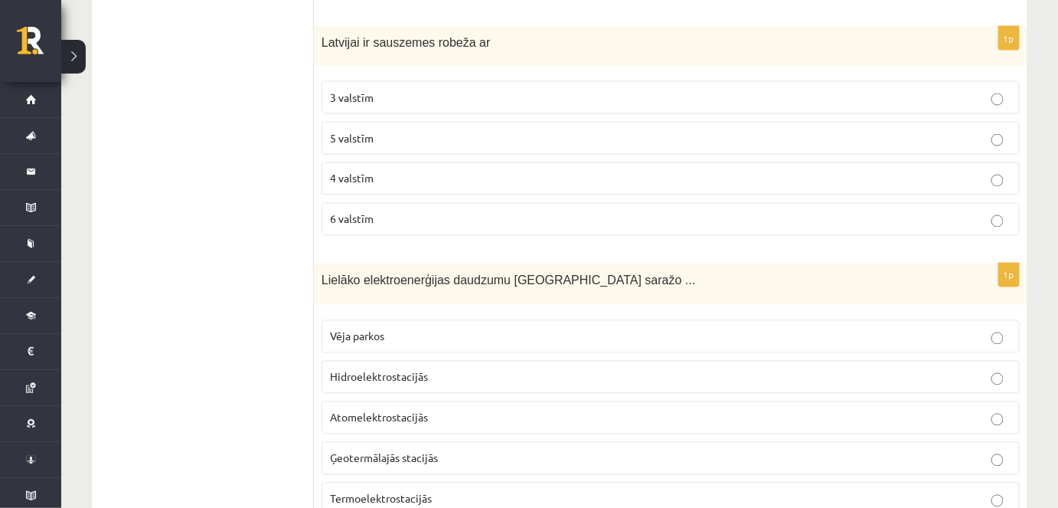
scroll to position [6641, 0]
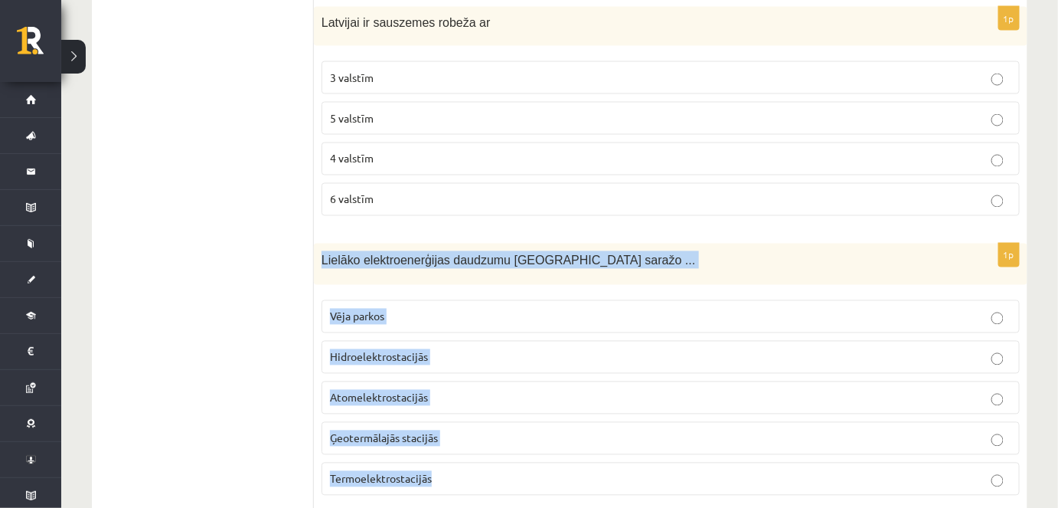
drag, startPoint x: 318, startPoint y: 186, endPoint x: 540, endPoint y: 431, distance: 330.6
click at [544, 437] on div "1p Lielāko elektroenerģijas daudzumu Latvijā saražo ... Vēja parkos Hidroelektr…" at bounding box center [671, 375] width 714 height 265
click at [375, 472] on span "Termoelektrostacijās" at bounding box center [381, 479] width 102 height 14
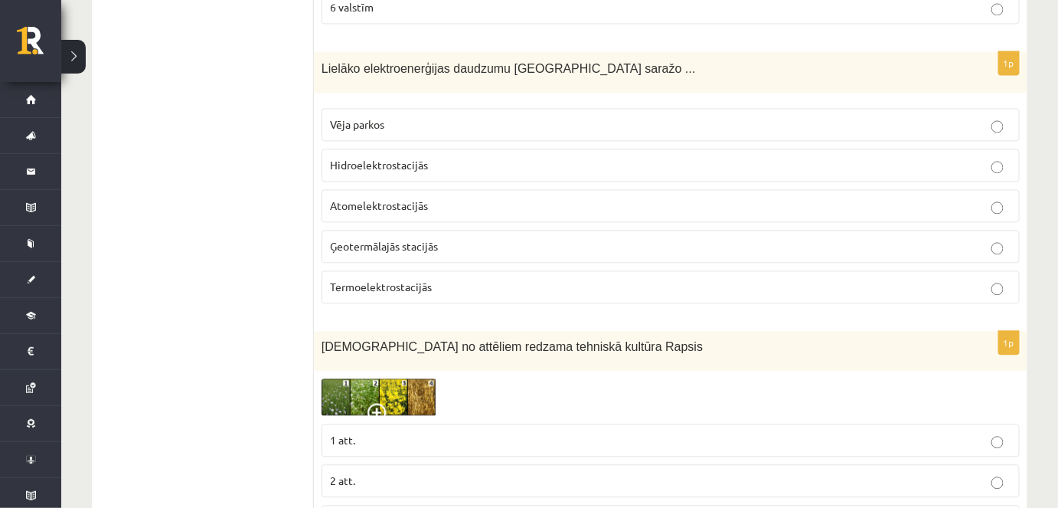
scroll to position [6849, 0]
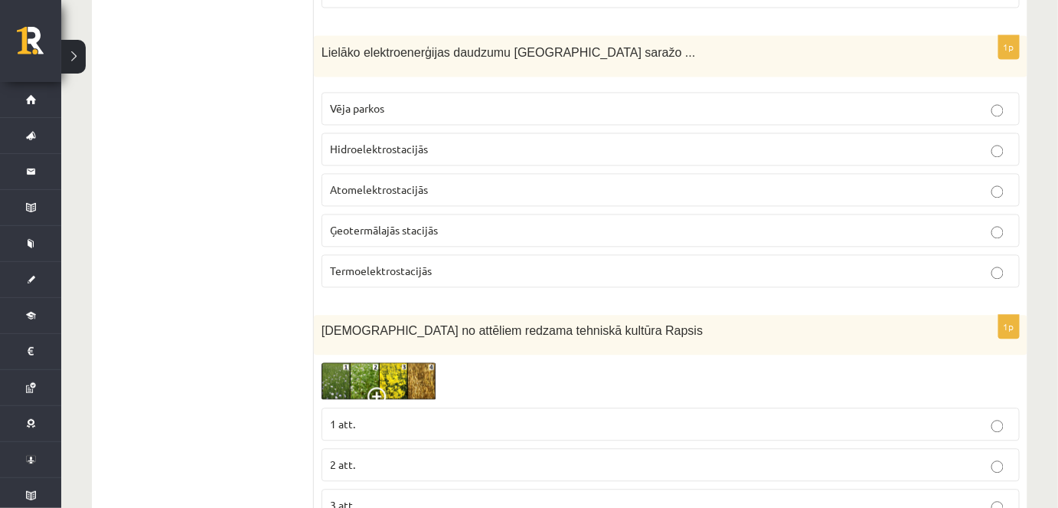
click at [372, 362] on img at bounding box center [379, 381] width 115 height 38
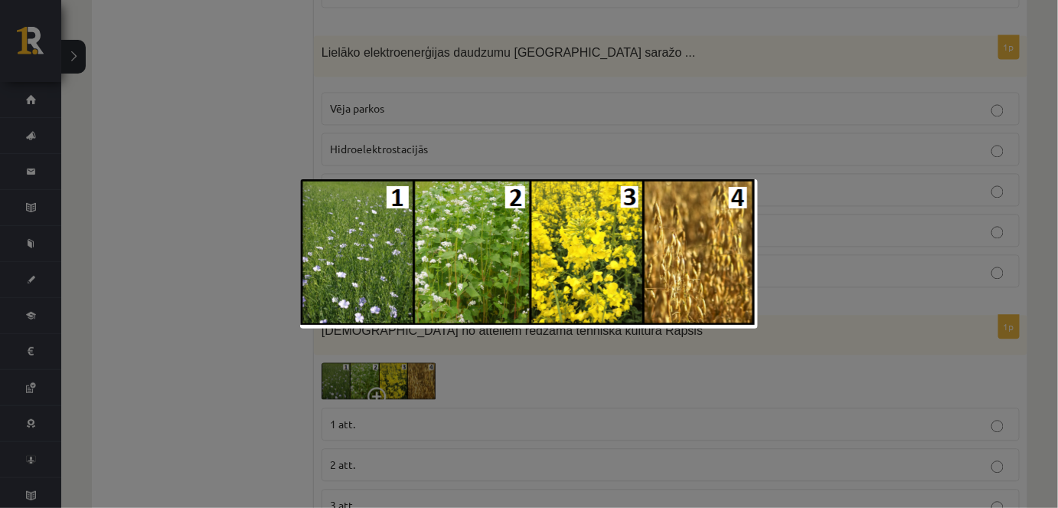
click at [253, 404] on div at bounding box center [529, 254] width 1058 height 508
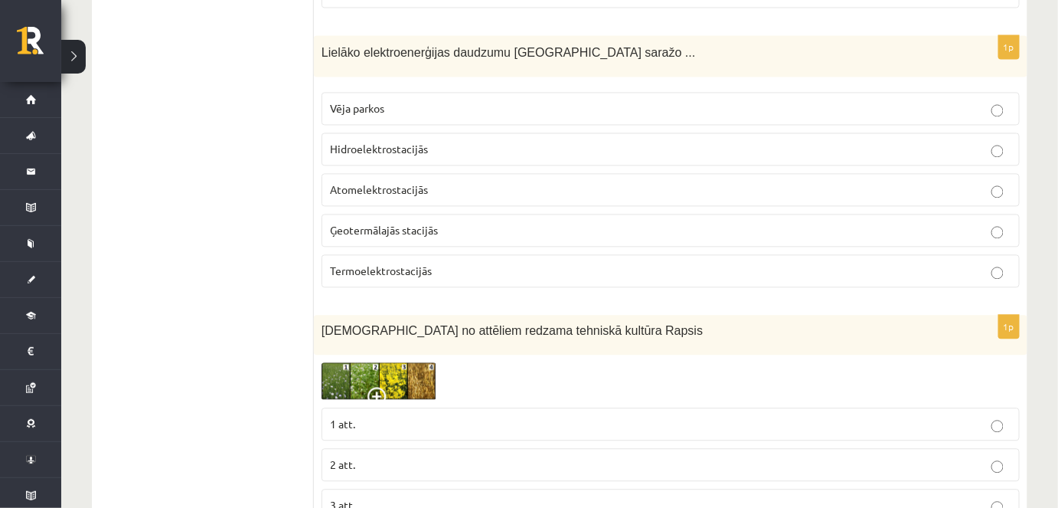
click at [351, 498] on span "3 att." at bounding box center [342, 505] width 25 height 14
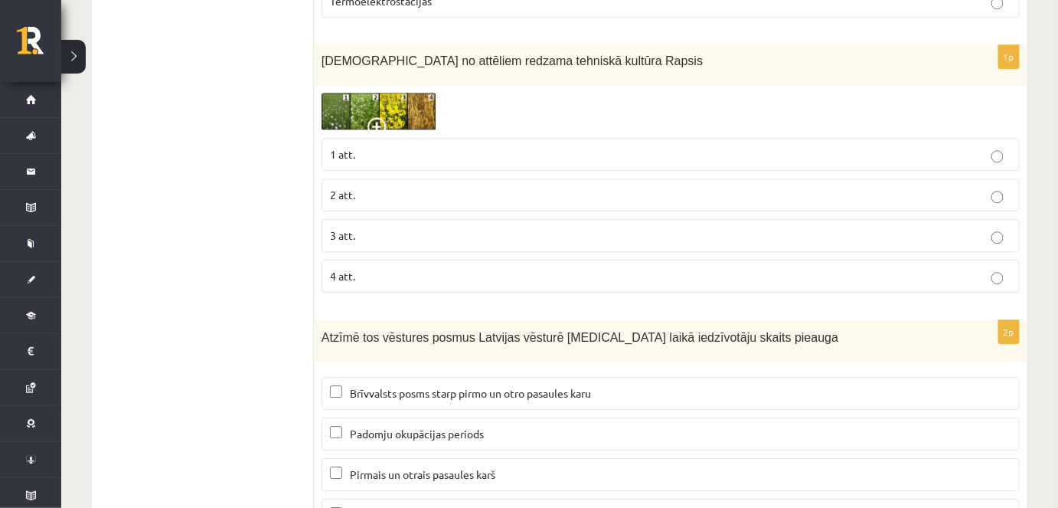
scroll to position [7128, 0]
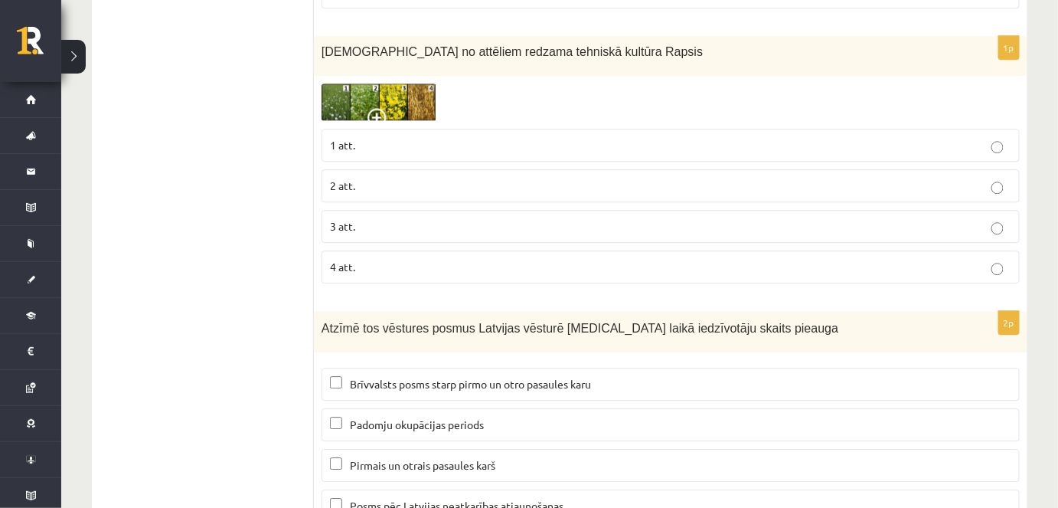
click at [338, 498] on p "Posms pēc Latvijas neatkarības atjaunošanas" at bounding box center [670, 506] width 681 height 16
click at [331, 376] on p "Brīvvalsts posms starp pirmo un otro pasaules karu" at bounding box center [670, 384] width 681 height 16
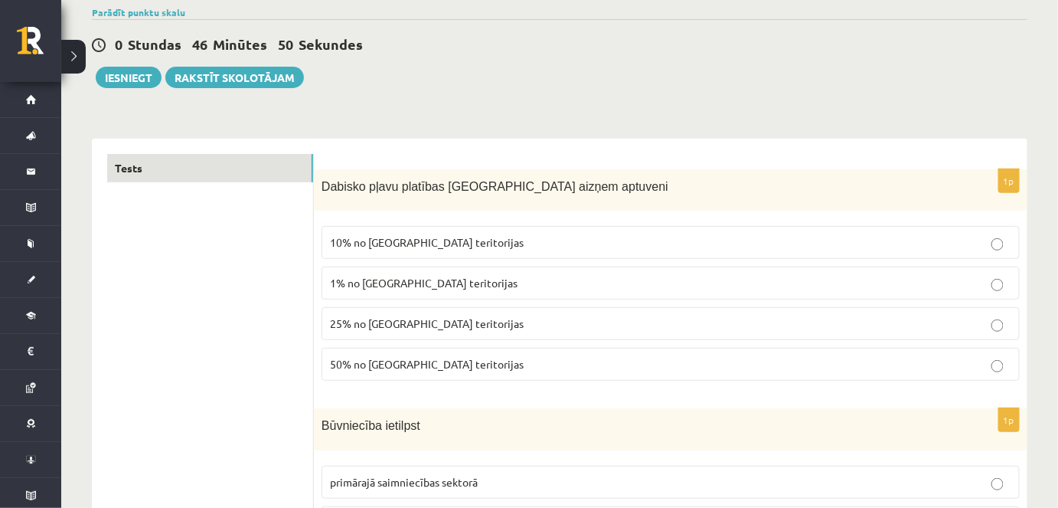
scroll to position [0, 0]
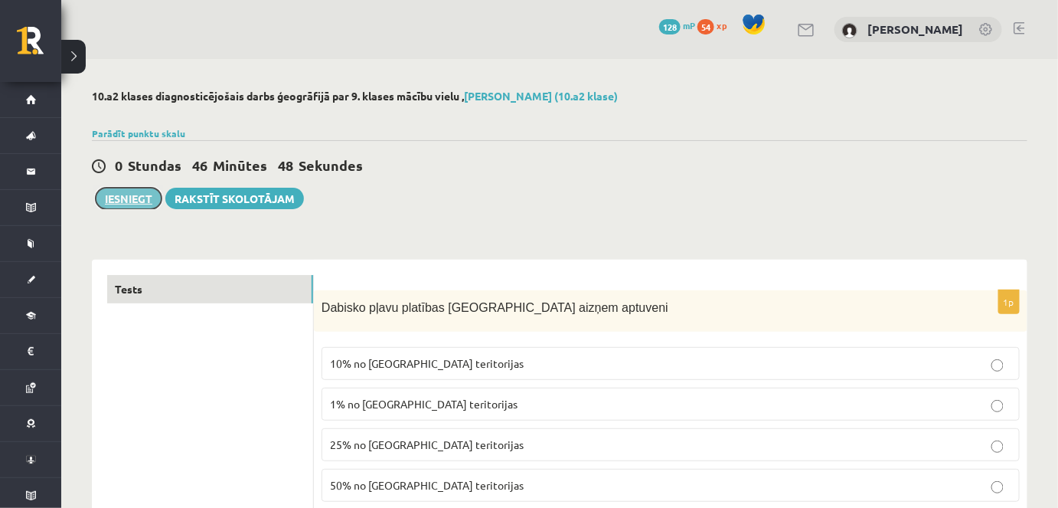
click at [114, 198] on button "Iesniegt" at bounding box center [129, 198] width 66 height 21
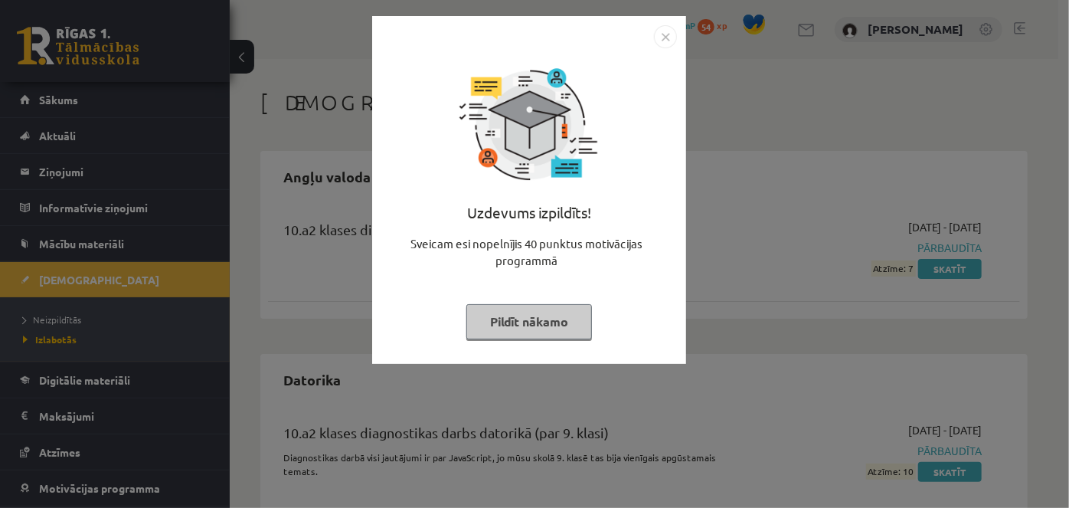
click at [663, 28] on img "Close" at bounding box center [665, 36] width 23 height 23
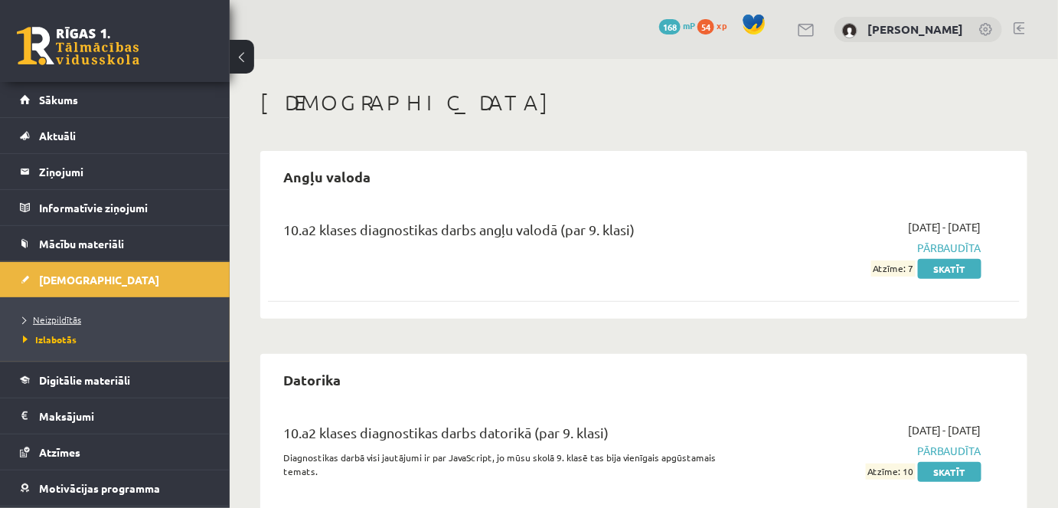
click at [58, 317] on span "Neizpildītās" at bounding box center [52, 319] width 58 height 12
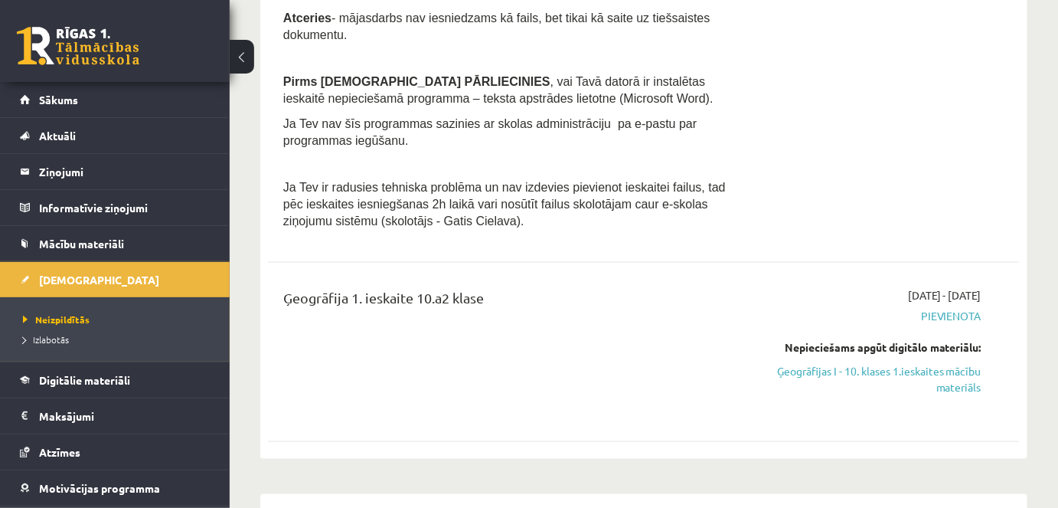
scroll to position [626, 0]
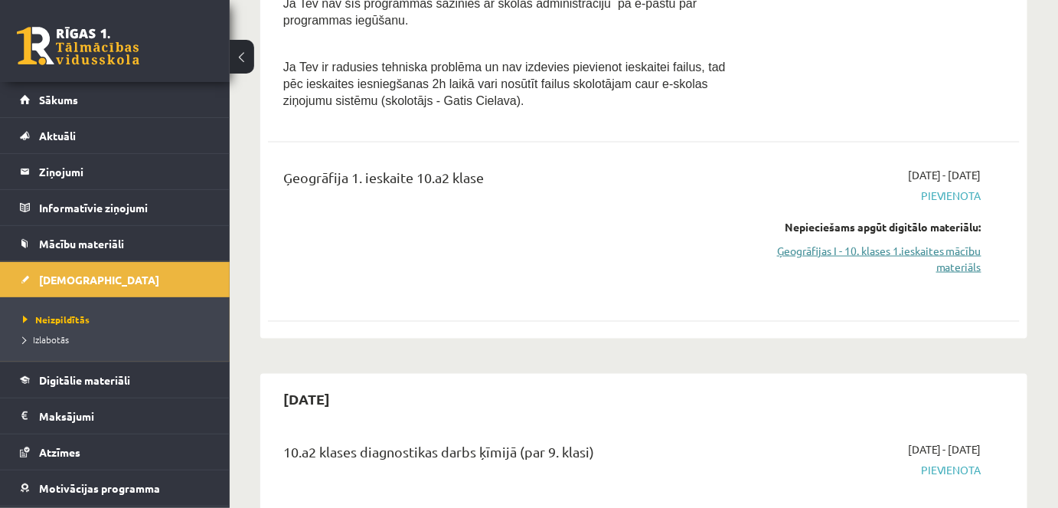
click at [852, 243] on link "Ģeogrāfijas I - 10. klases 1.ieskaites mācību materiāls" at bounding box center [872, 259] width 217 height 32
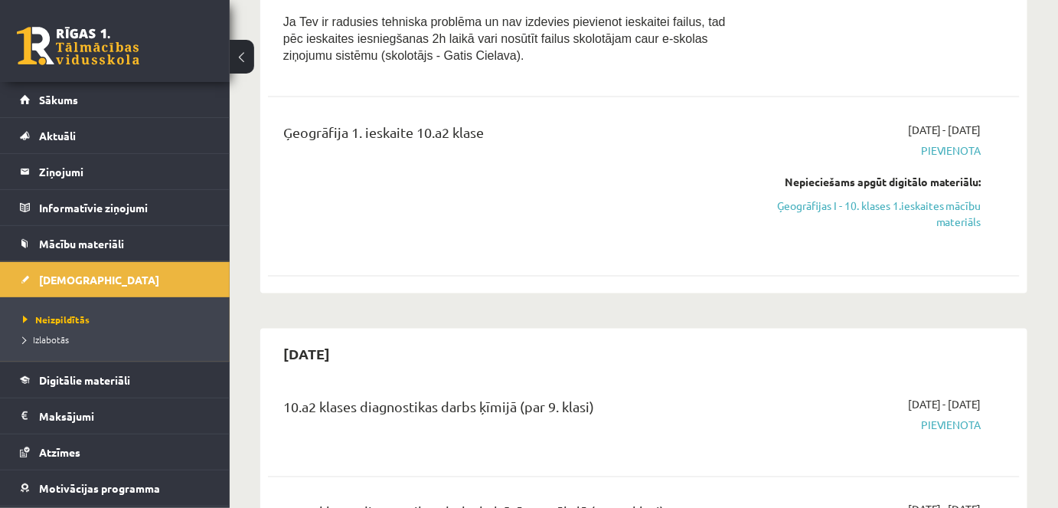
scroll to position [696, 0]
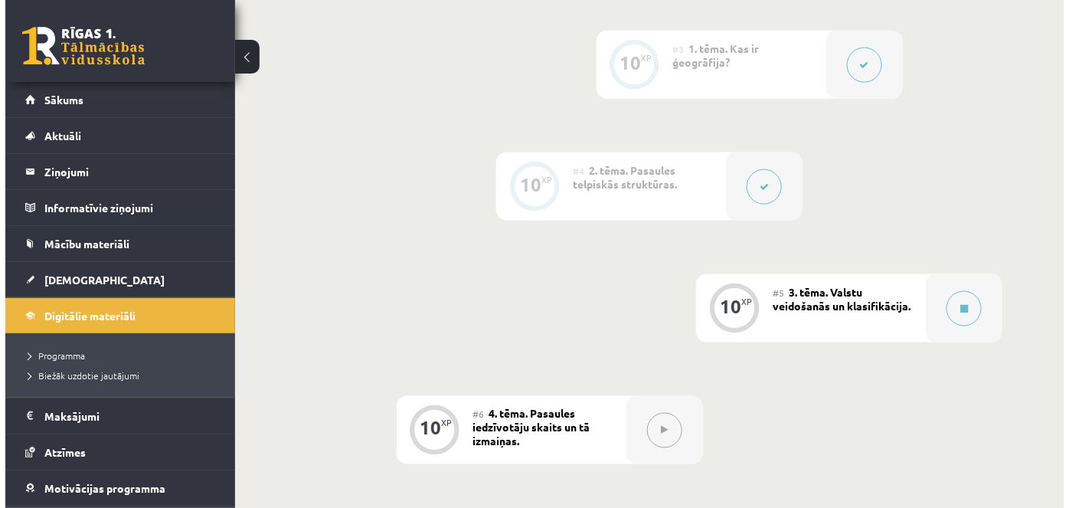
scroll to position [626, 0]
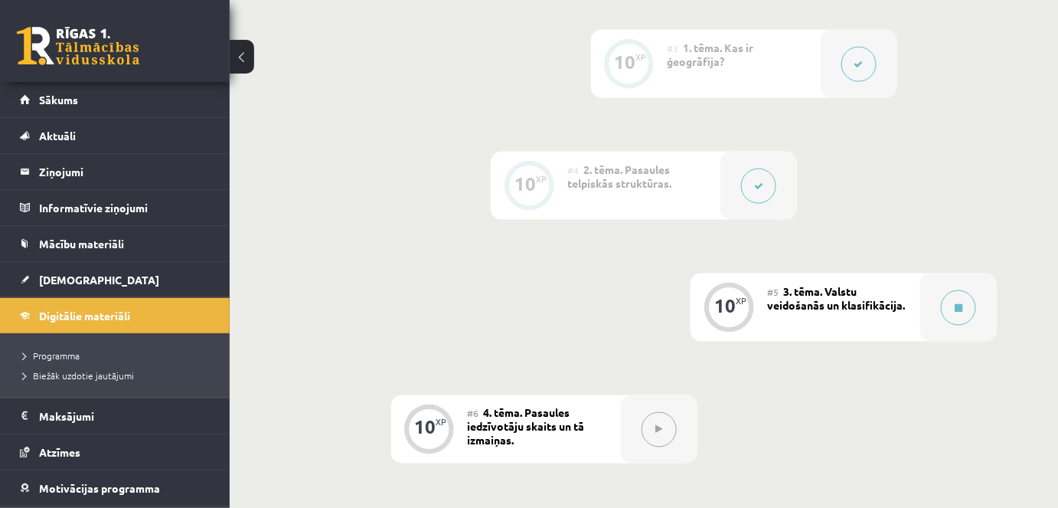
click at [753, 174] on button at bounding box center [758, 185] width 35 height 35
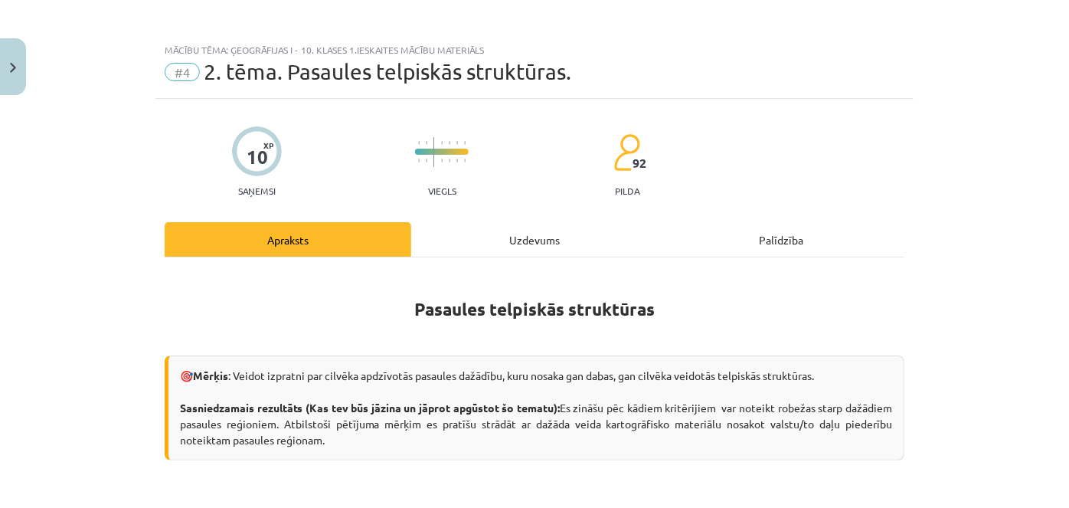
scroll to position [0, 0]
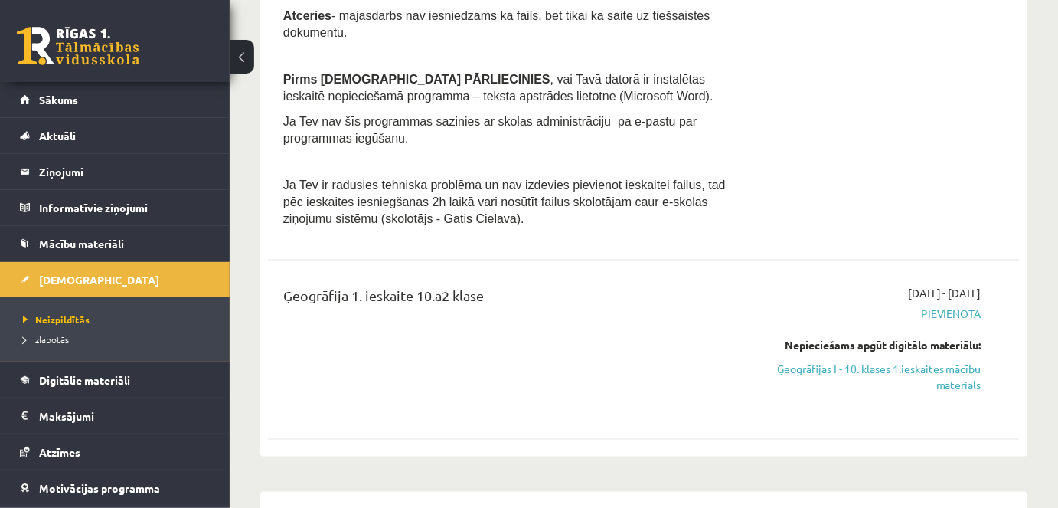
scroll to position [557, 0]
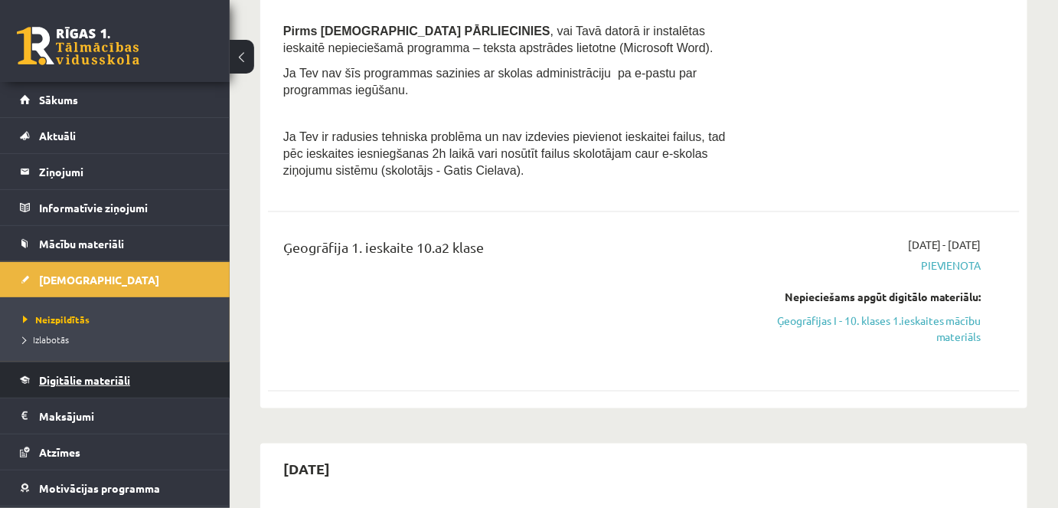
click at [90, 375] on span "Digitālie materiāli" at bounding box center [84, 380] width 91 height 14
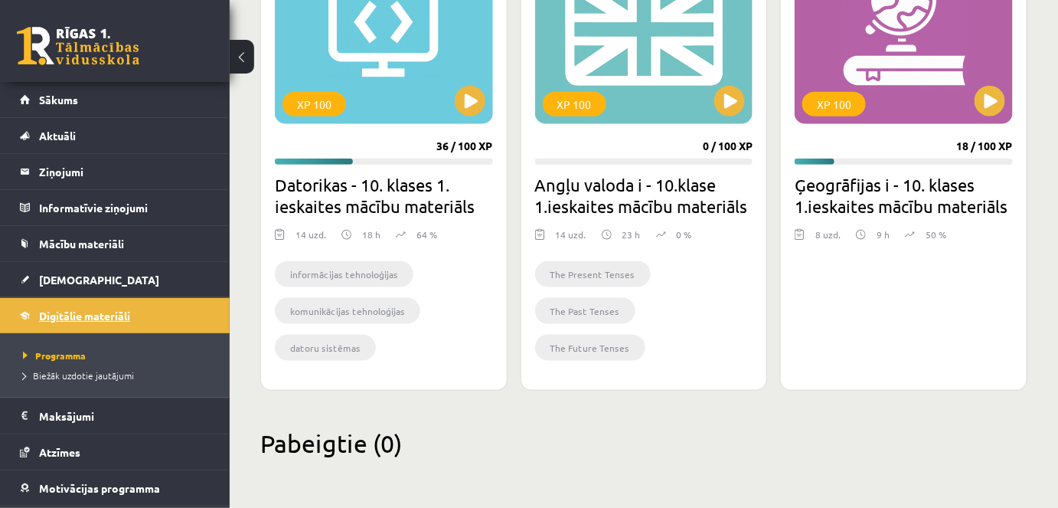
scroll to position [518, 0]
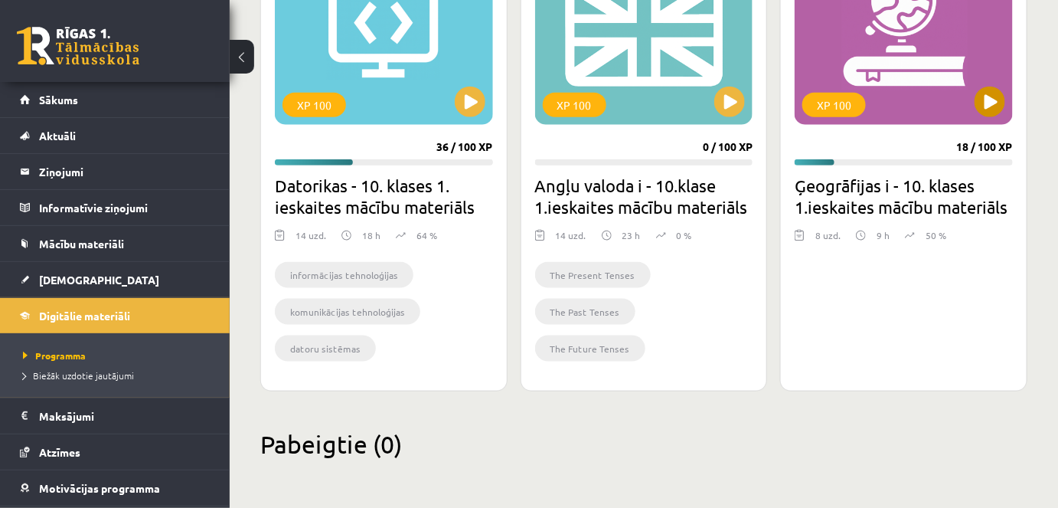
click at [831, 112] on div "XP 100" at bounding box center [834, 105] width 64 height 24
click at [833, 103] on div "XP 100" at bounding box center [834, 105] width 64 height 24
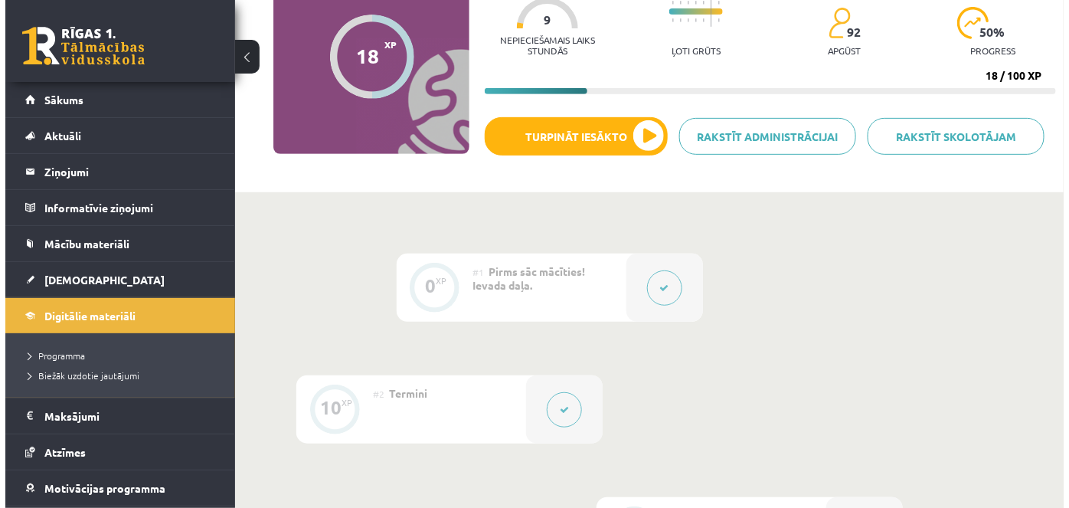
scroll to position [278, 0]
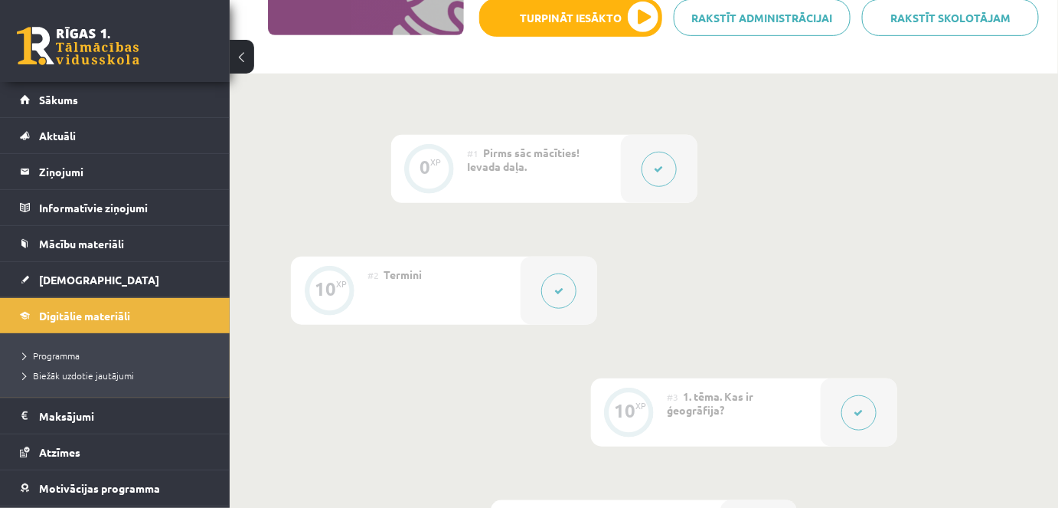
click at [648, 171] on button at bounding box center [659, 169] width 35 height 35
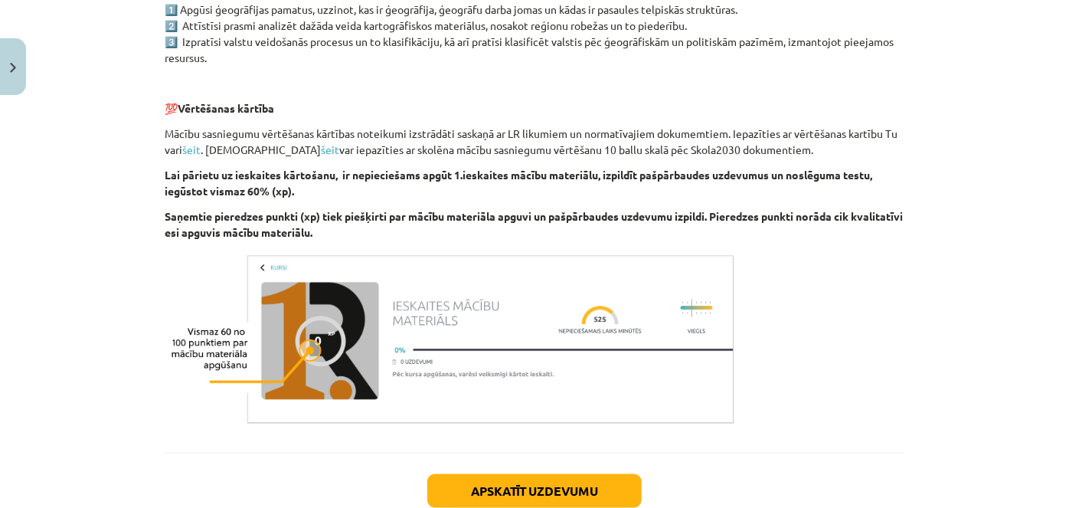
scroll to position [982, 0]
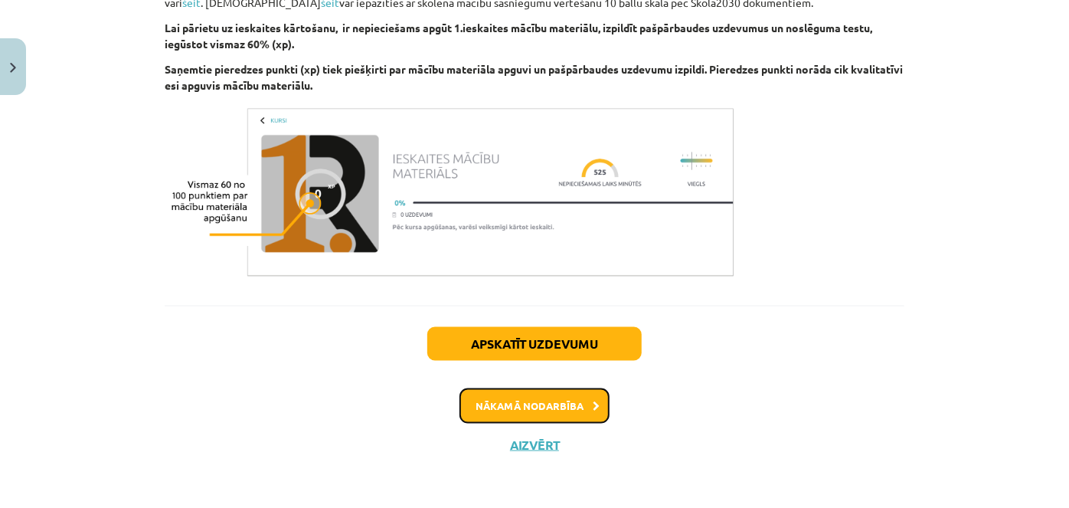
click at [565, 404] on button "Nākamā nodarbība" at bounding box center [534, 405] width 150 height 35
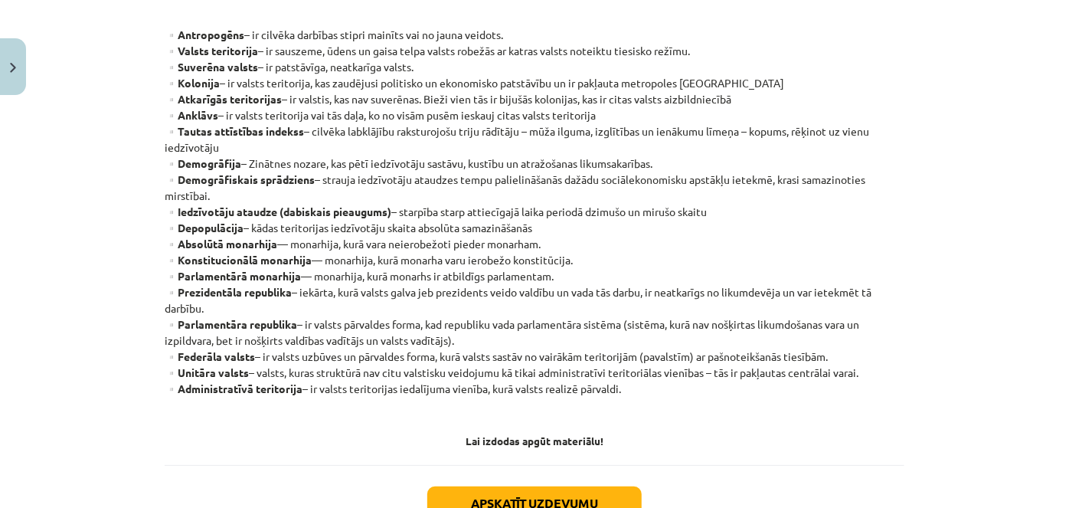
scroll to position [386, 0]
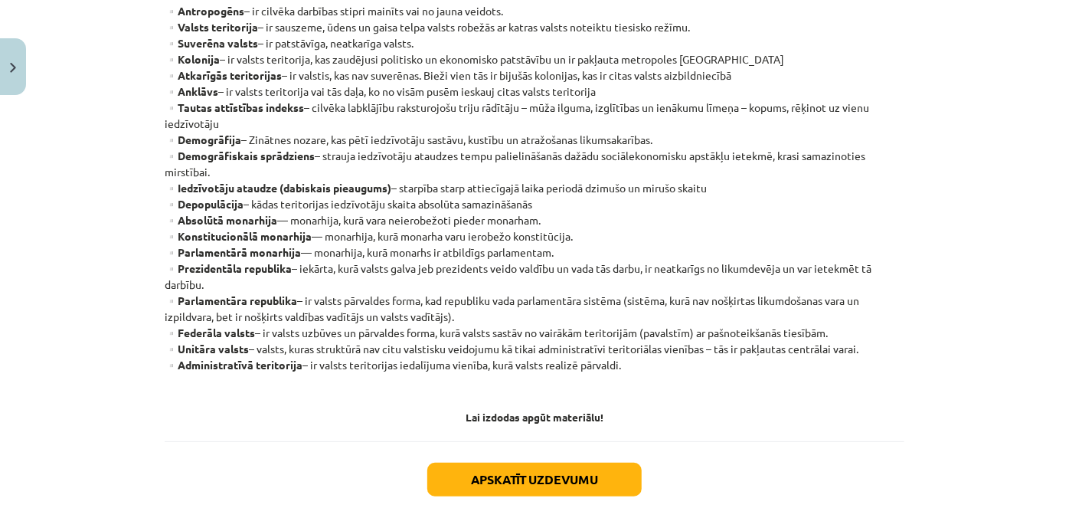
drag, startPoint x: 218, startPoint y: 354, endPoint x: 247, endPoint y: 354, distance: 28.3
click at [247, 354] on p "▫️Antropogēns – ir cilvēka darbības stipri mainīts vai no jauna veidots. ▫️Vals…" at bounding box center [535, 196] width 740 height 386
copy strong "Unitāra valsts"
click at [339, 423] on div "Termini Mācību materiāla apguves laikā tev noderēs zināt šos terminus: ▫️Antrop…" at bounding box center [535, 157] width 740 height 567
drag, startPoint x: 171, startPoint y: 361, endPoint x: 299, endPoint y: 359, distance: 127.9
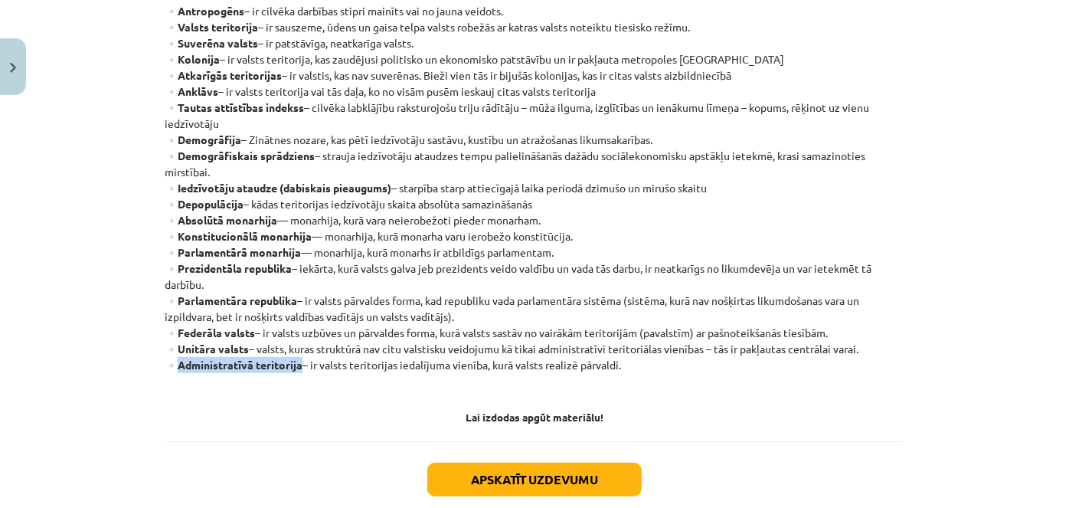
click at [299, 359] on p "▫️Antropogēns – ir cilvēka darbības stipri mainīts vai no jauna veidots. ▫️Vals…" at bounding box center [535, 196] width 740 height 386
copy strong "Administratīvā teritorija"
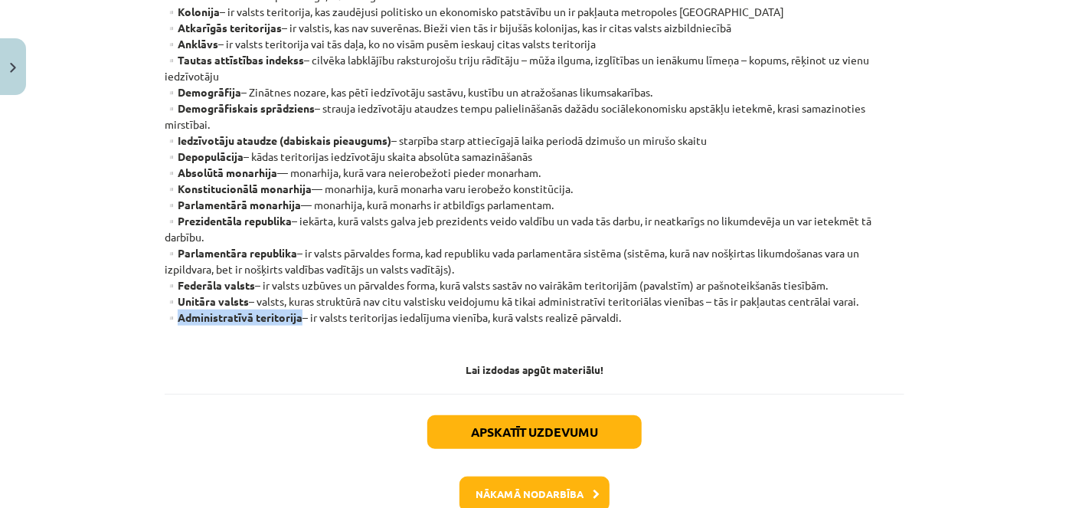
scroll to position [451, 0]
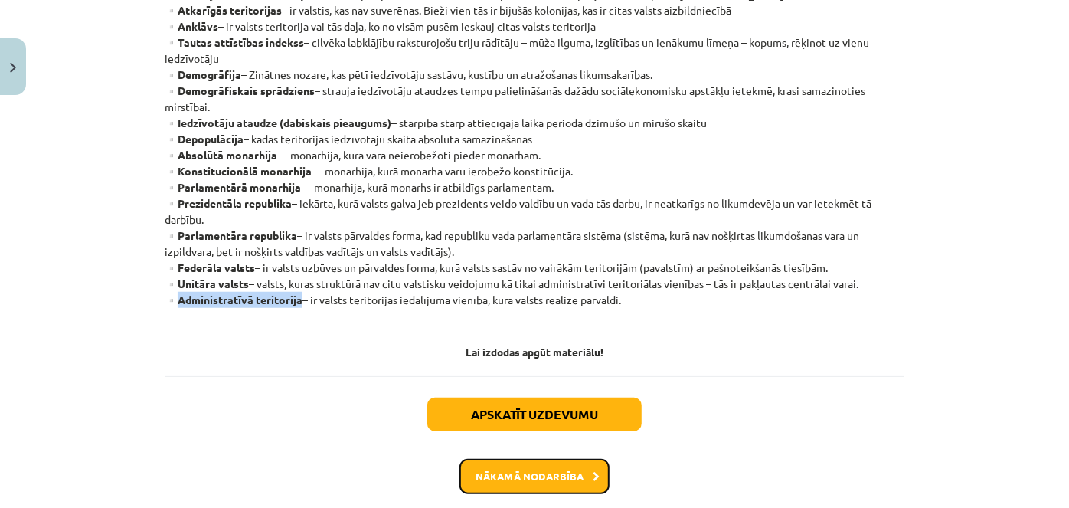
click at [513, 476] on button "Nākamā nodarbība" at bounding box center [534, 476] width 150 height 35
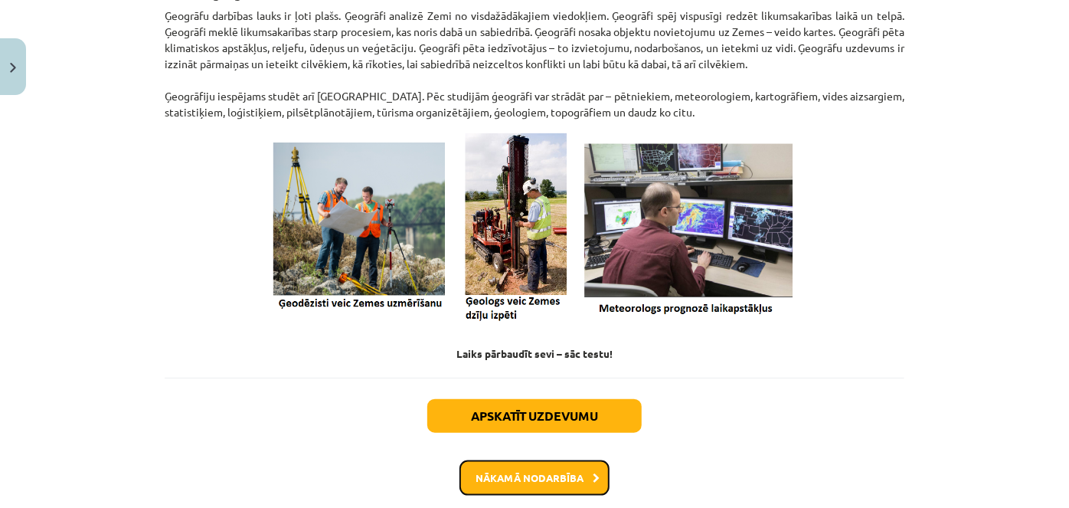
scroll to position [733, 0]
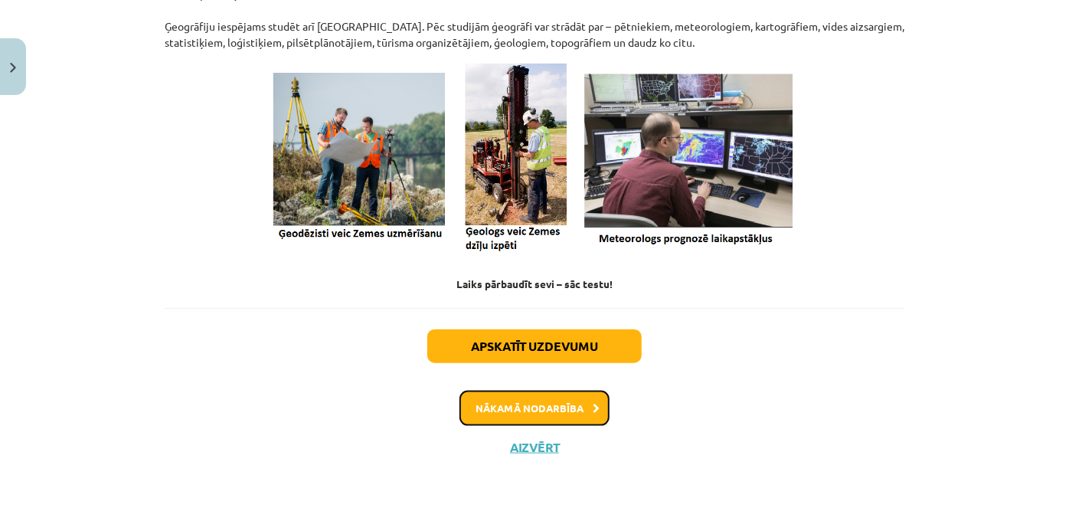
click at [499, 413] on button "Nākamā nodarbība" at bounding box center [534, 407] width 150 height 35
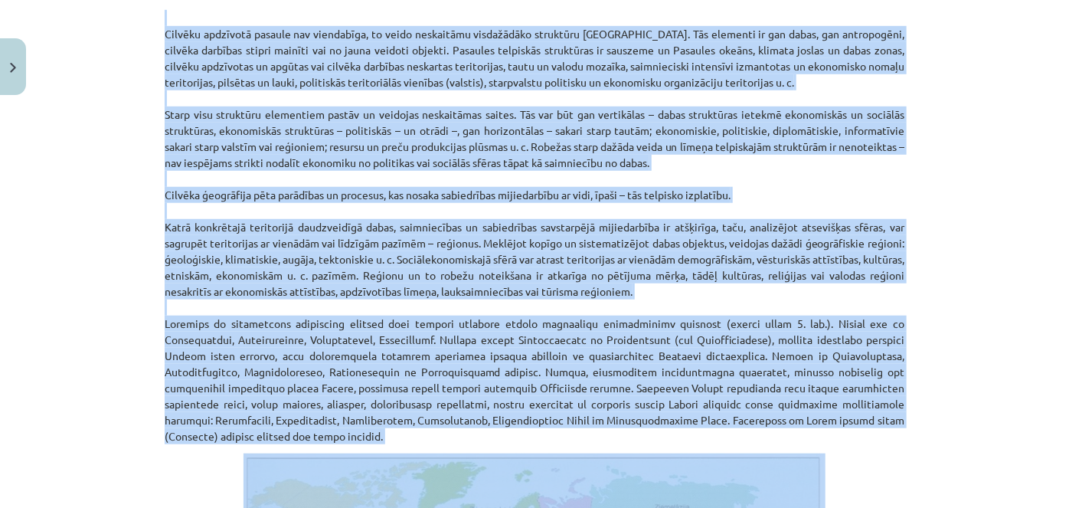
scroll to position [595, 0]
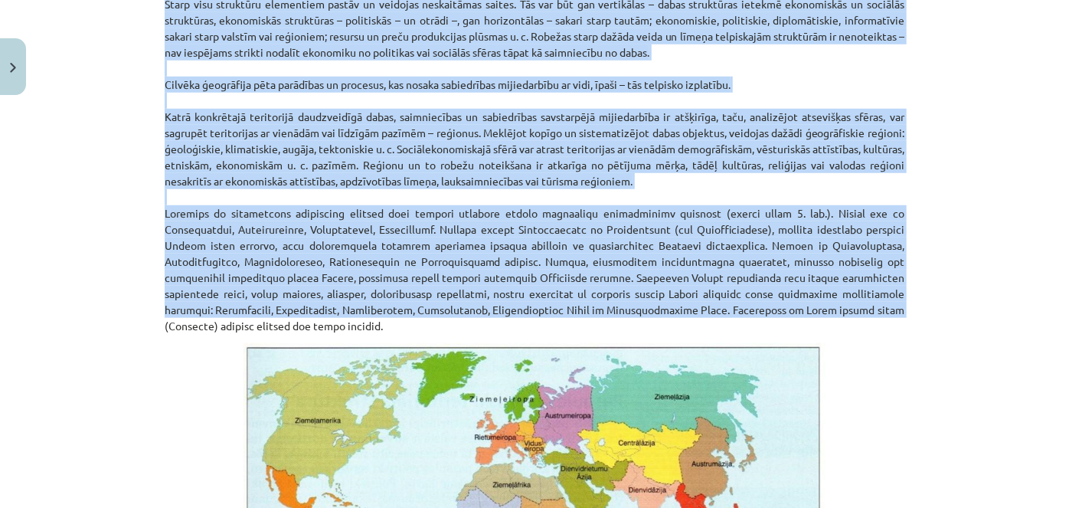
drag, startPoint x: 152, startPoint y: 113, endPoint x: 913, endPoint y: 311, distance: 786.4
click at [913, 311] on div "Mācību tēma: Ģeogrāfijas i - 10. klases 1.ieskaites mācību materiāls #4 2. tēma…" at bounding box center [534, 254] width 1069 height 508
drag, startPoint x: 584, startPoint y: 213, endPoint x: 188, endPoint y: 224, distance: 396.7
click at [188, 224] on p "Cilvēku apdzīvotā pasaule nav viendabīga, to veido neskaitāmu visdažādāko struk…" at bounding box center [535, 109] width 740 height 450
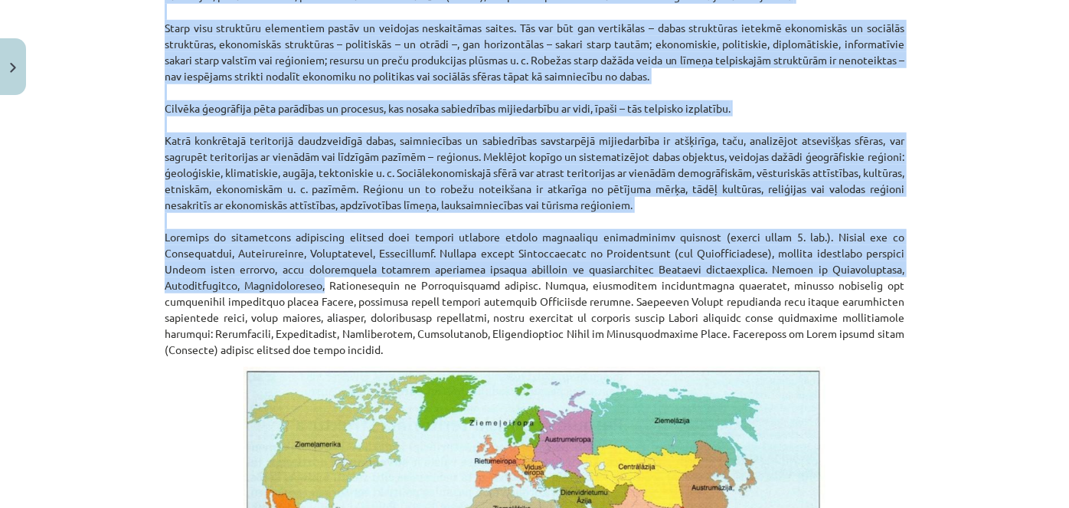
scroll to position [595, 0]
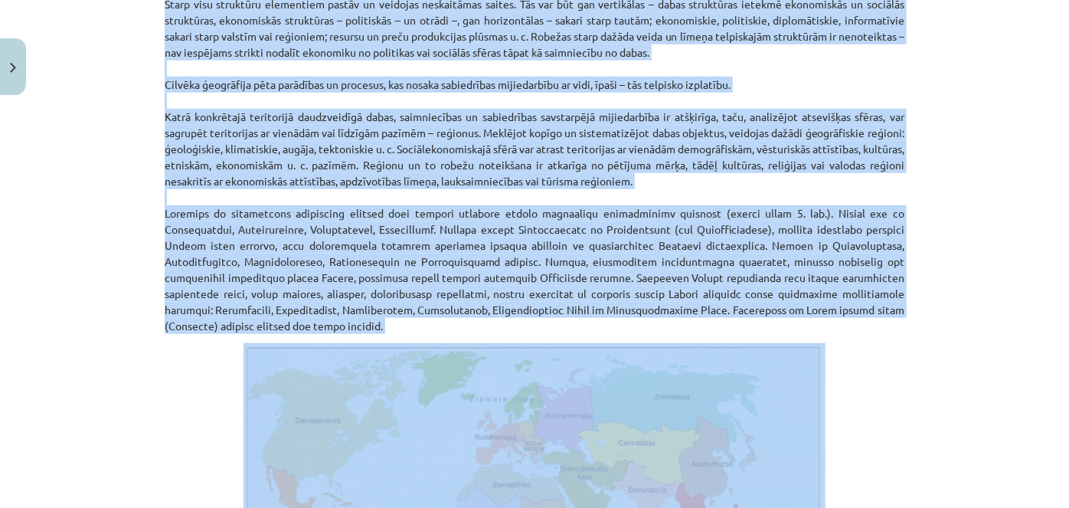
drag, startPoint x: 154, startPoint y: 119, endPoint x: 430, endPoint y: 328, distance: 346.1
